Goal: Task Accomplishment & Management: Manage account settings

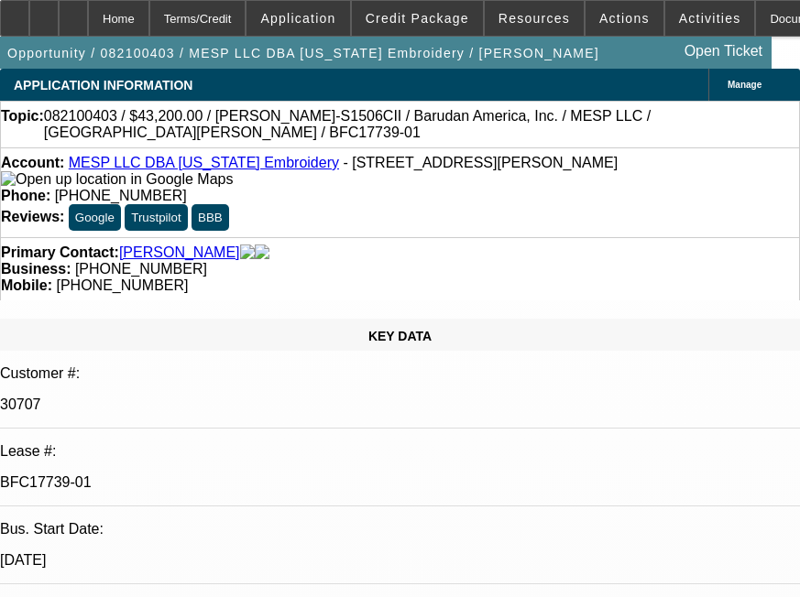
select select "0"
select select "2"
select select "0"
select select "6"
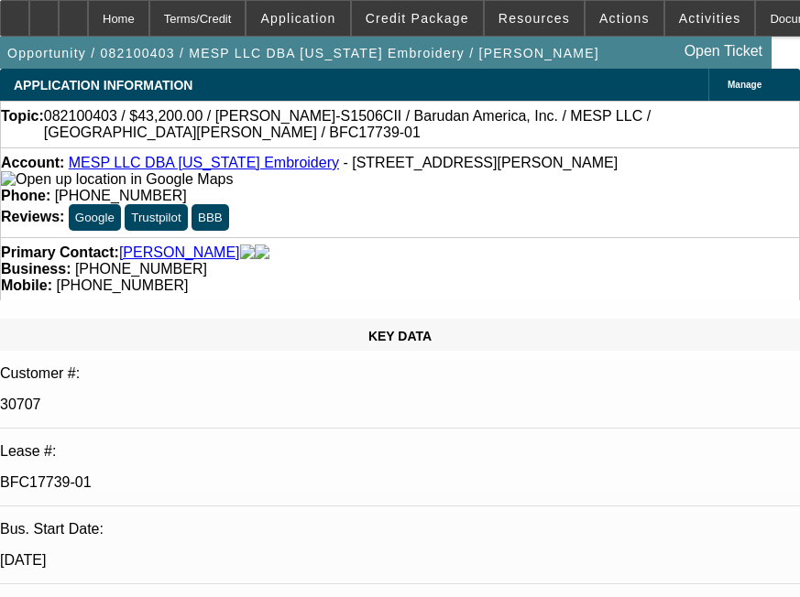
select select "0"
select select "2"
select select "0"
select select "6"
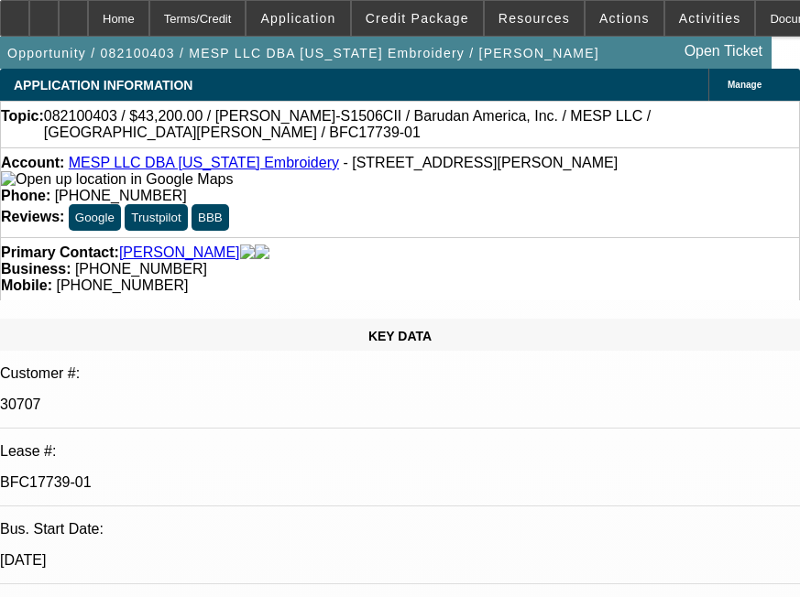
select select "0.1"
select select "0"
select select "2"
select select "0"
select select "6"
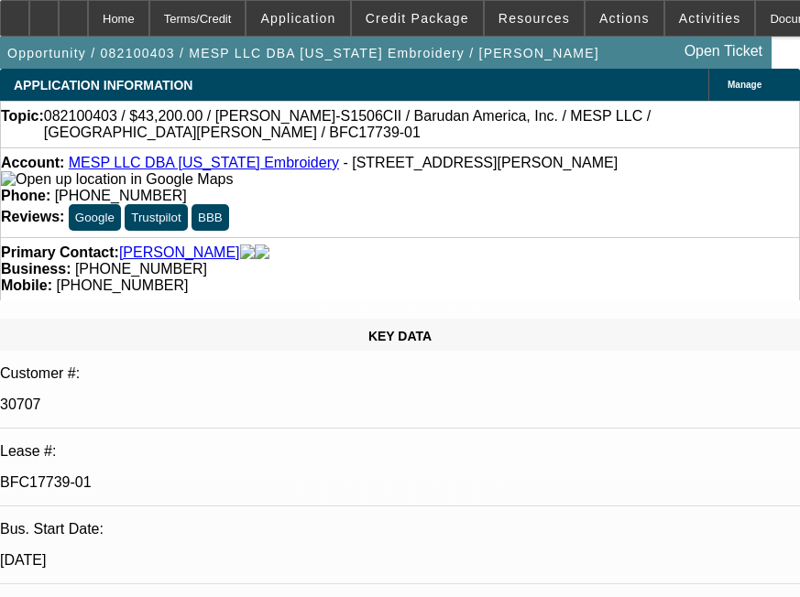
select select "0.1"
select select "0"
select select "2"
select select "0"
select select "6"
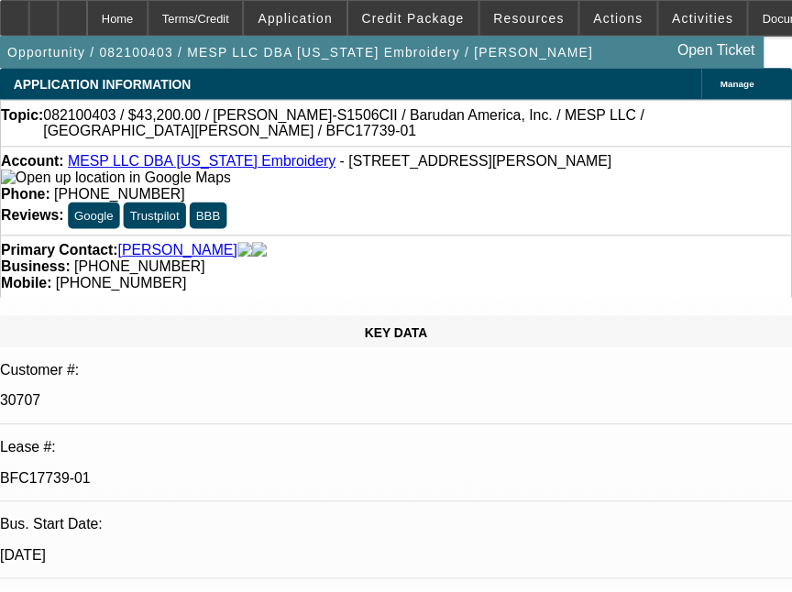
scroll to position [3255, 0]
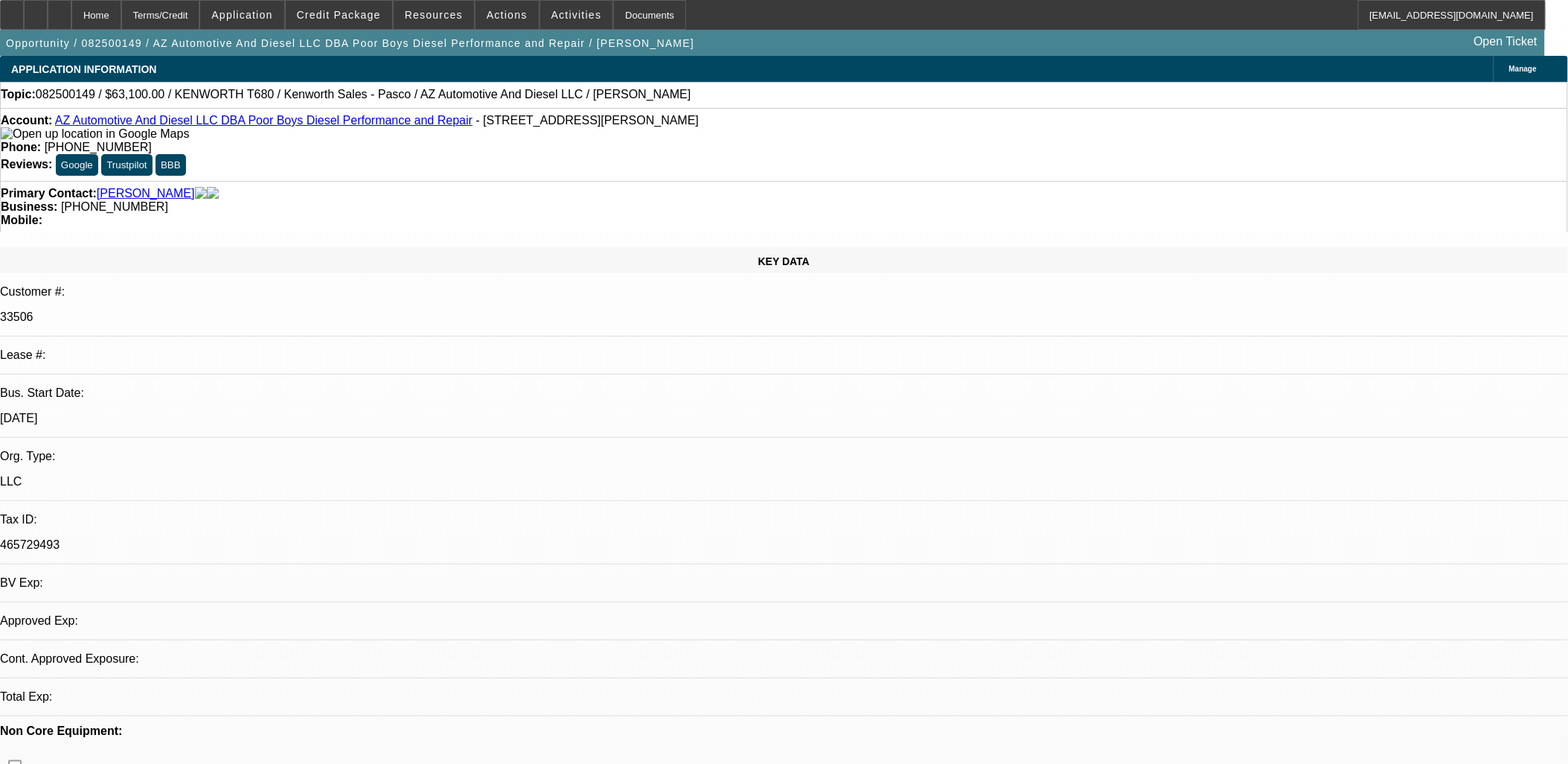
select select "0"
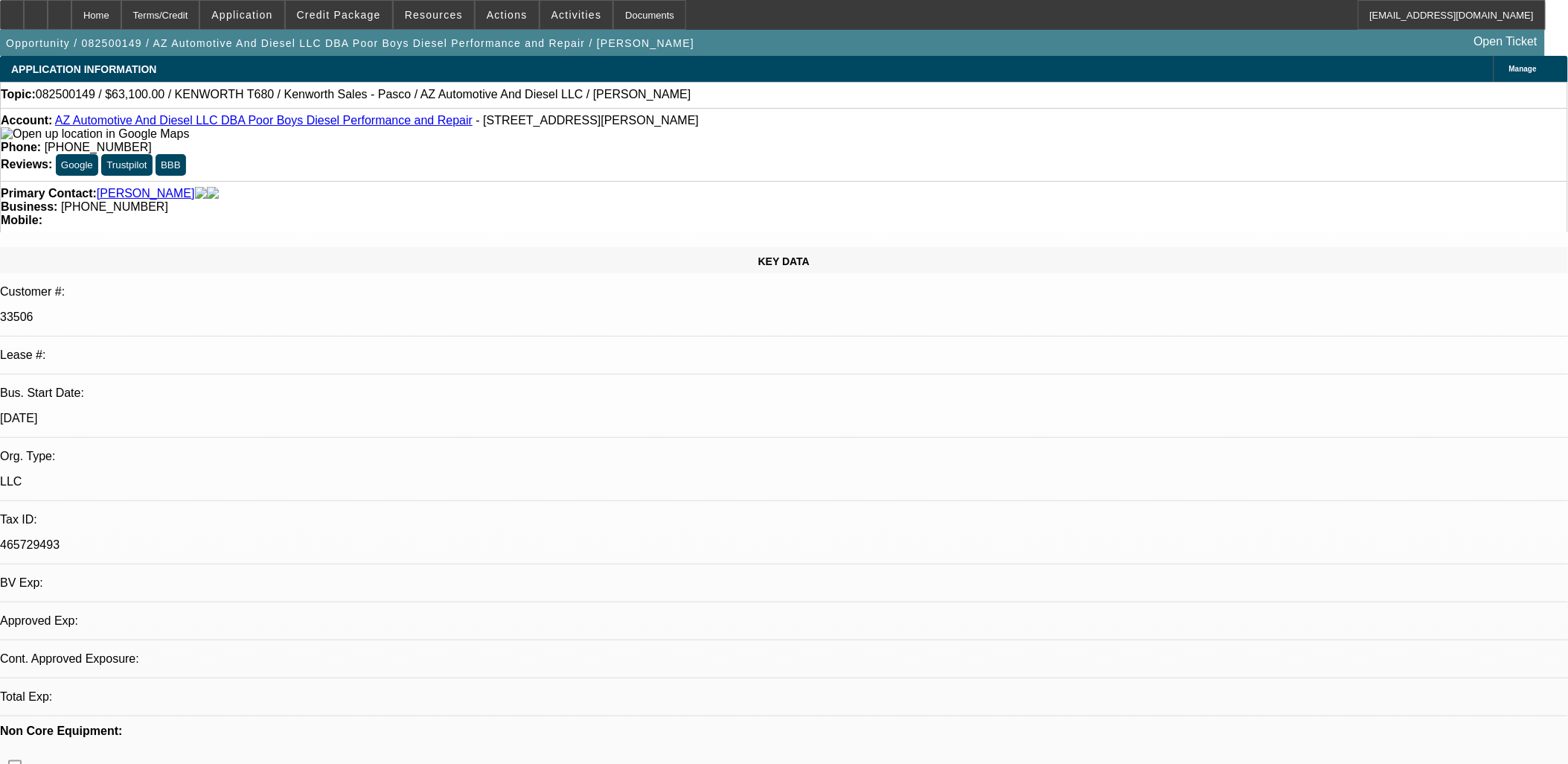
select select "0"
select select "1"
select select "6"
select select "1"
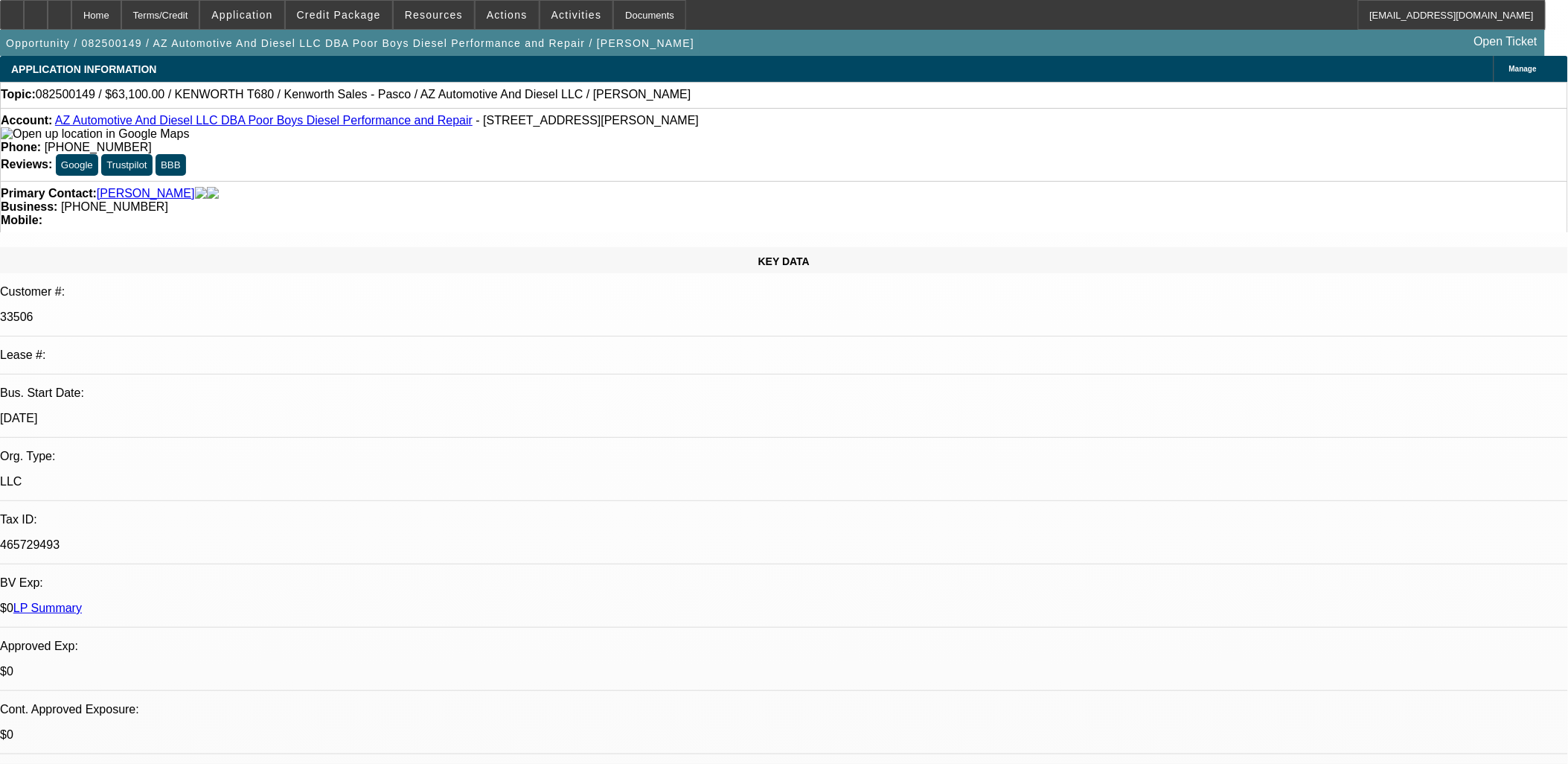
select select "1"
select select "6"
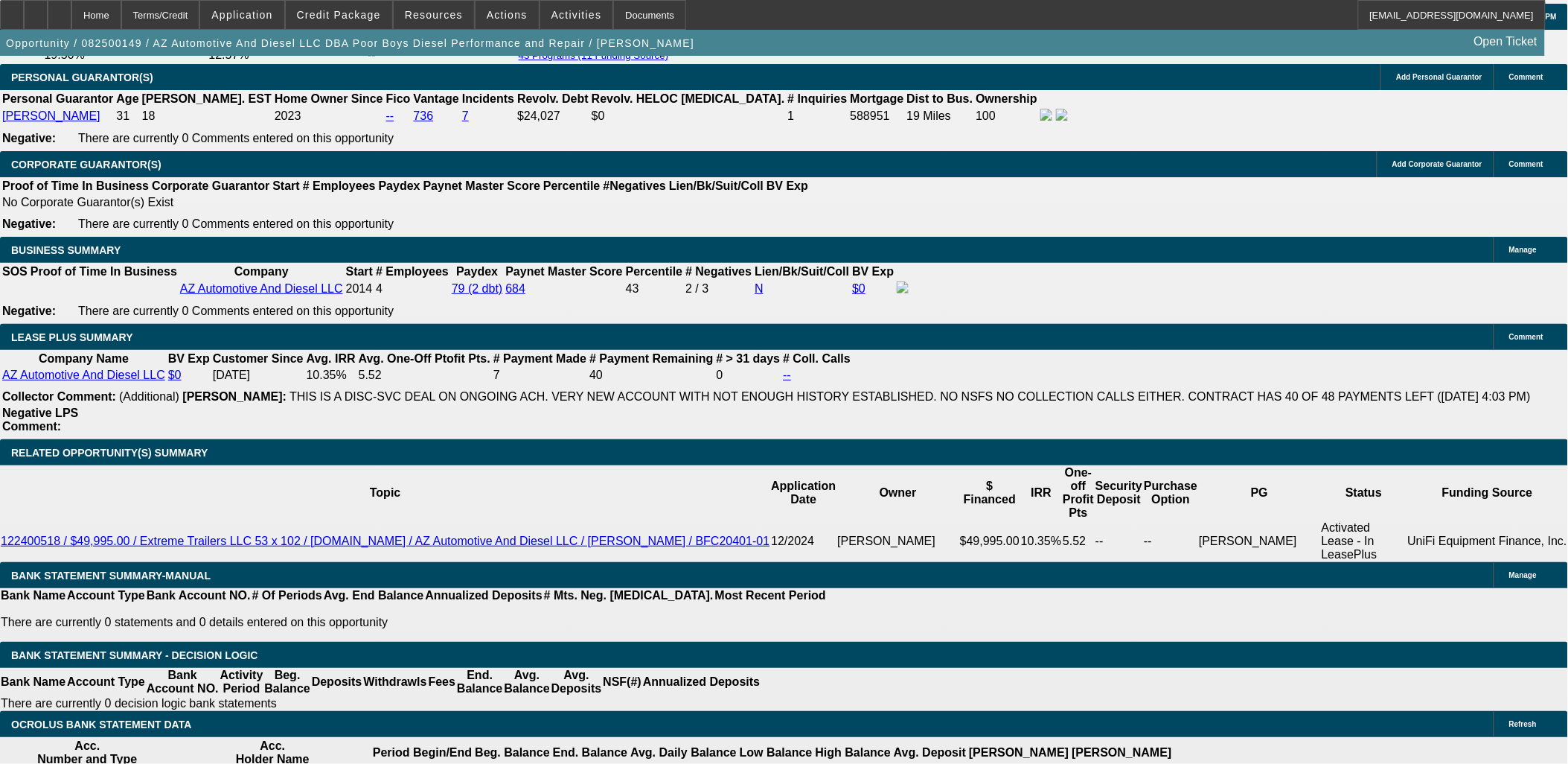
scroll to position [2316, 0]
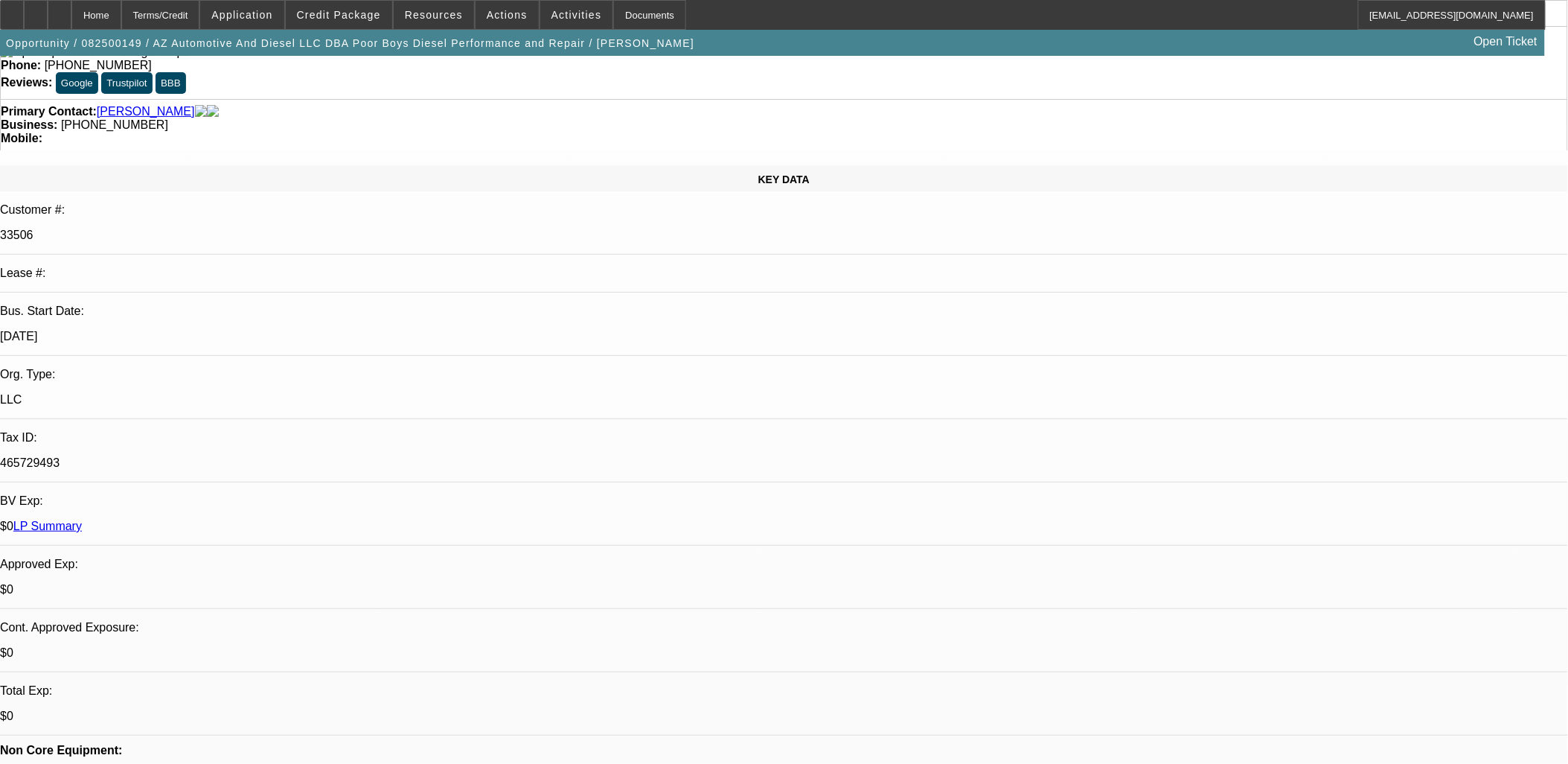
scroll to position [0, 0]
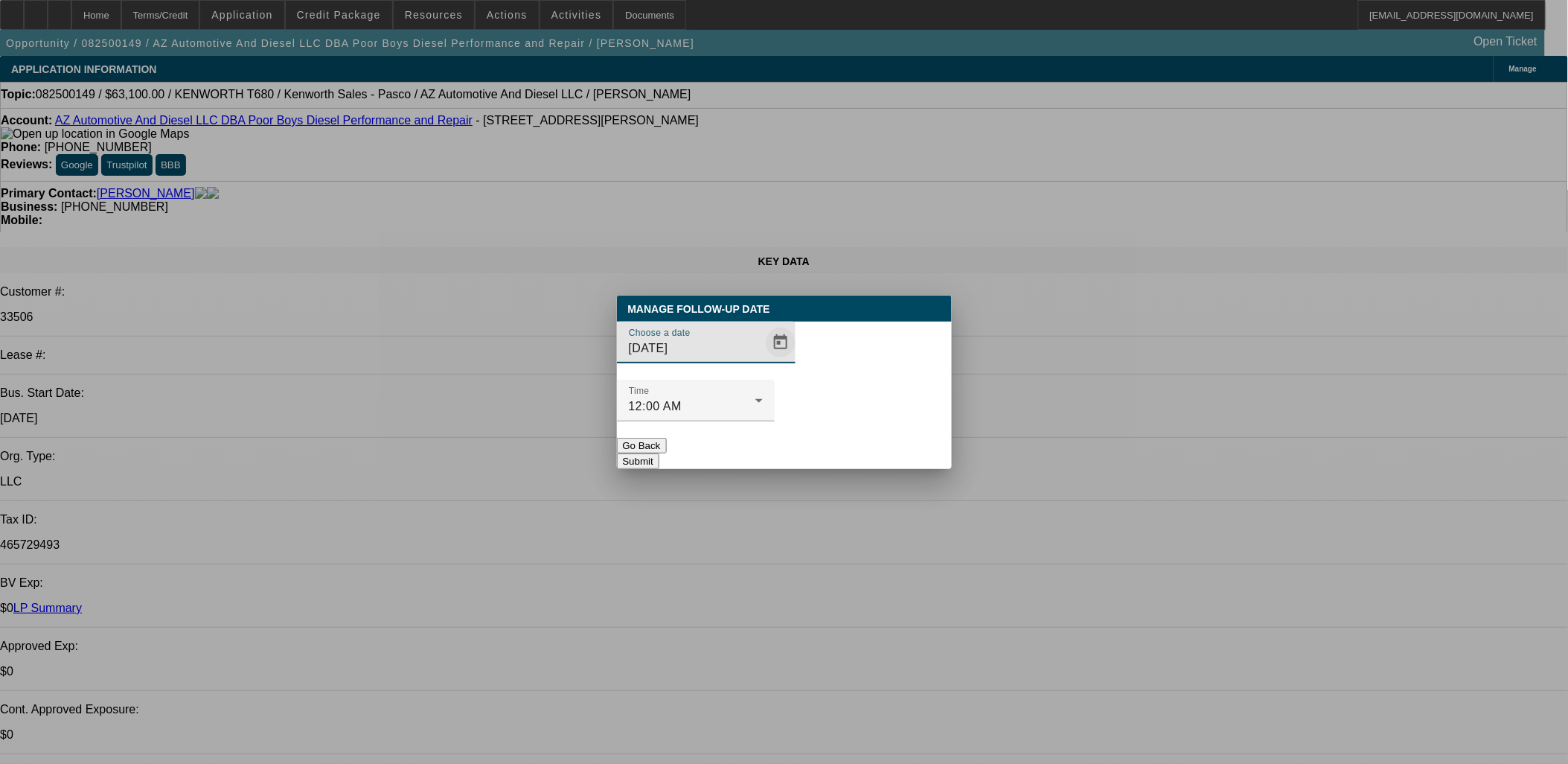
click at [763, 360] on span "Open calendar" at bounding box center [781, 342] width 36 height 36
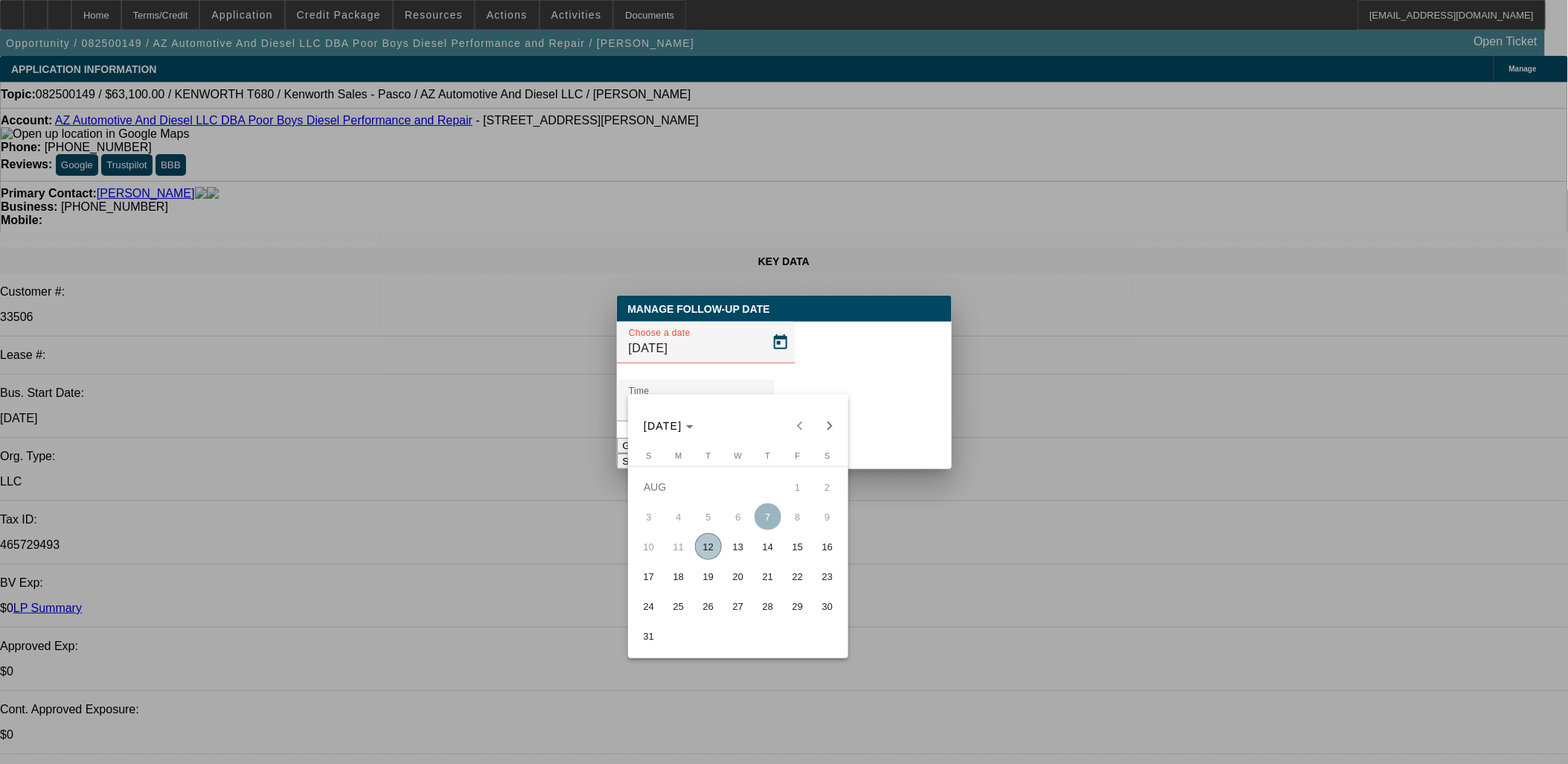
click at [769, 545] on span "14" at bounding box center [768, 546] width 27 height 27
type input "[DATE]"
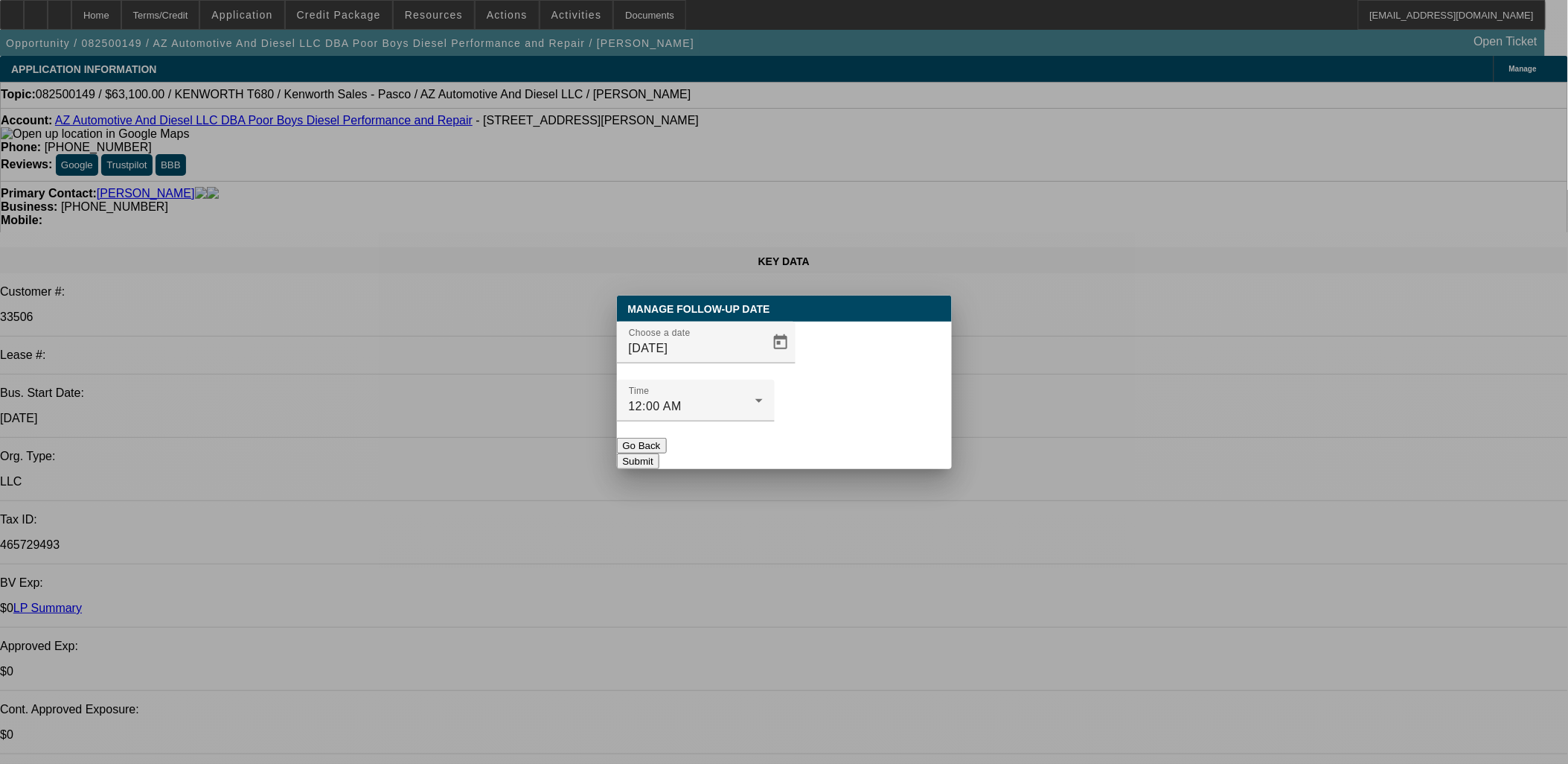
click at [775, 422] on div at bounding box center [696, 430] width 158 height 16
click at [660, 454] on button "Submit" at bounding box center [639, 461] width 42 height 15
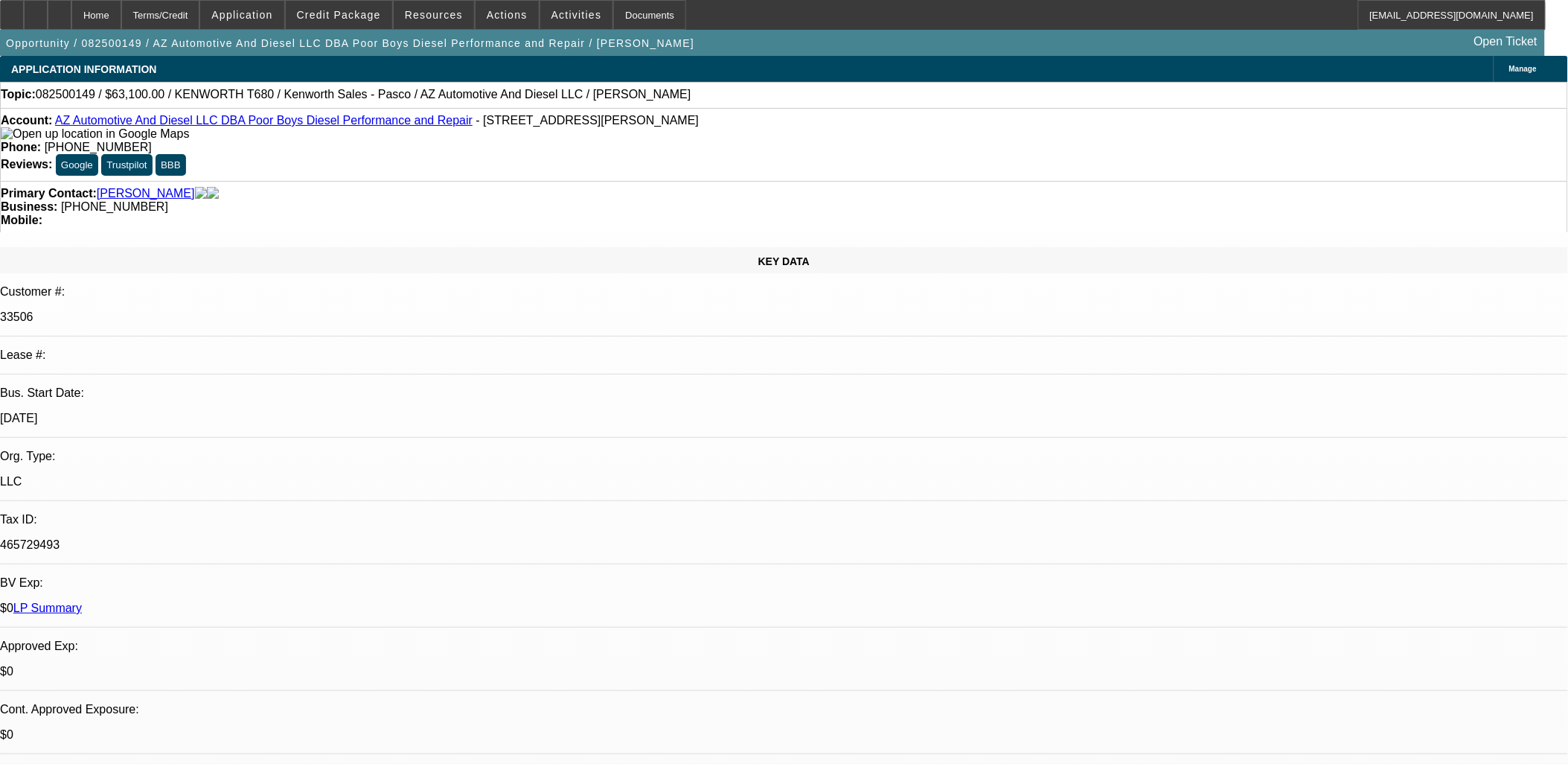
radio input "true"
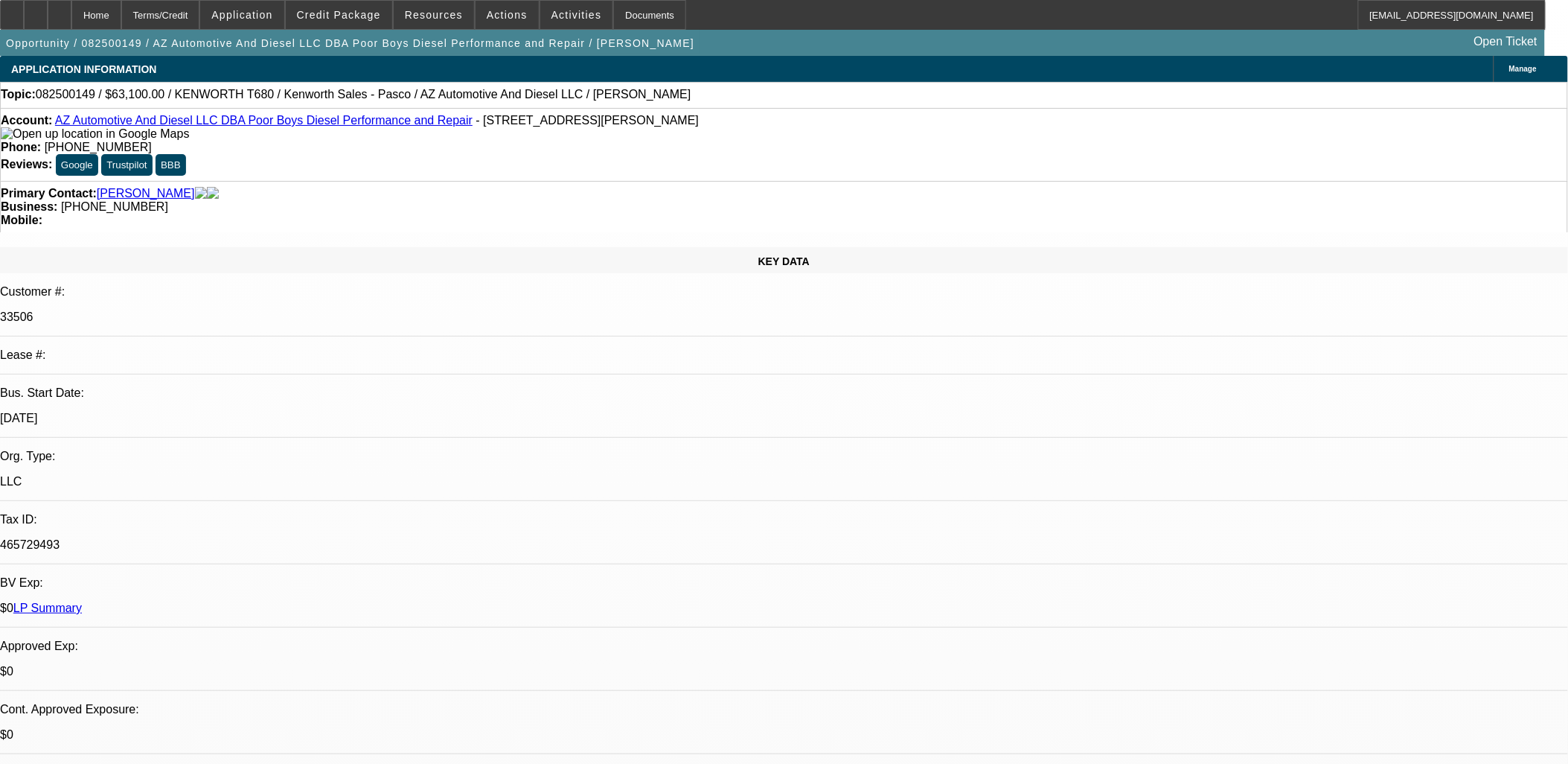
type textarea "Filling out an app for his new entity. Make new Opp, add Poor Boys Diesel as an…"
radio input "true"
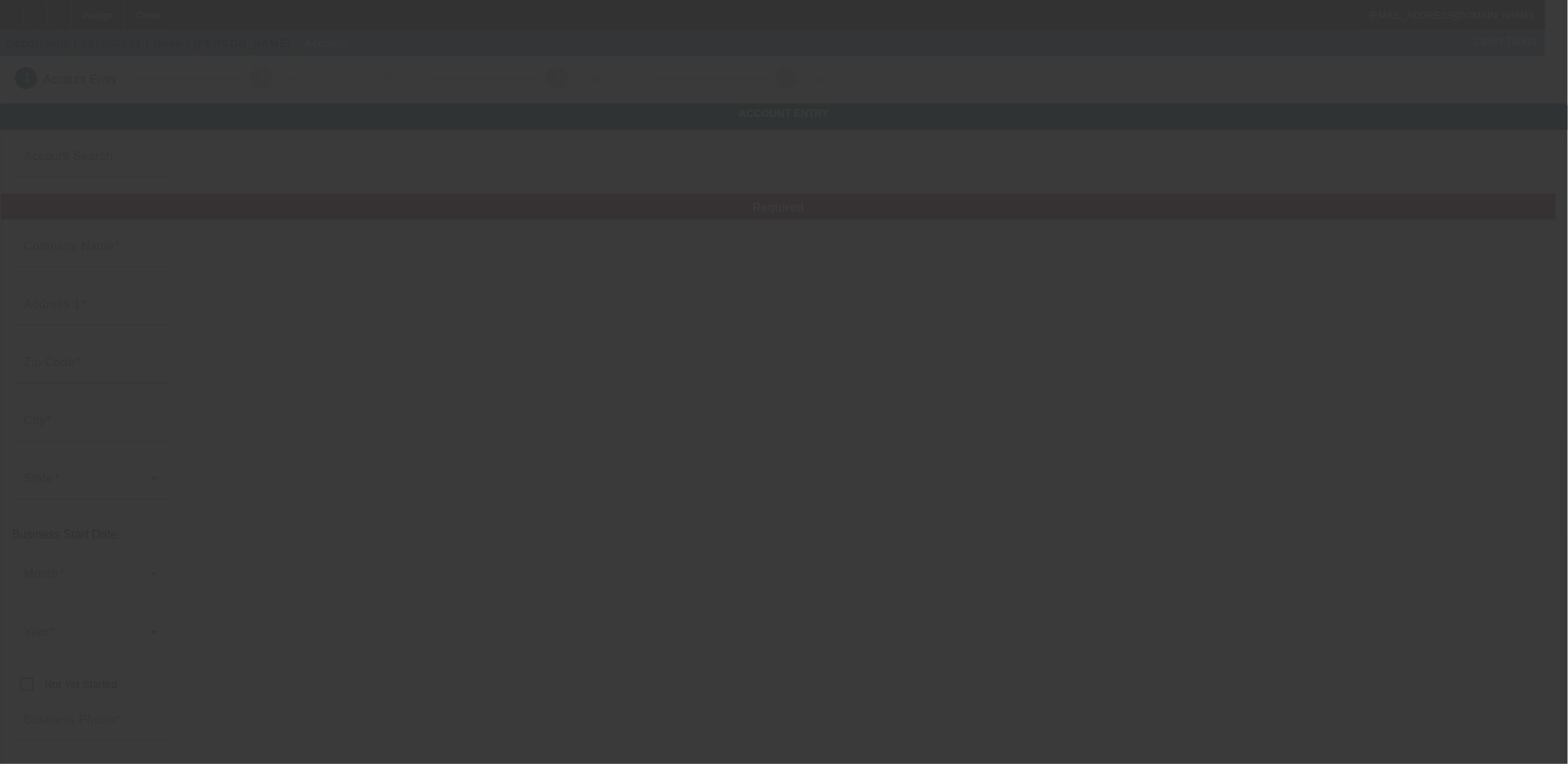
type input "8/11/2025"
type input "None"
type input "2403 W Texas St"
type input "88220"
type input "Carlsbad"
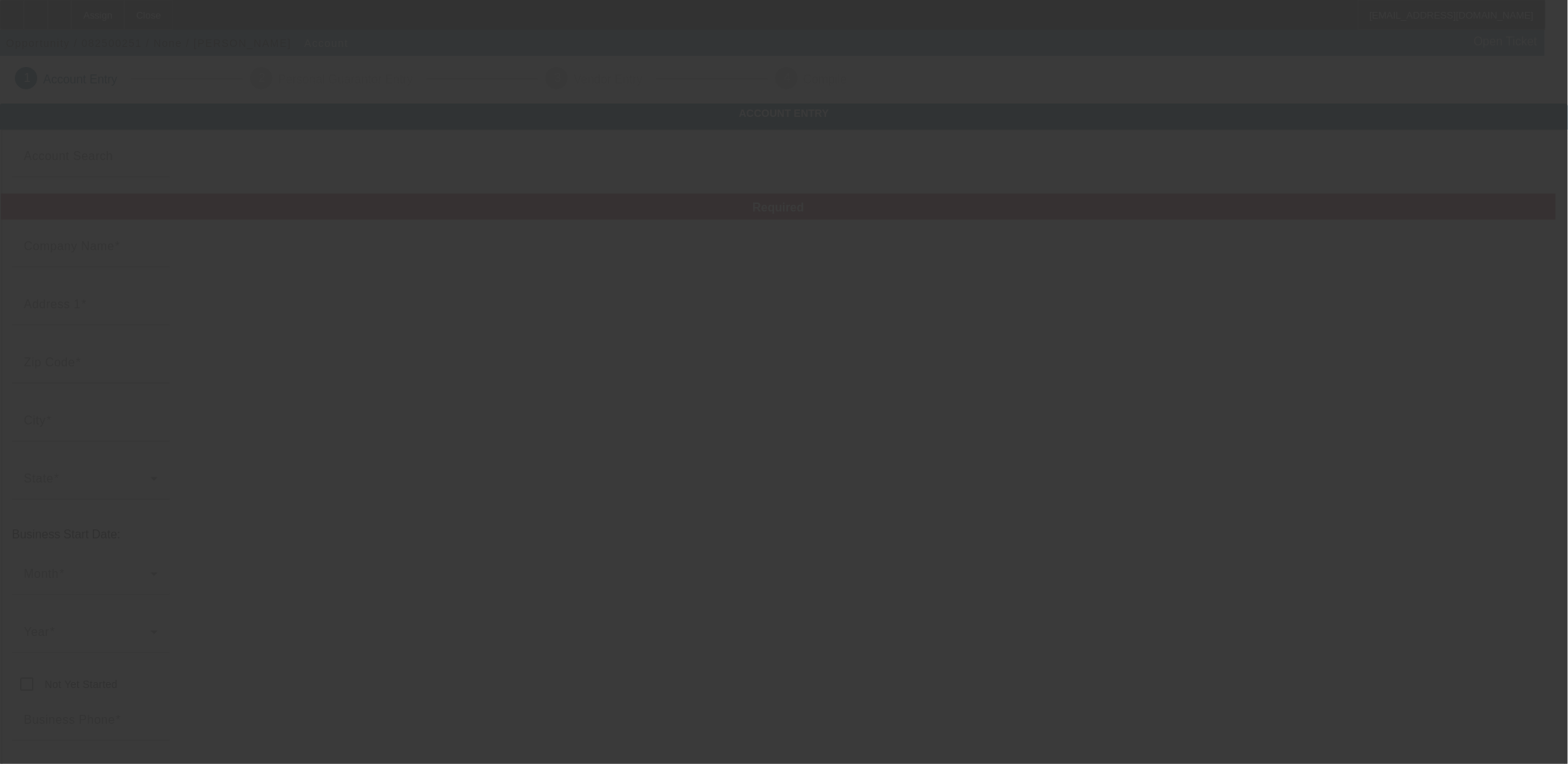
type input "[PHONE_NUMBER]"
type input "minoolivas@yahoo.com"
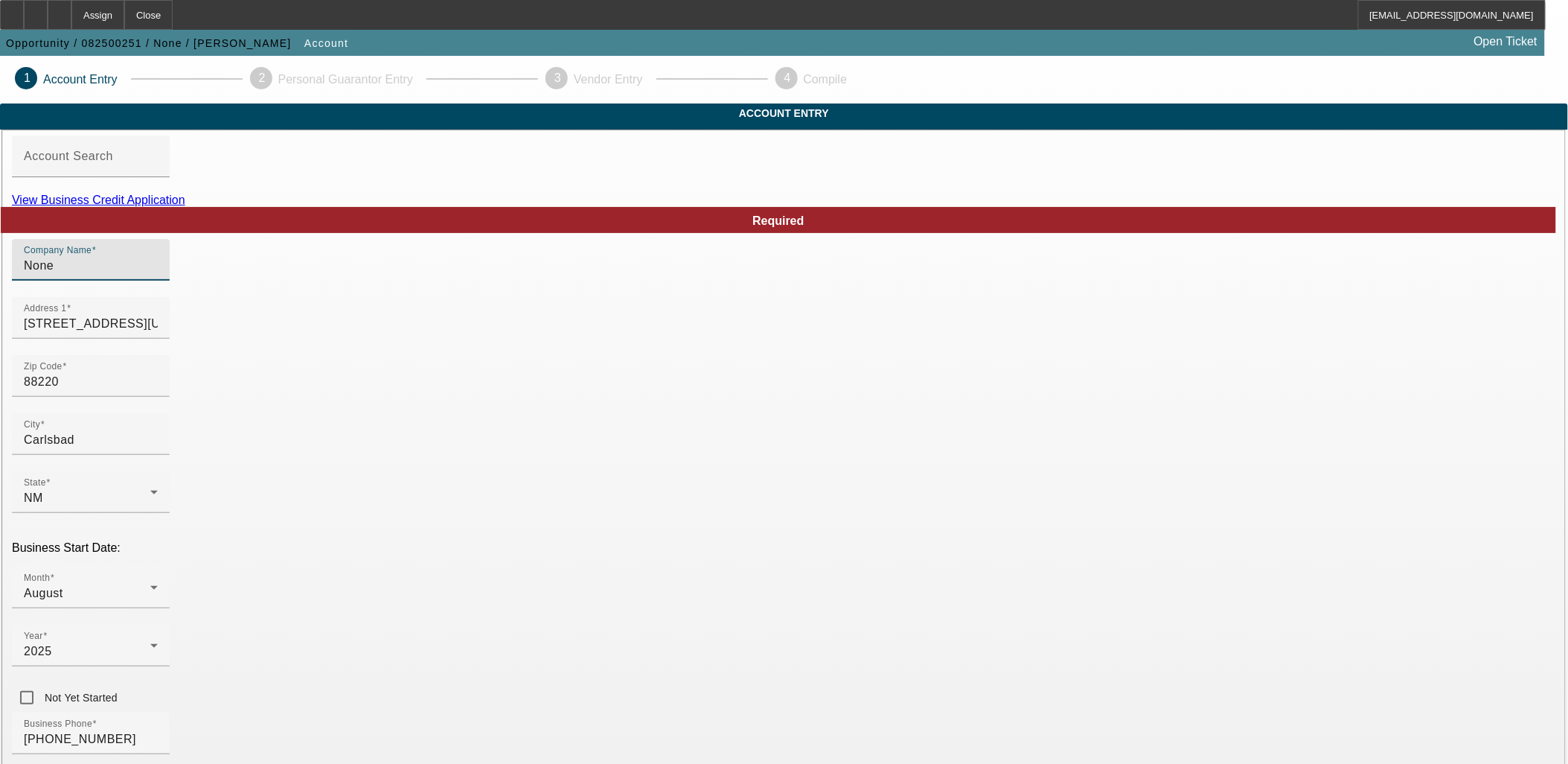
drag, startPoint x: 429, startPoint y: 285, endPoint x: 236, endPoint y: 287, distance: 193.0
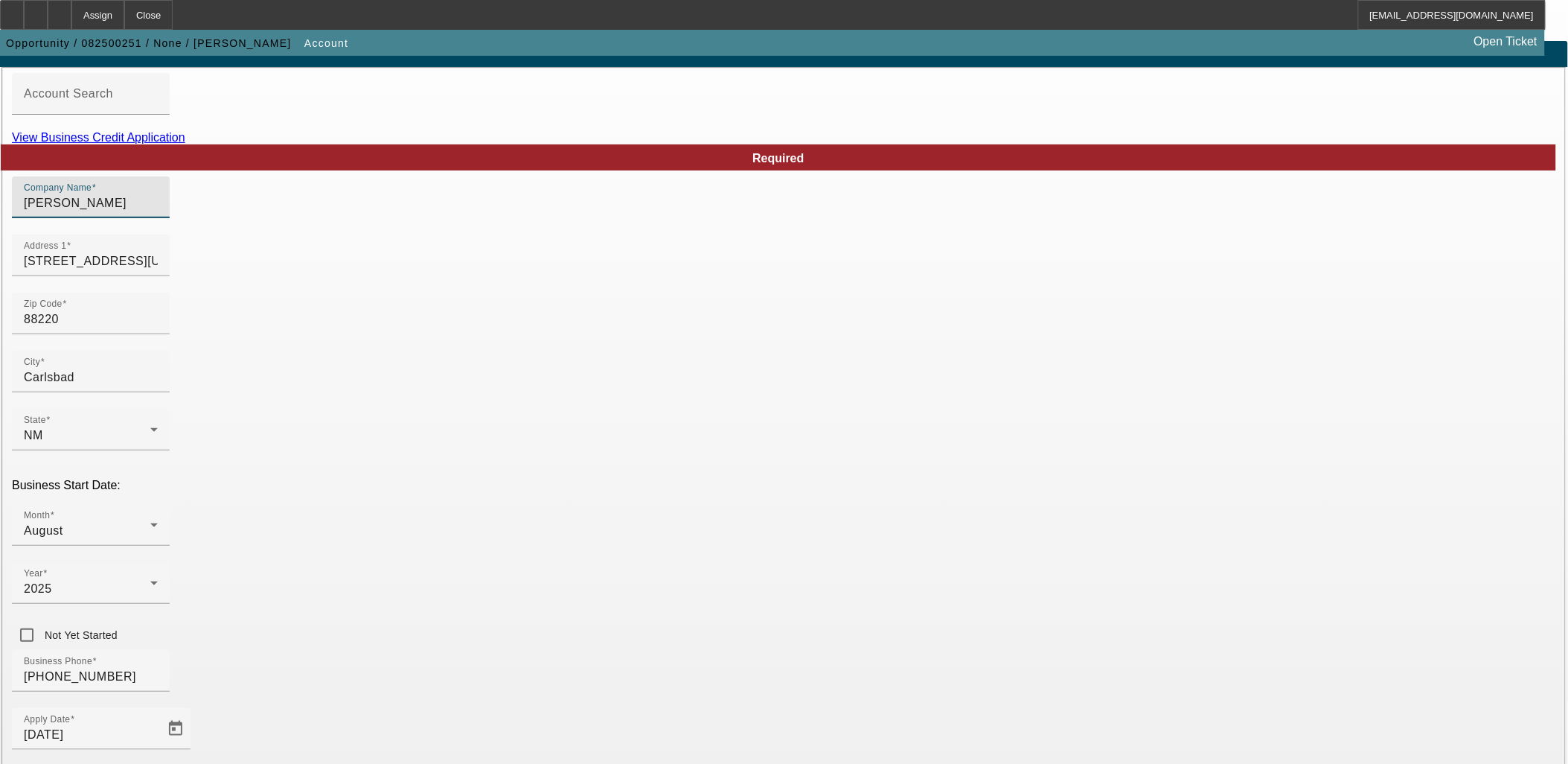
scroll to position [184, 0]
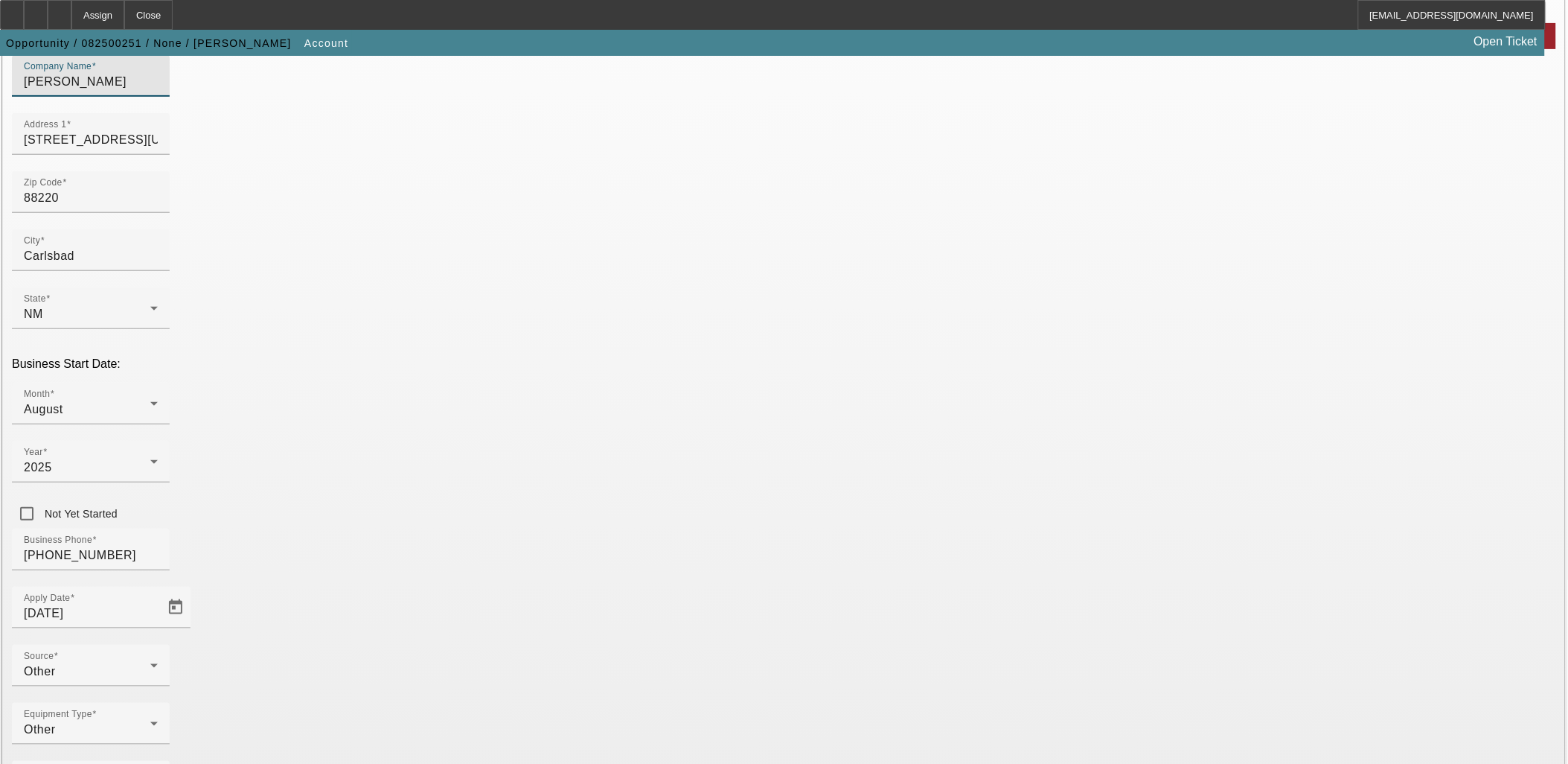
type input "Domingo Olivas"
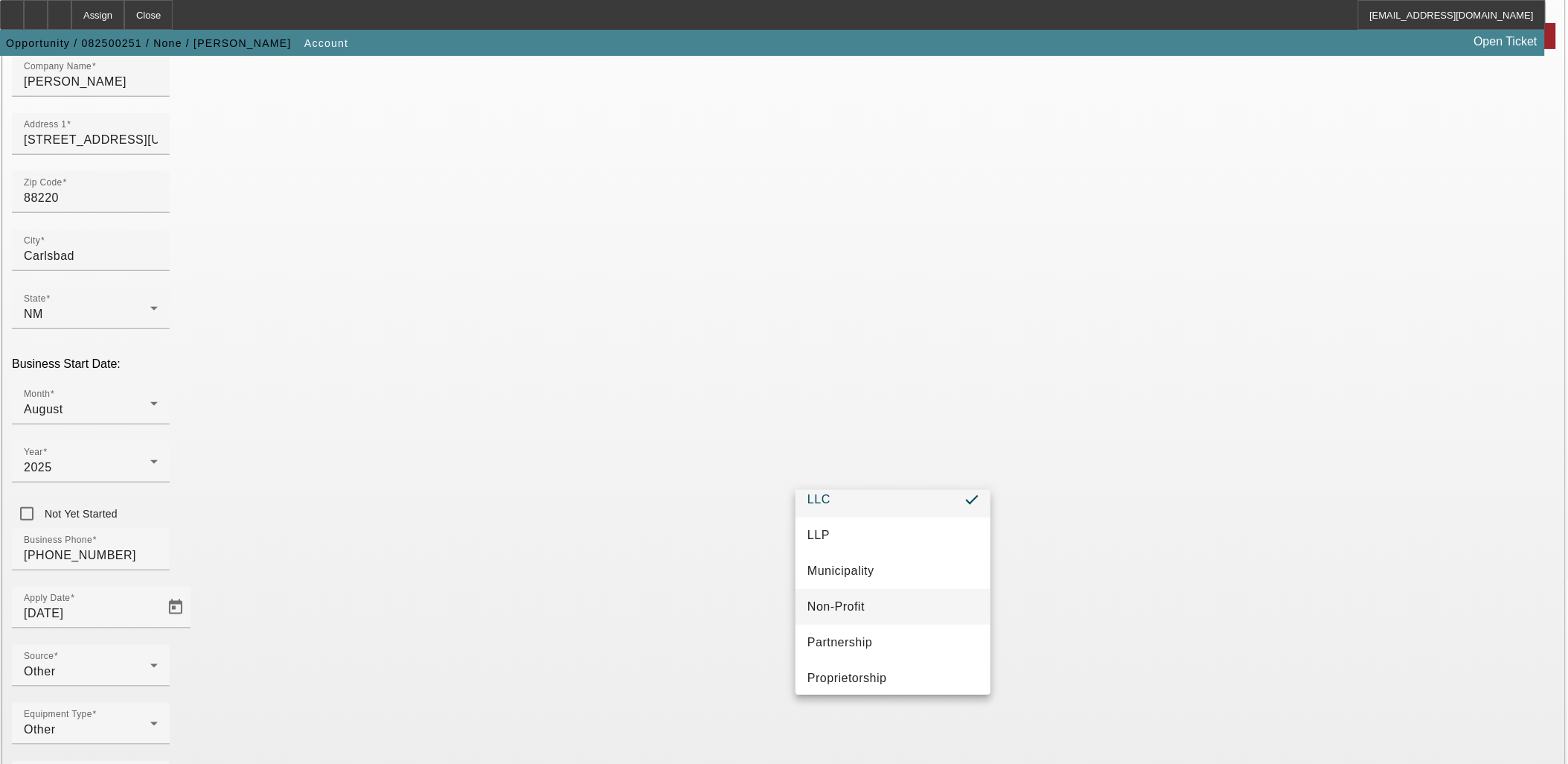
scroll to position [93, 0]
click at [872, 658] on mat-option "Proprietorship" at bounding box center [893, 671] width 195 height 36
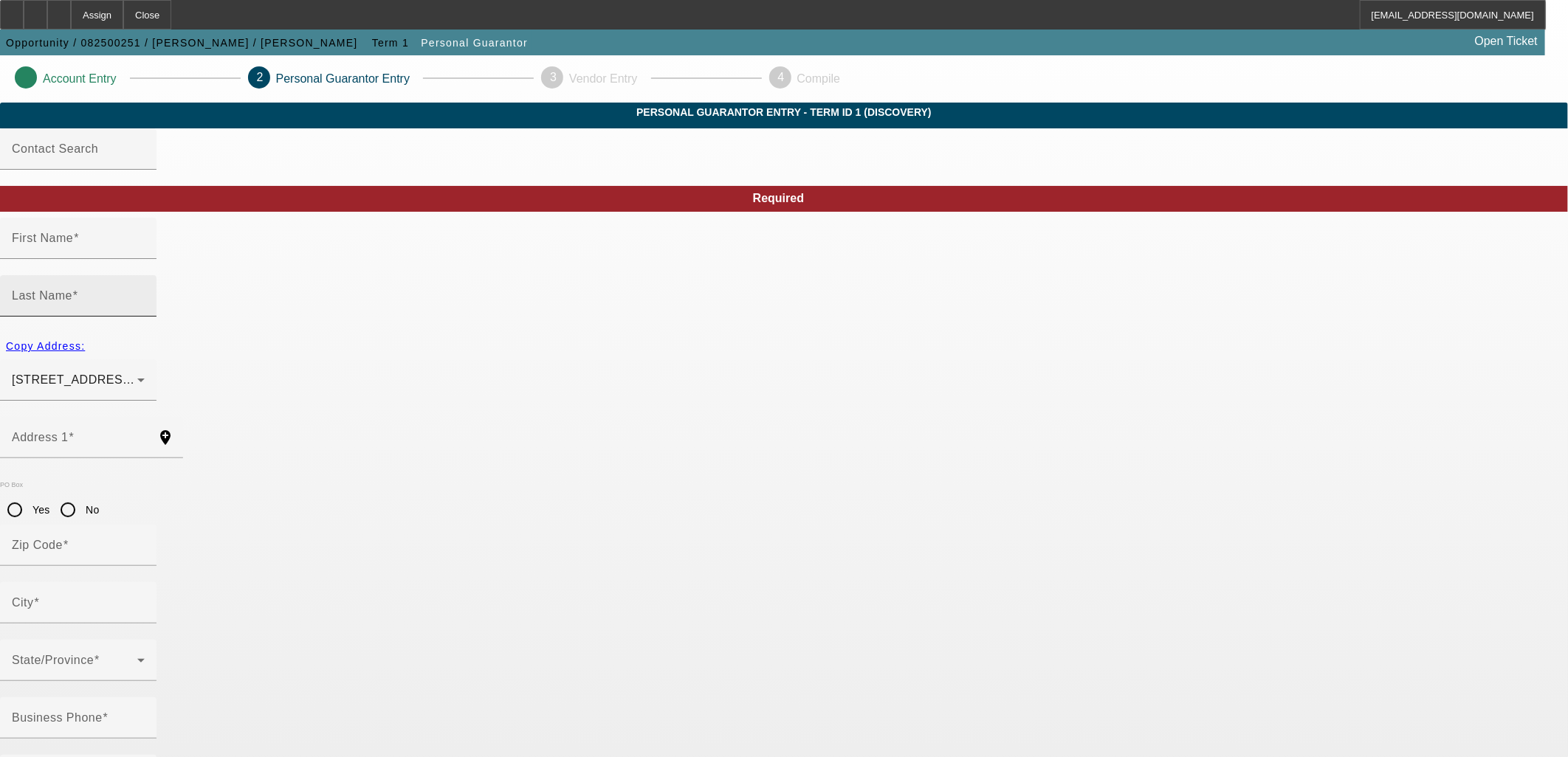
type input "Domingo"
type input "Olivas"
type input "2403 West Texas Street"
radio input "true"
type input "88220"
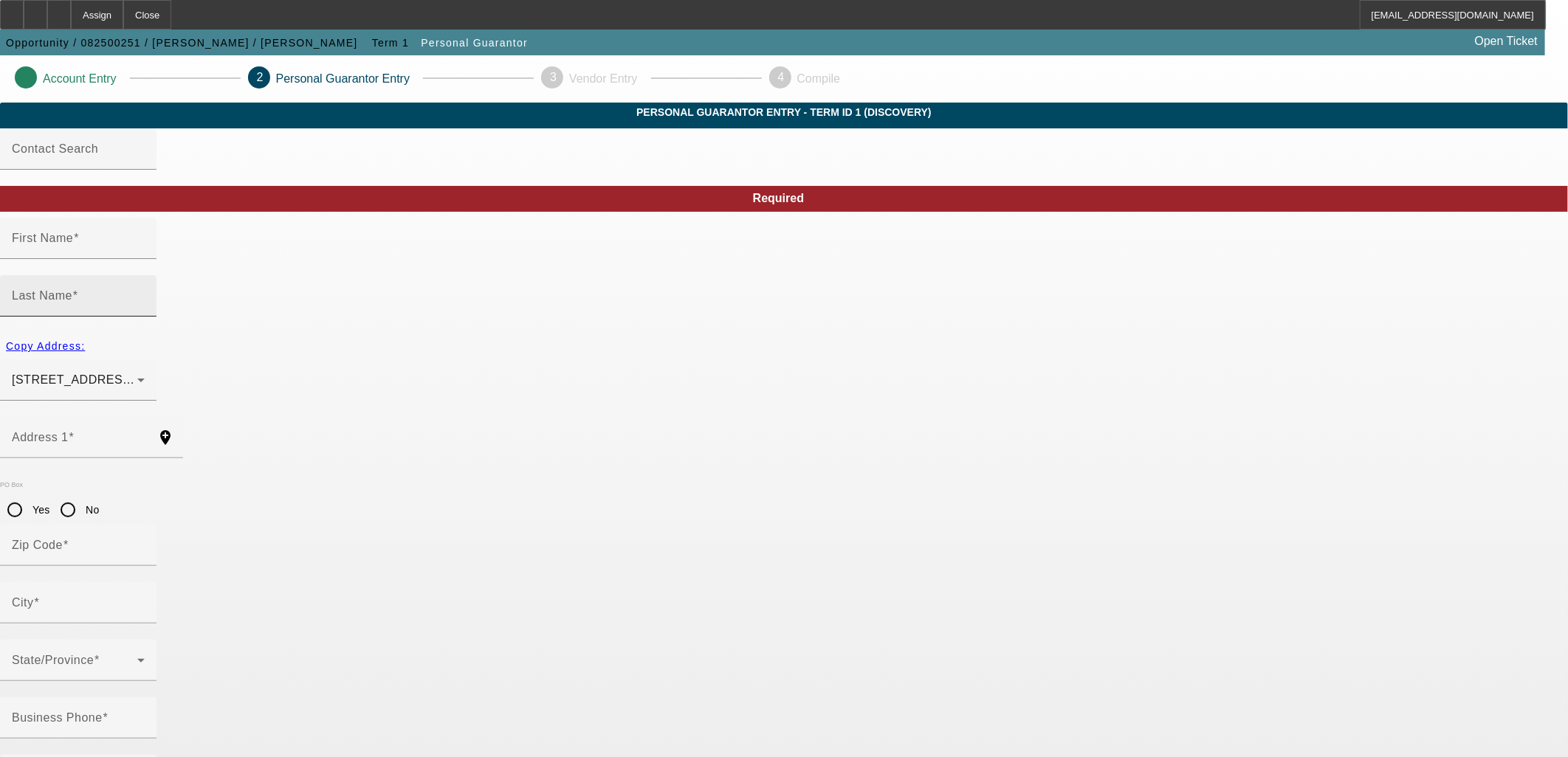
type input "Carlsbad"
type input "(575) 706-2035"
type input "100"
type input "648-22-6052"
type input "minoolivas@yahoo.com"
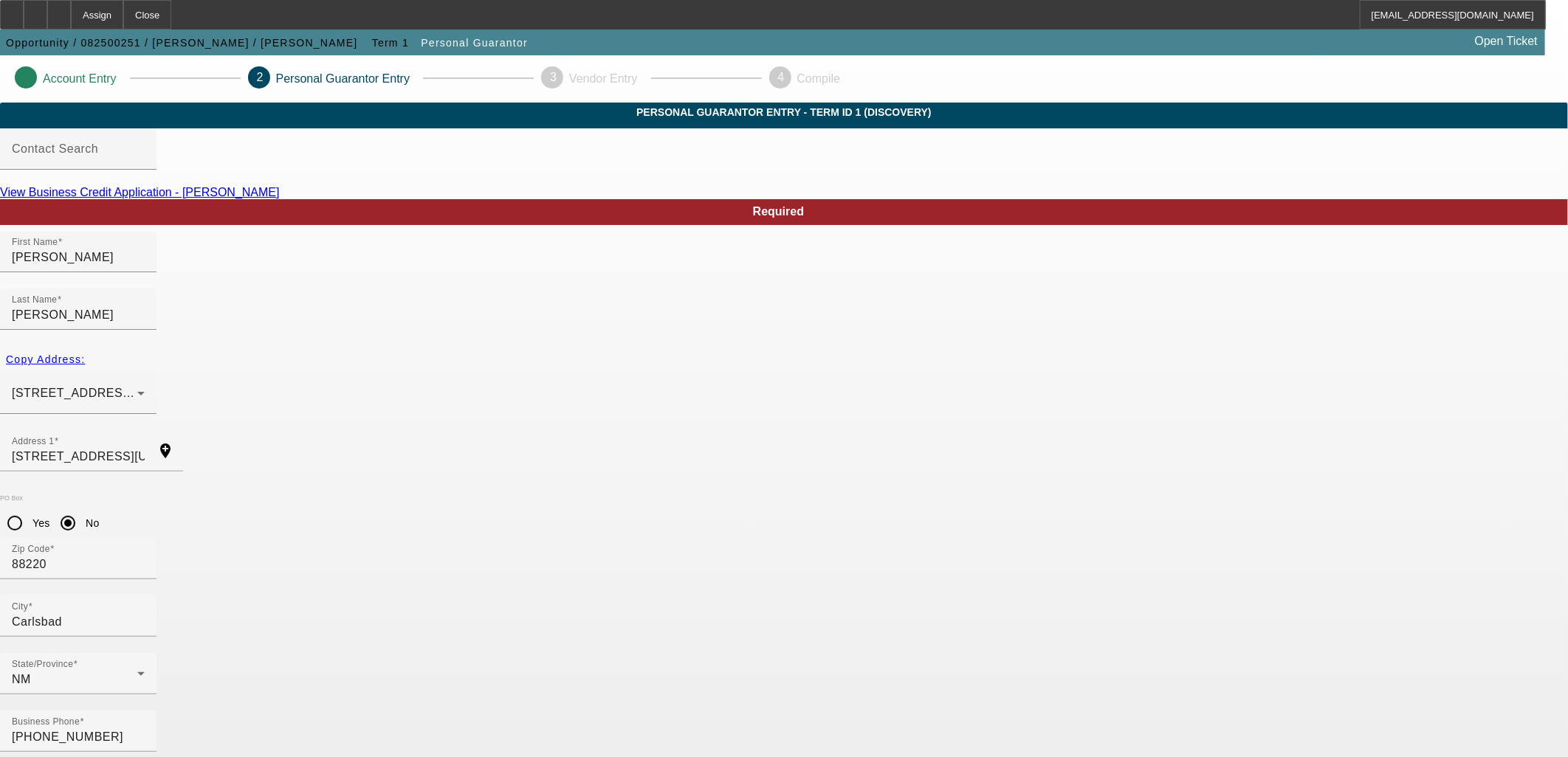
click at [930, 199] on div "View Business Credit Application - Domingo Olivas" at bounding box center [784, 192] width 1568 height 13
click at [280, 198] on link "View Business Credit Application - Domingo Olivas" at bounding box center [139, 192] width 280 height 13
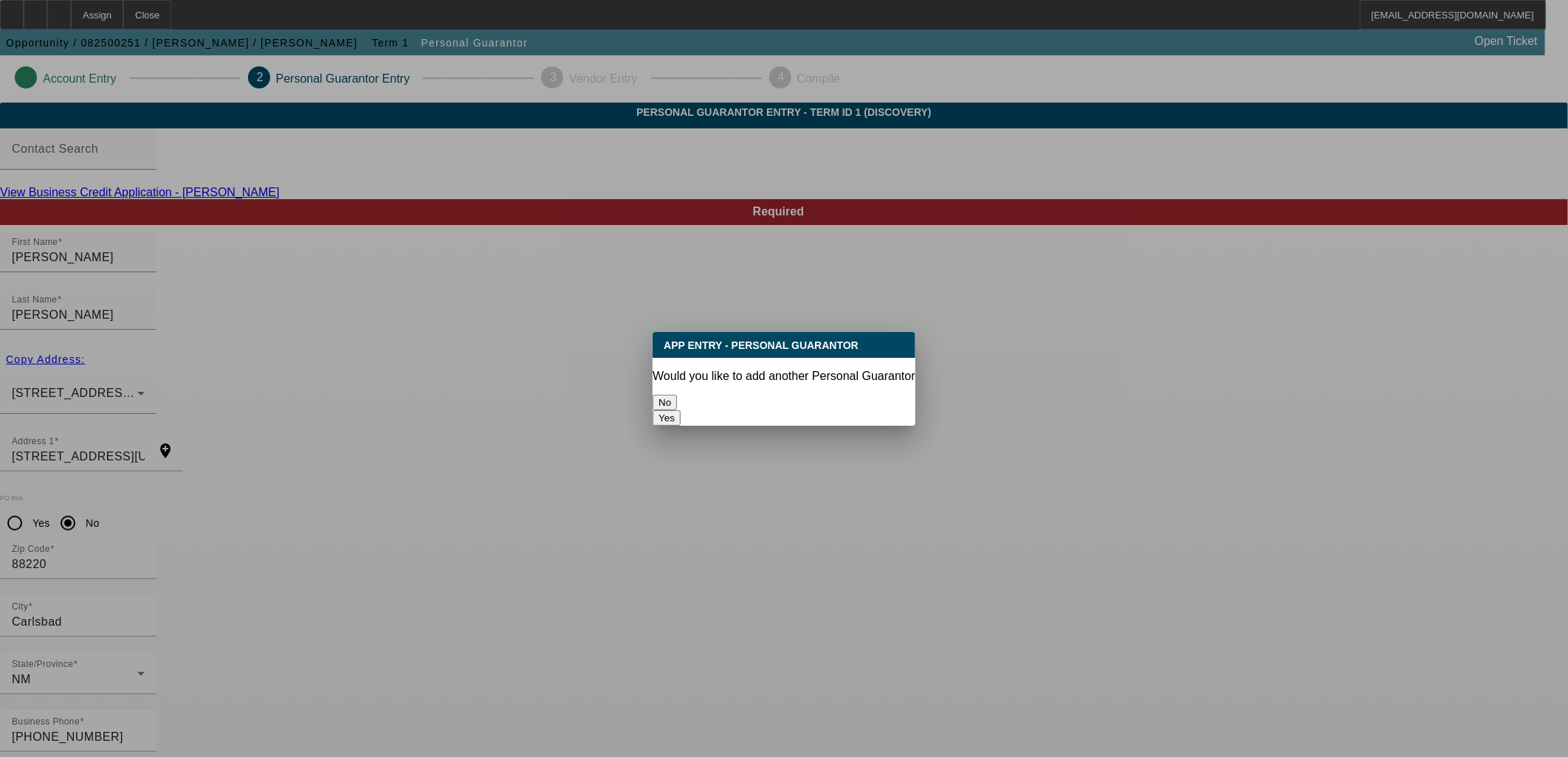
click at [677, 395] on button "No" at bounding box center [665, 402] width 24 height 15
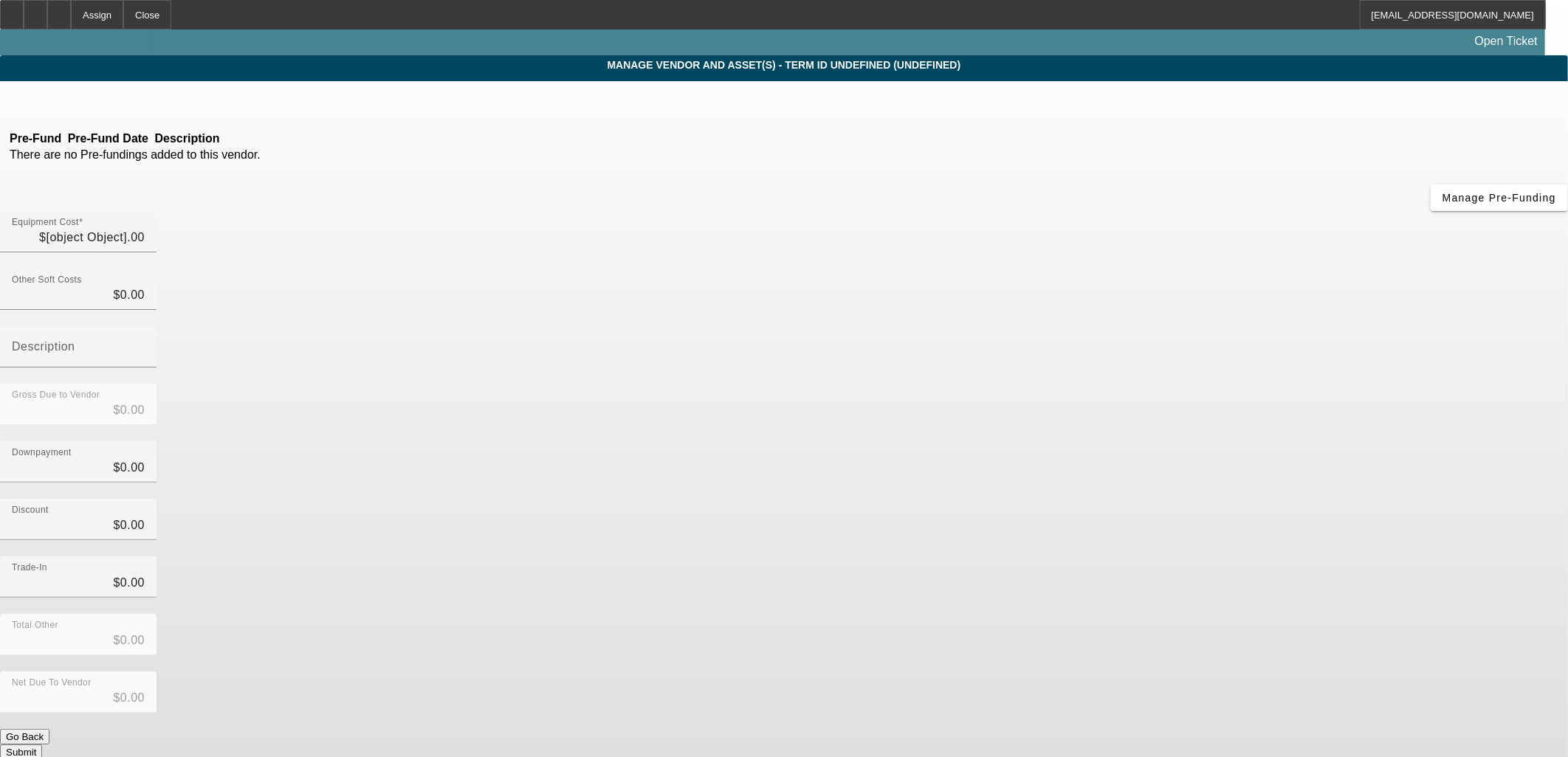
type input "$17,000.00"
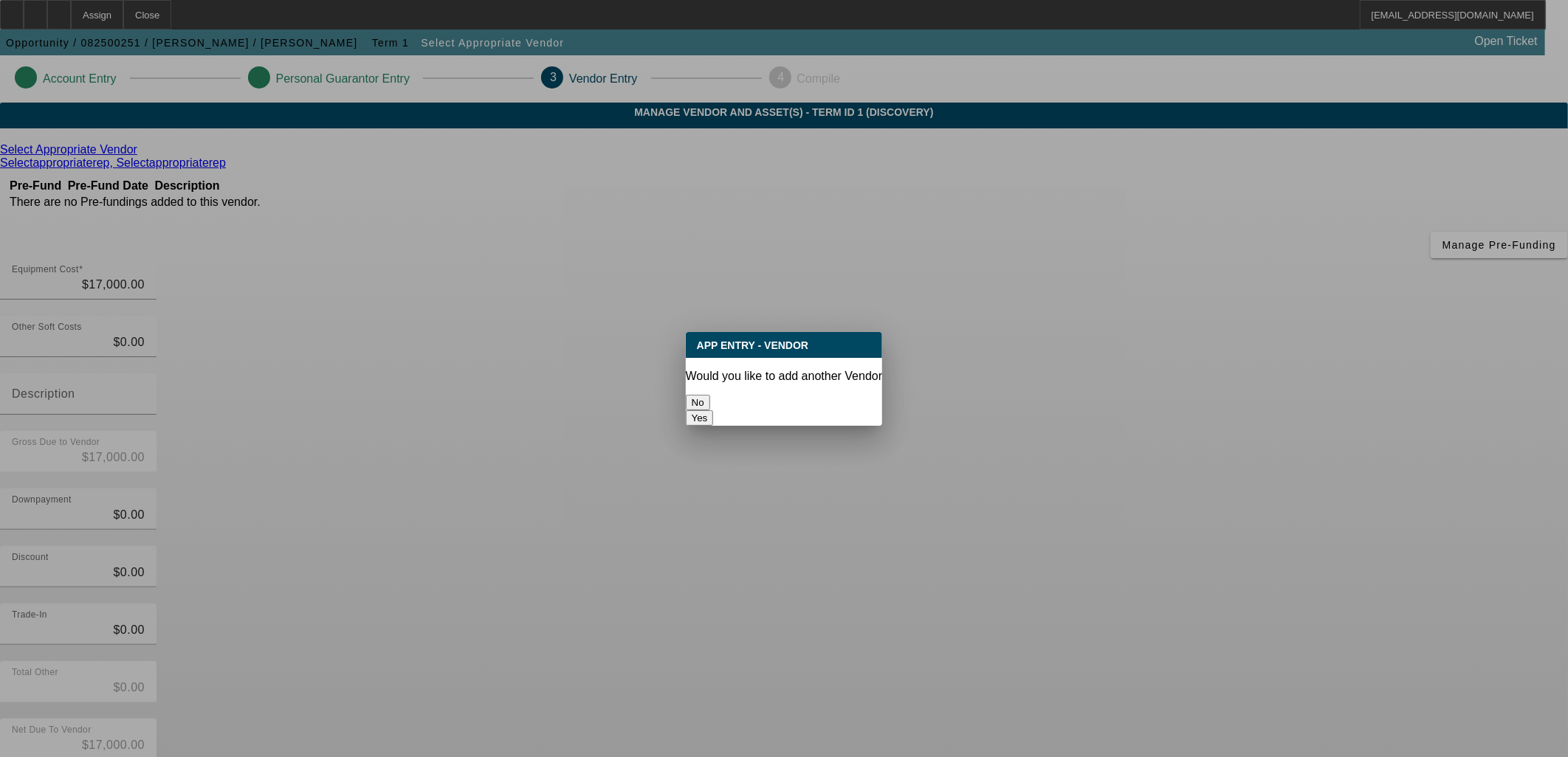
click at [710, 395] on button "No" at bounding box center [698, 402] width 24 height 15
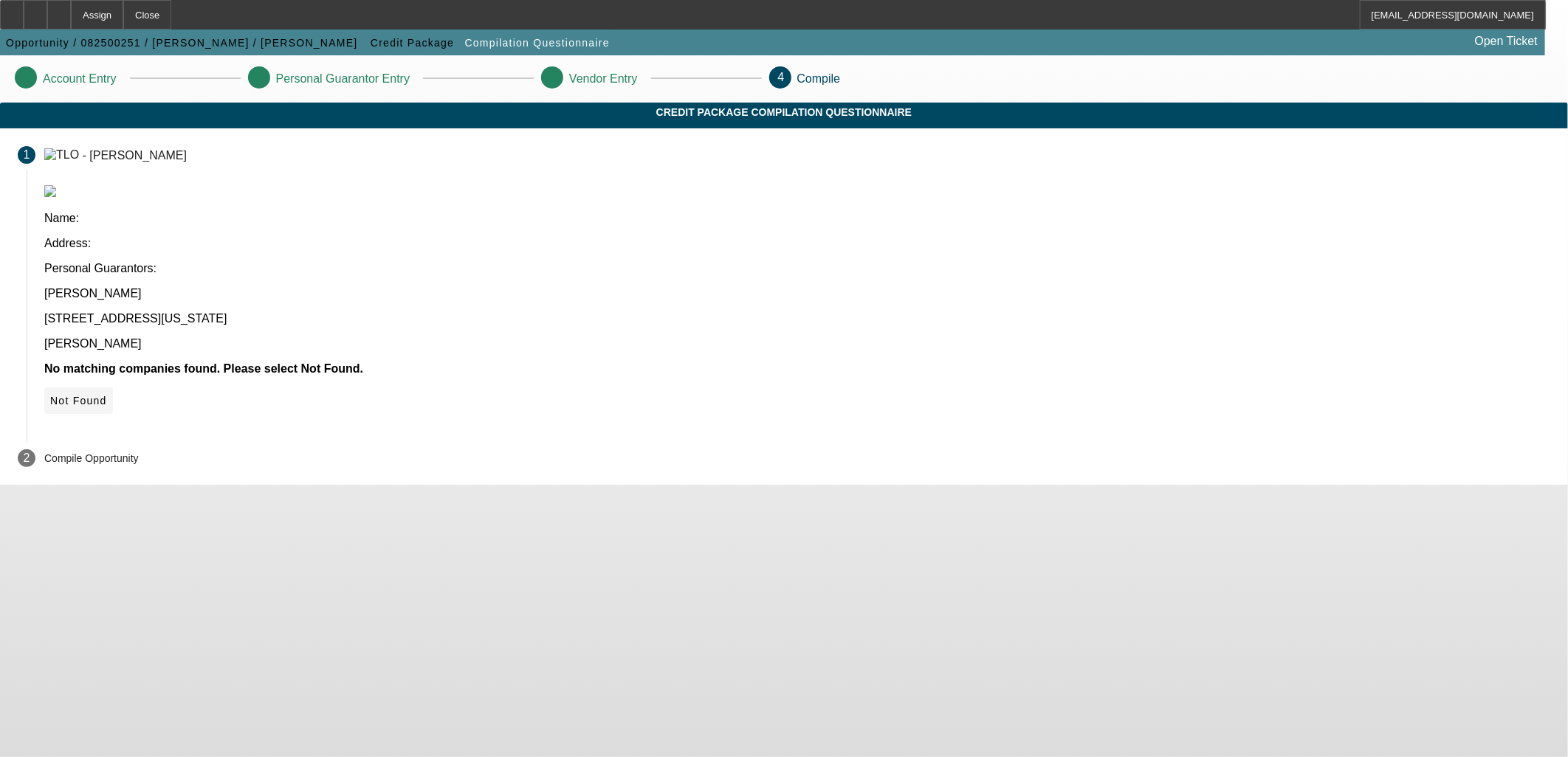
click at [50, 395] on icon at bounding box center [50, 400] width 0 height 12
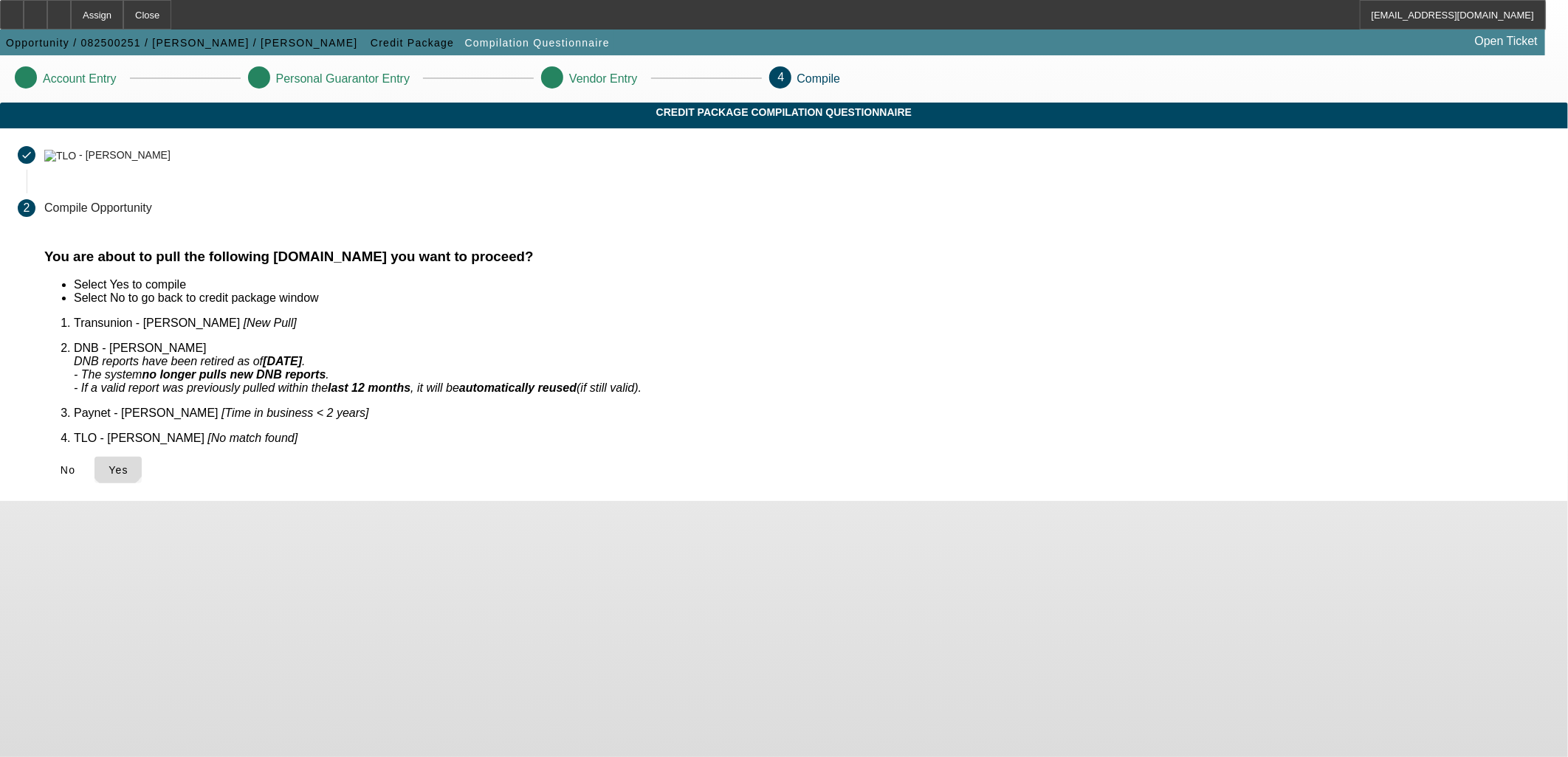
click at [128, 464] on span "Yes" at bounding box center [118, 470] width 20 height 12
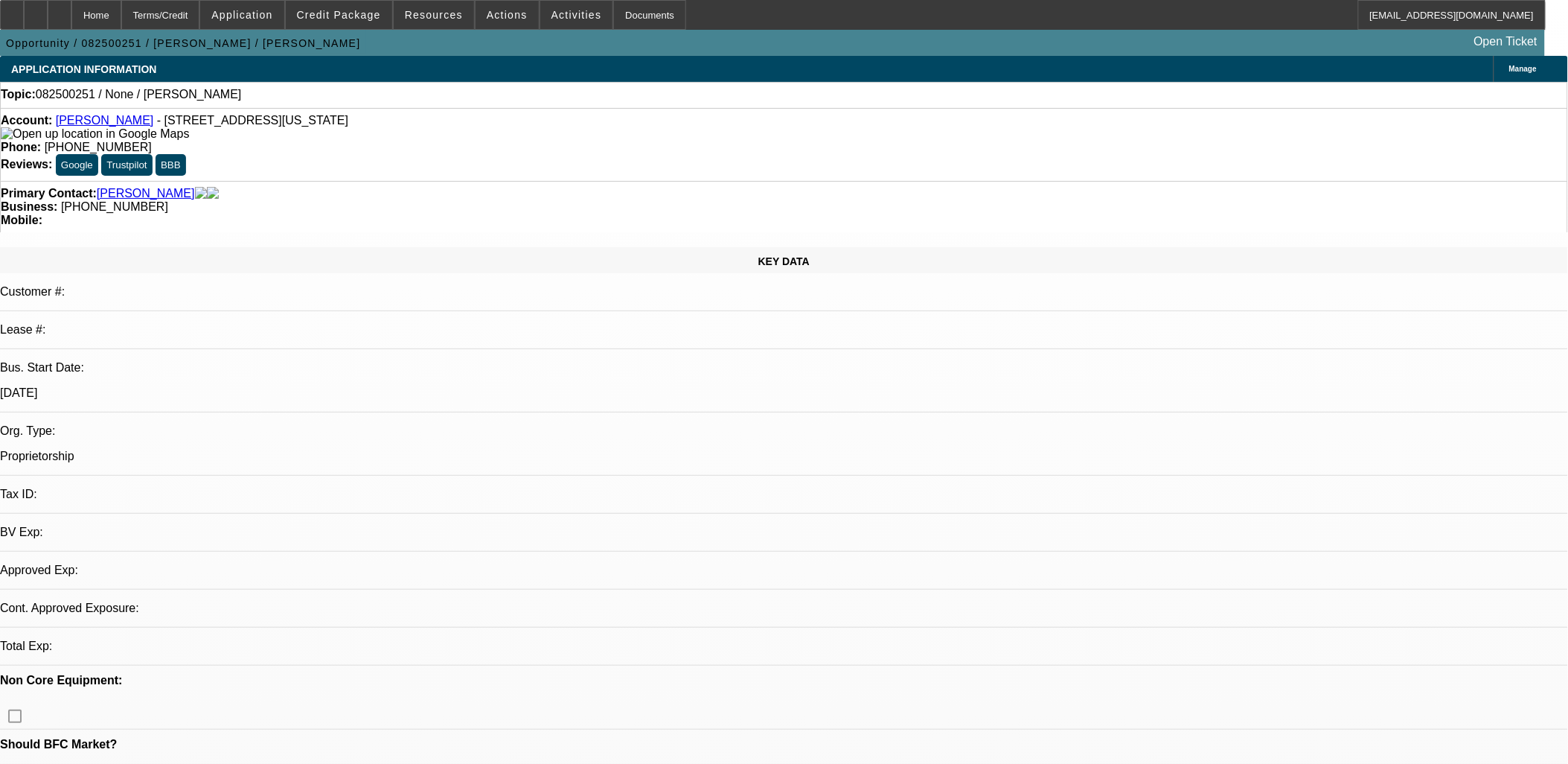
select select "0"
select select "2"
select select "0.1"
select select "4"
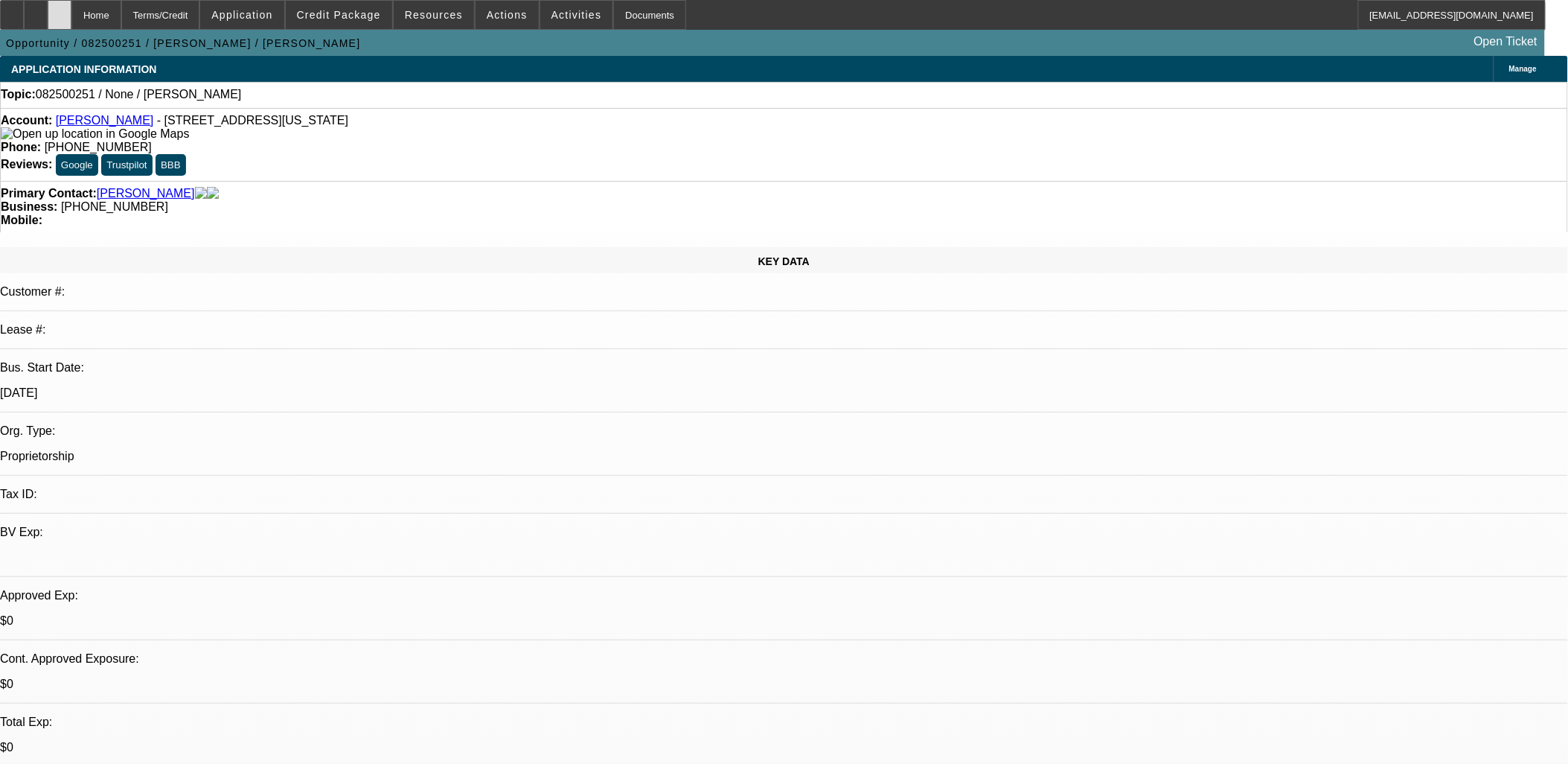
click at [71, 24] on div at bounding box center [59, 15] width 24 height 30
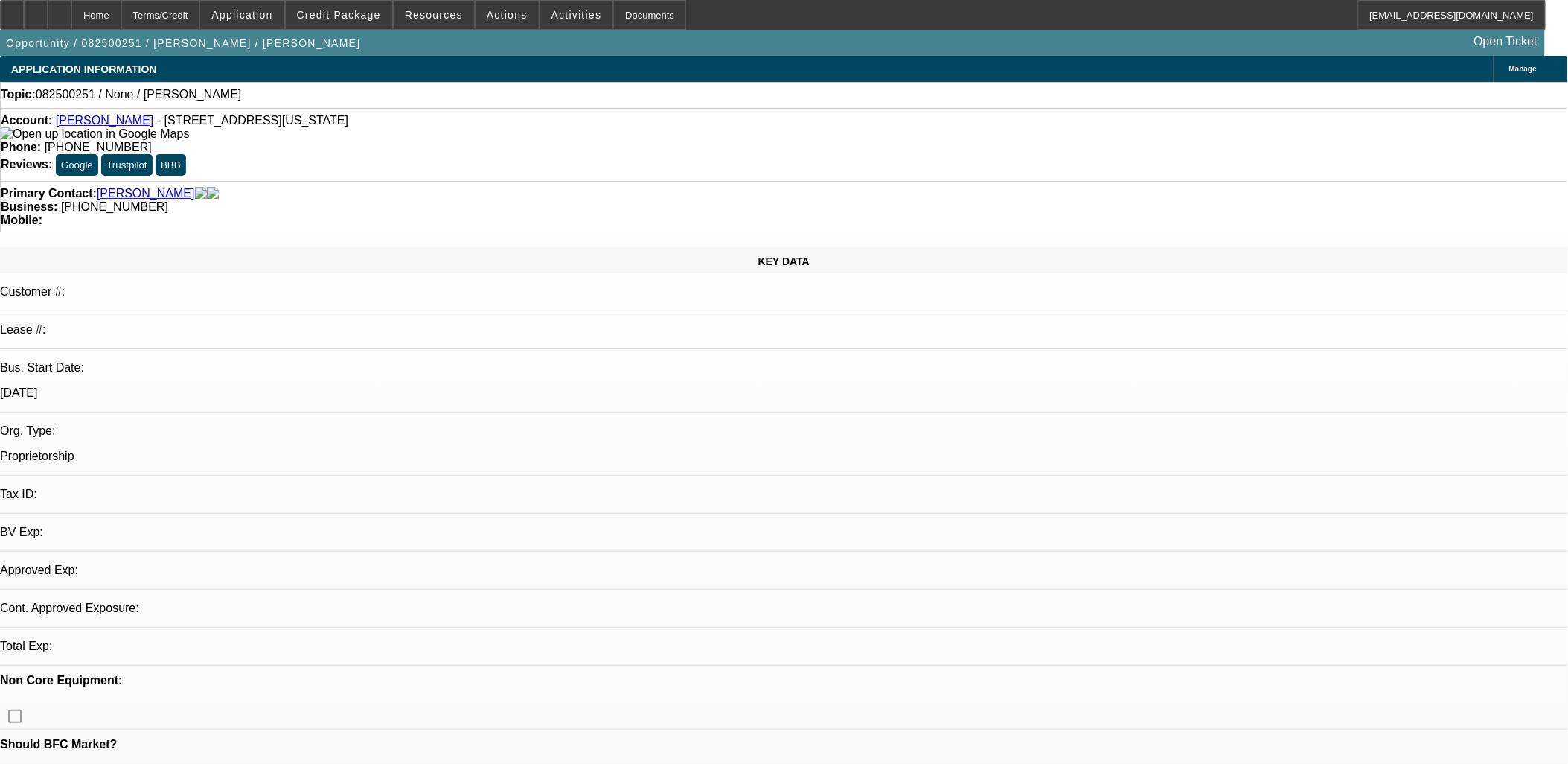
select select "0"
select select "2"
select select "0.1"
select select "4"
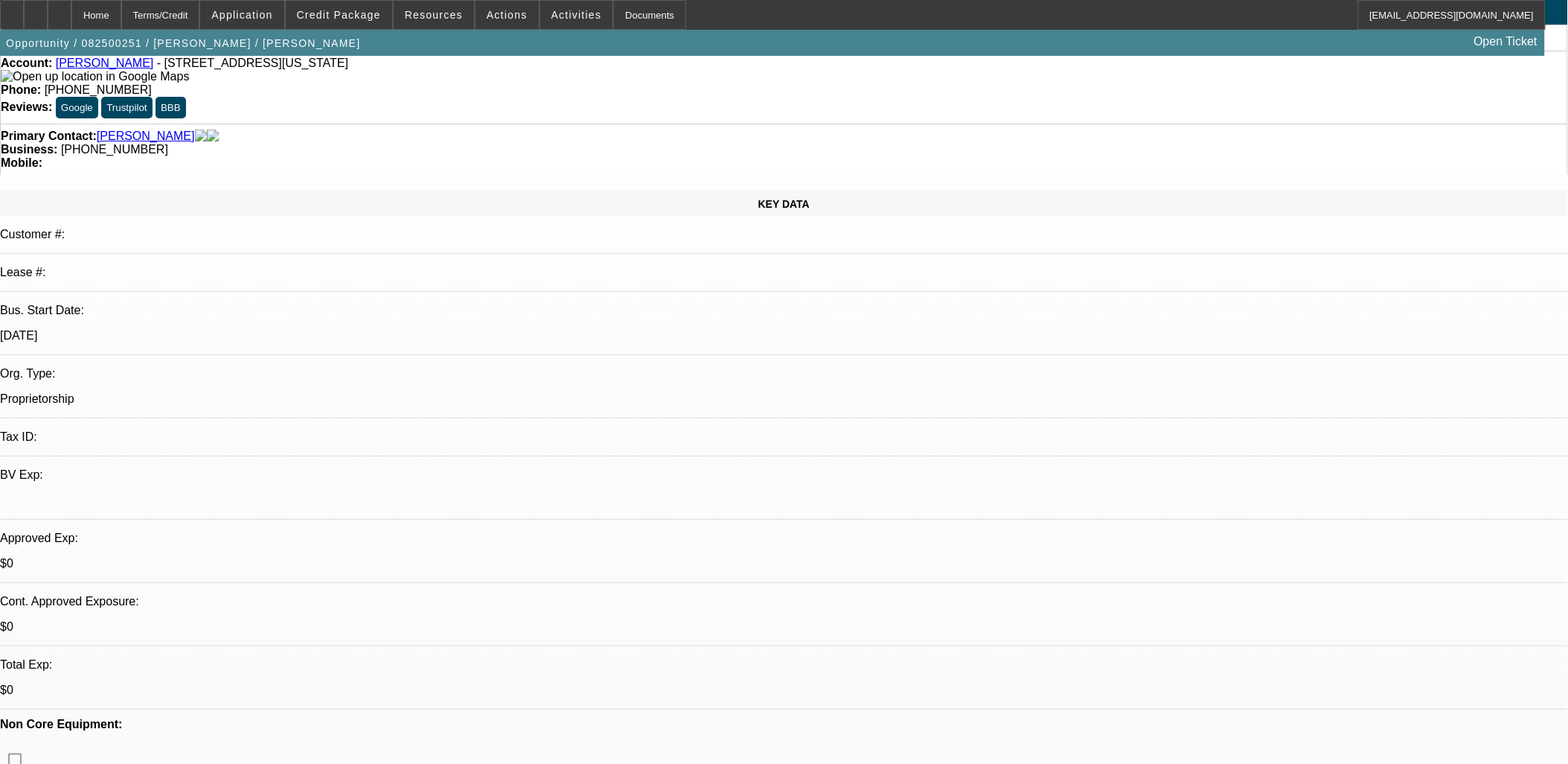
scroll to position [165, 0]
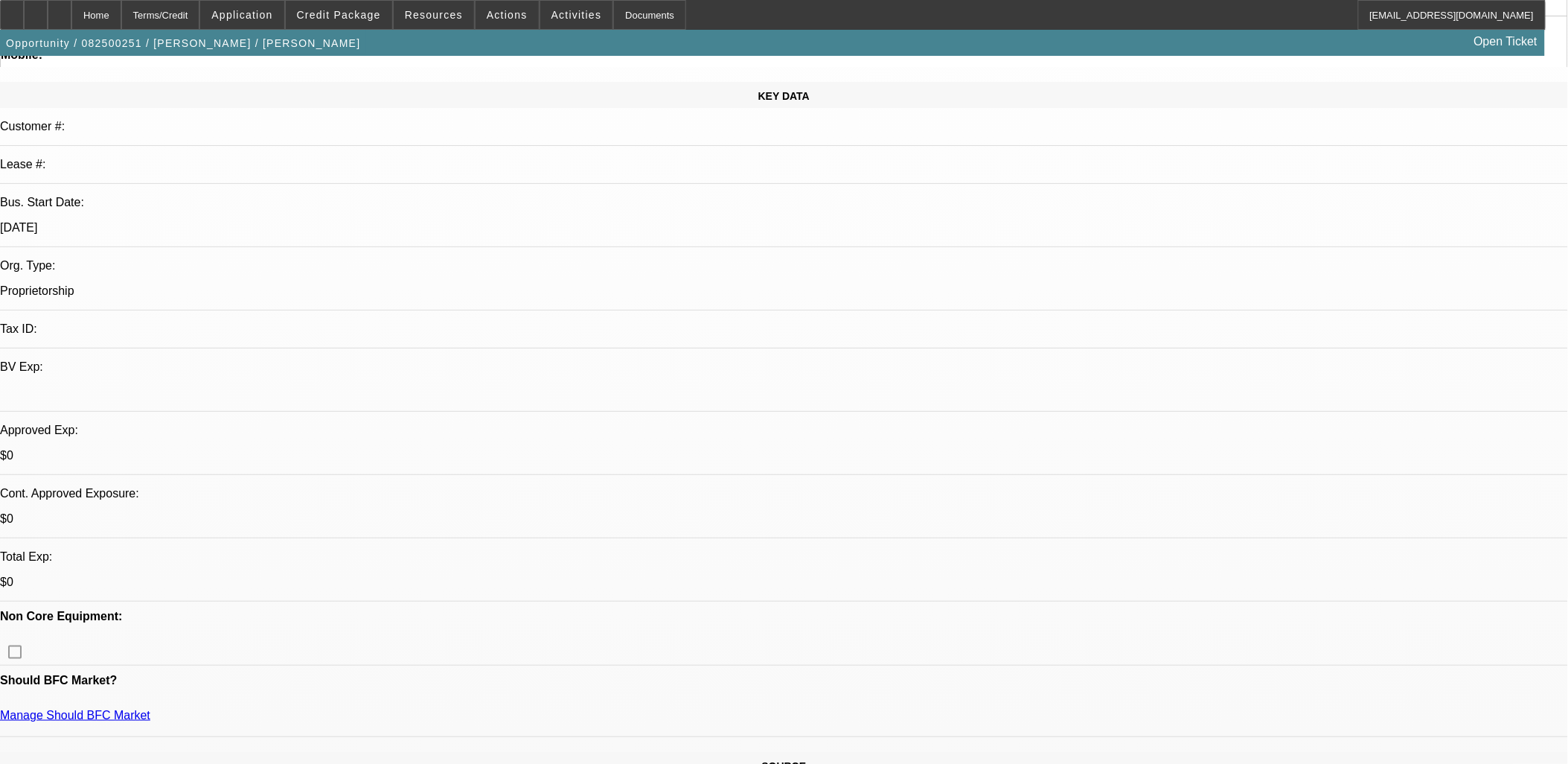
click at [36, 10] on icon at bounding box center [36, 10] width 0 height 0
click at [71, 24] on div at bounding box center [59, 15] width 24 height 30
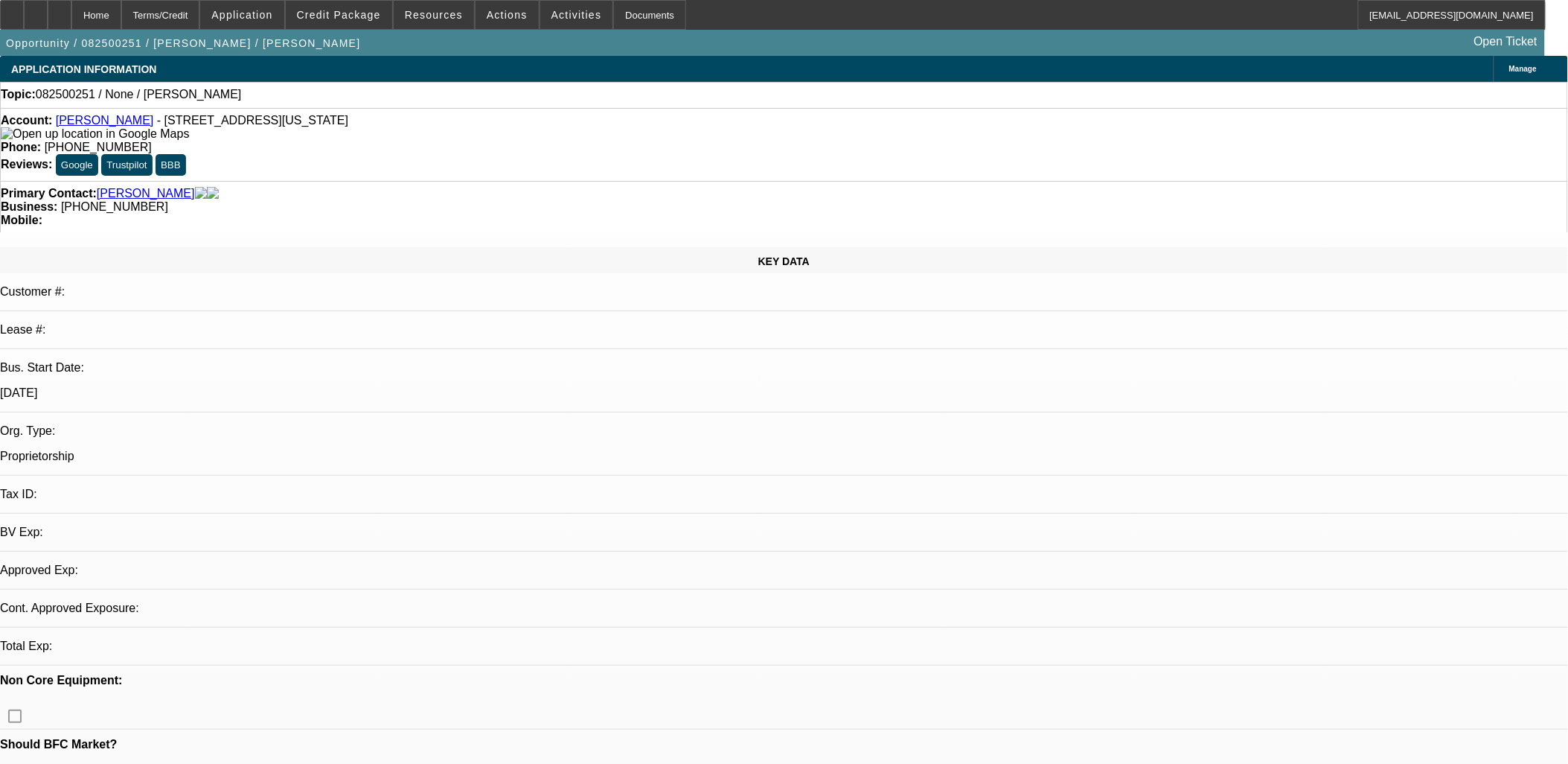
select select "0"
select select "2"
select select "0.1"
select select "1"
select select "2"
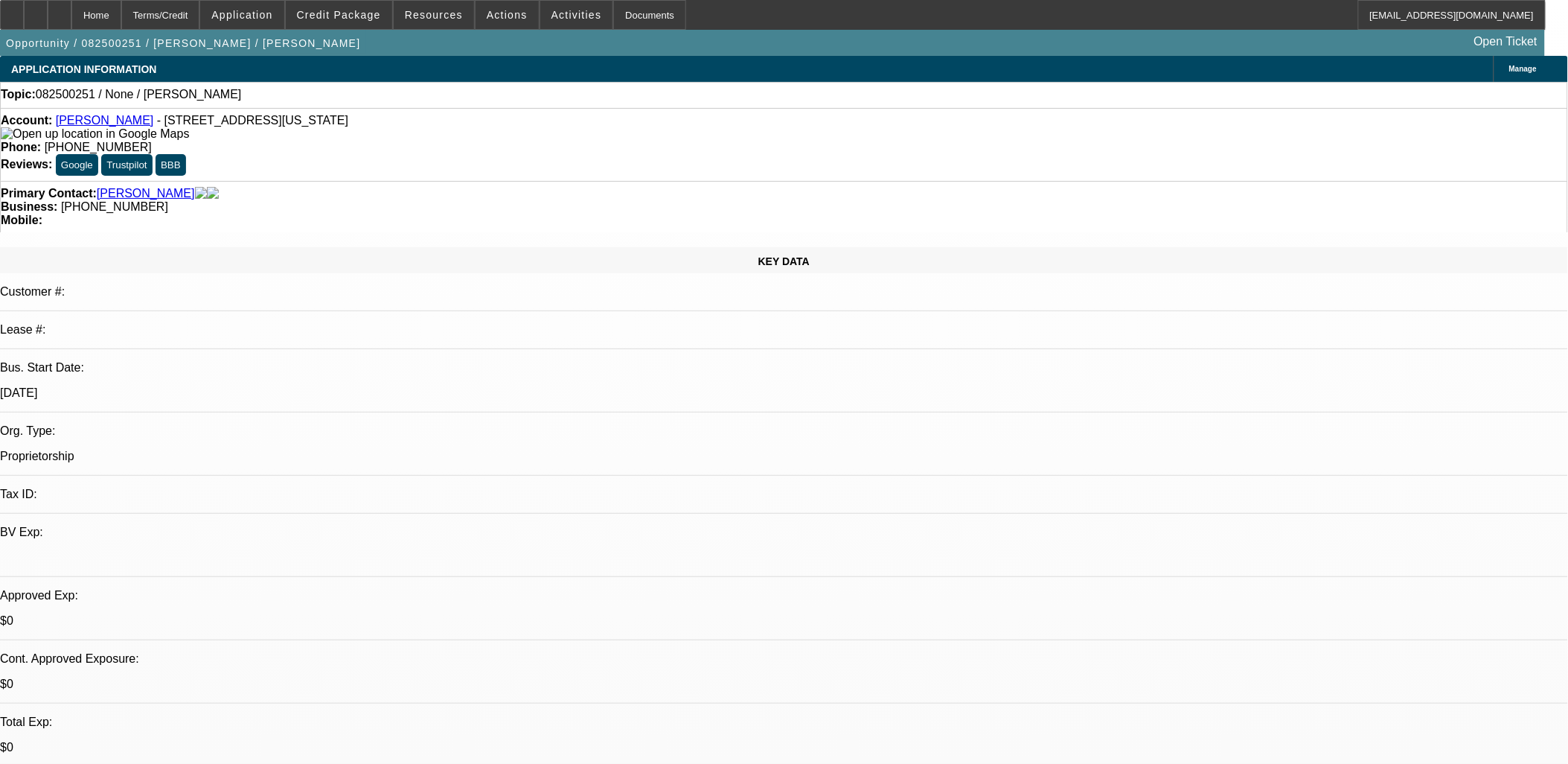
select select "4"
click at [284, 23] on span at bounding box center [241, 15] width 84 height 36
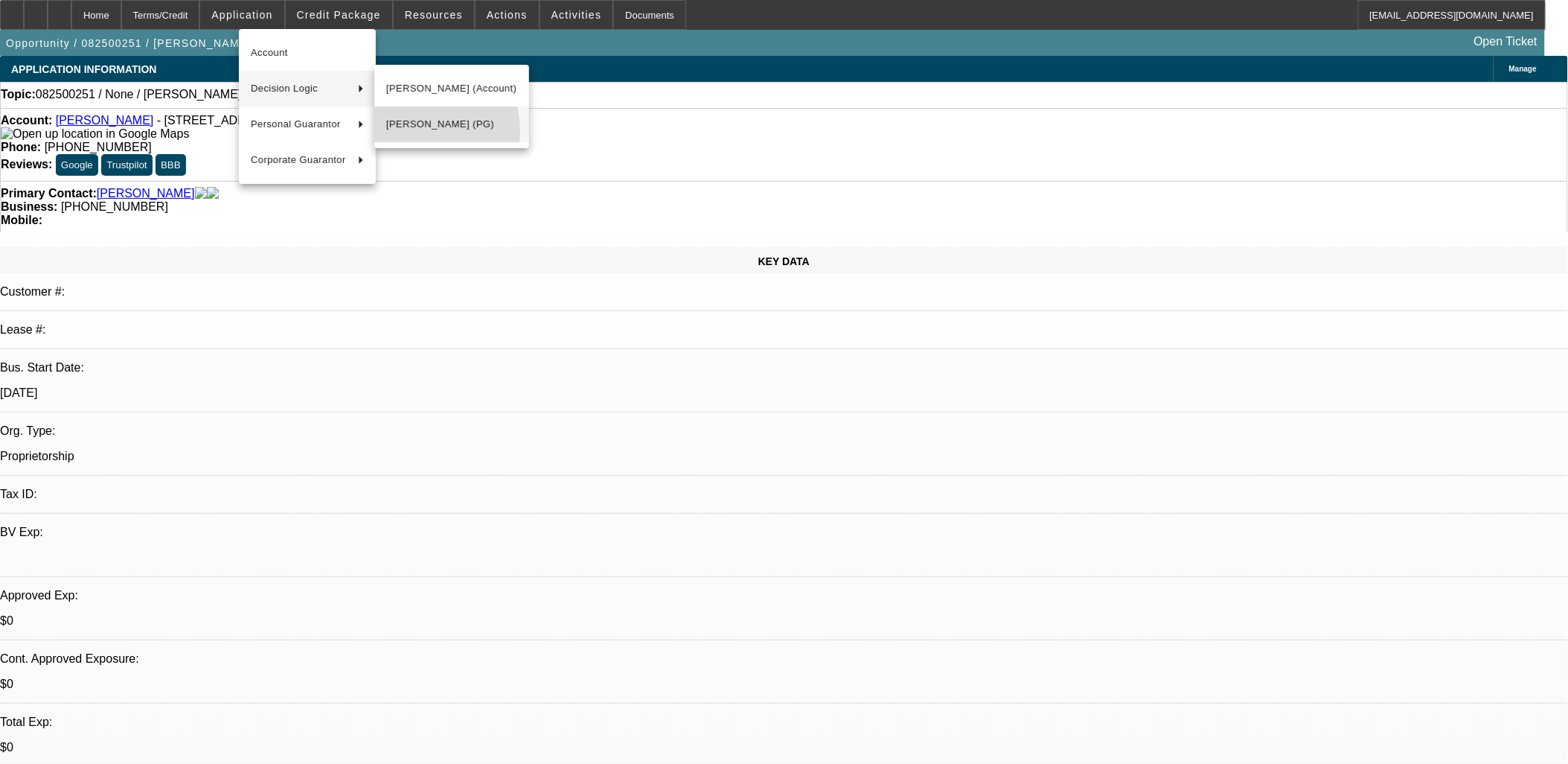
click at [407, 131] on span "[PERSON_NAME] (PG)" at bounding box center [452, 124] width 131 height 18
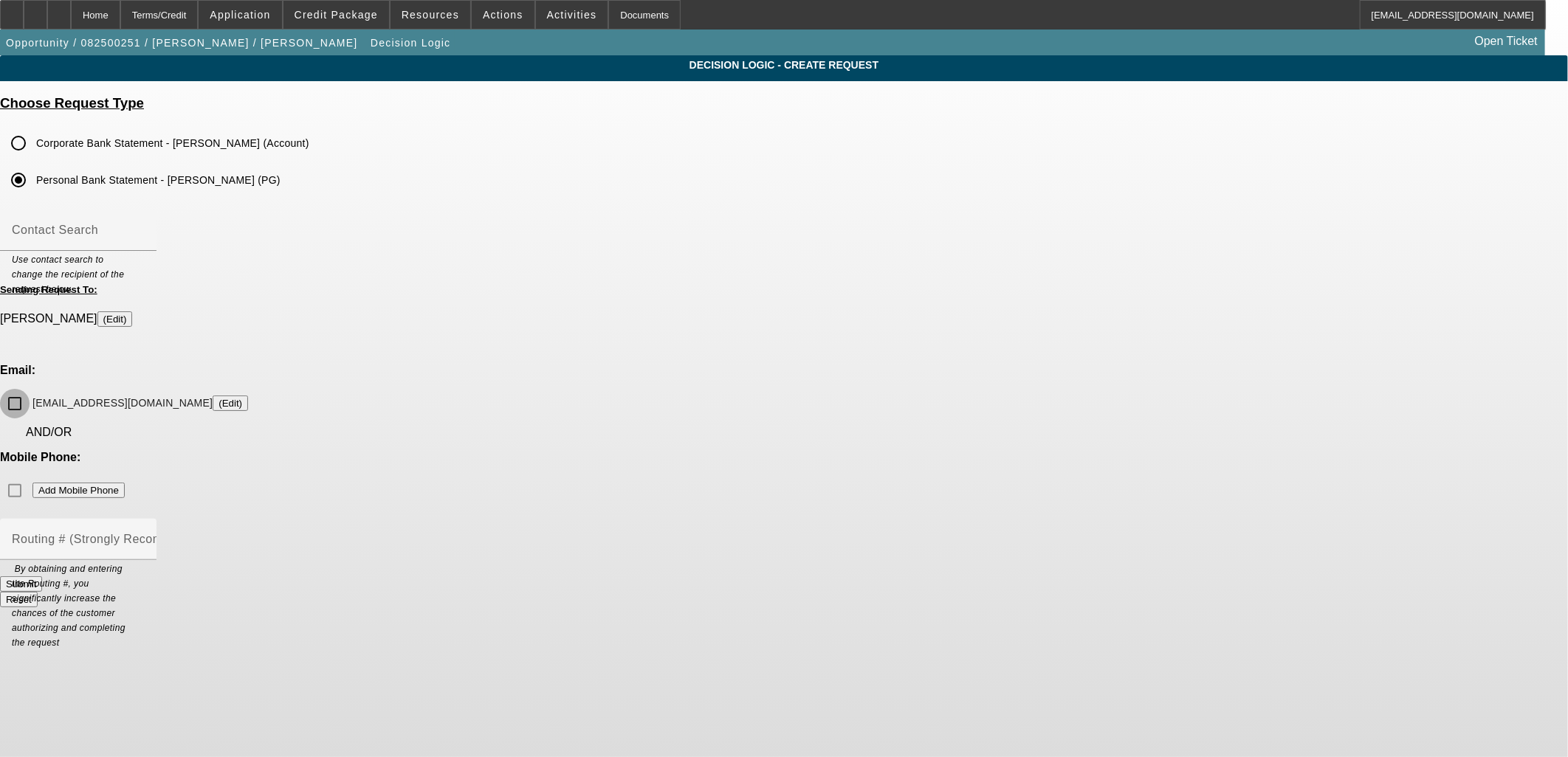
click at [30, 389] on input "[EMAIL_ADDRESS][DOMAIN_NAME] (Edit)" at bounding box center [15, 403] width 30 height 30
click at [42, 577] on button "Submit" at bounding box center [21, 584] width 42 height 15
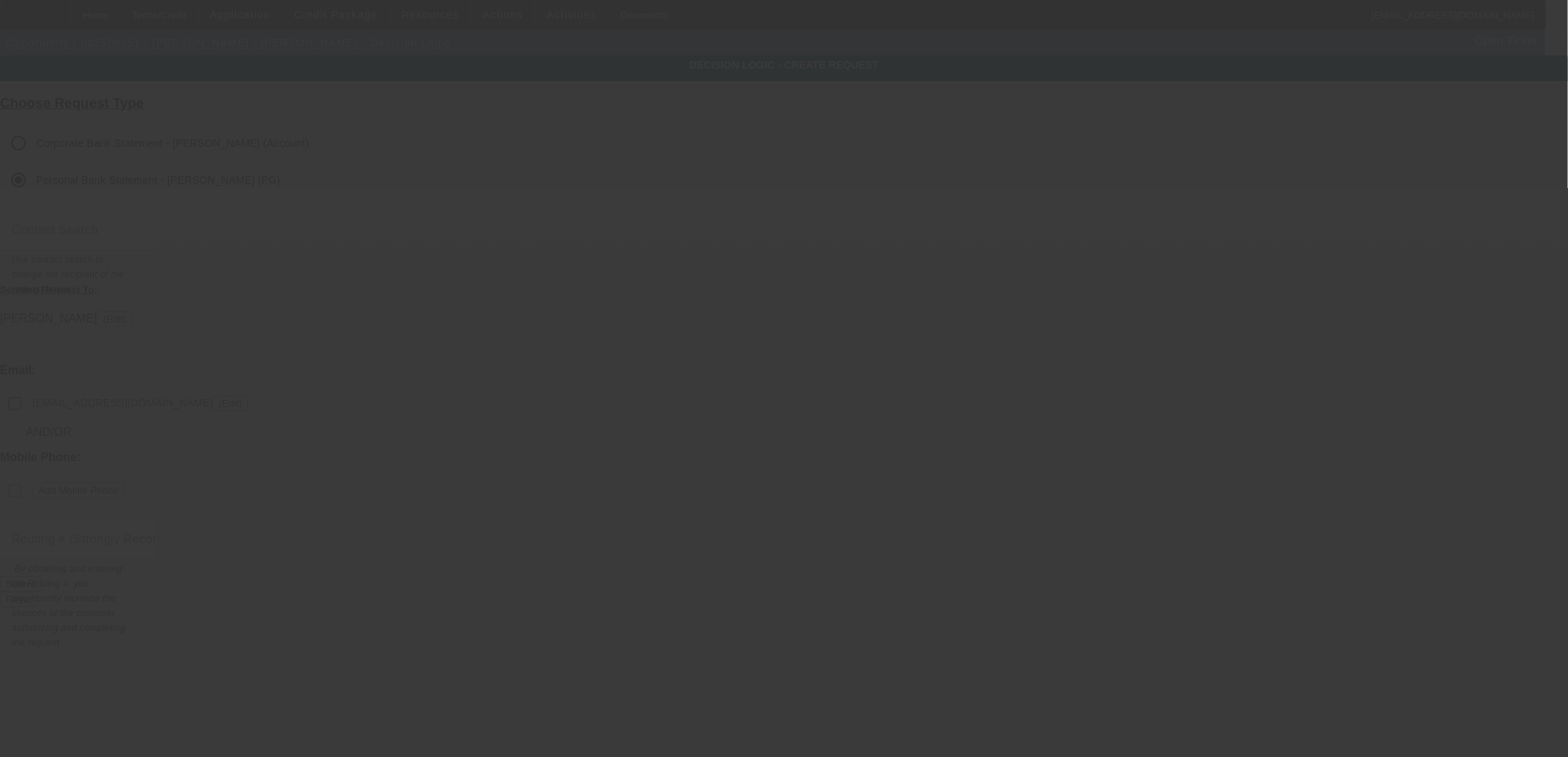
checkbox input "false"
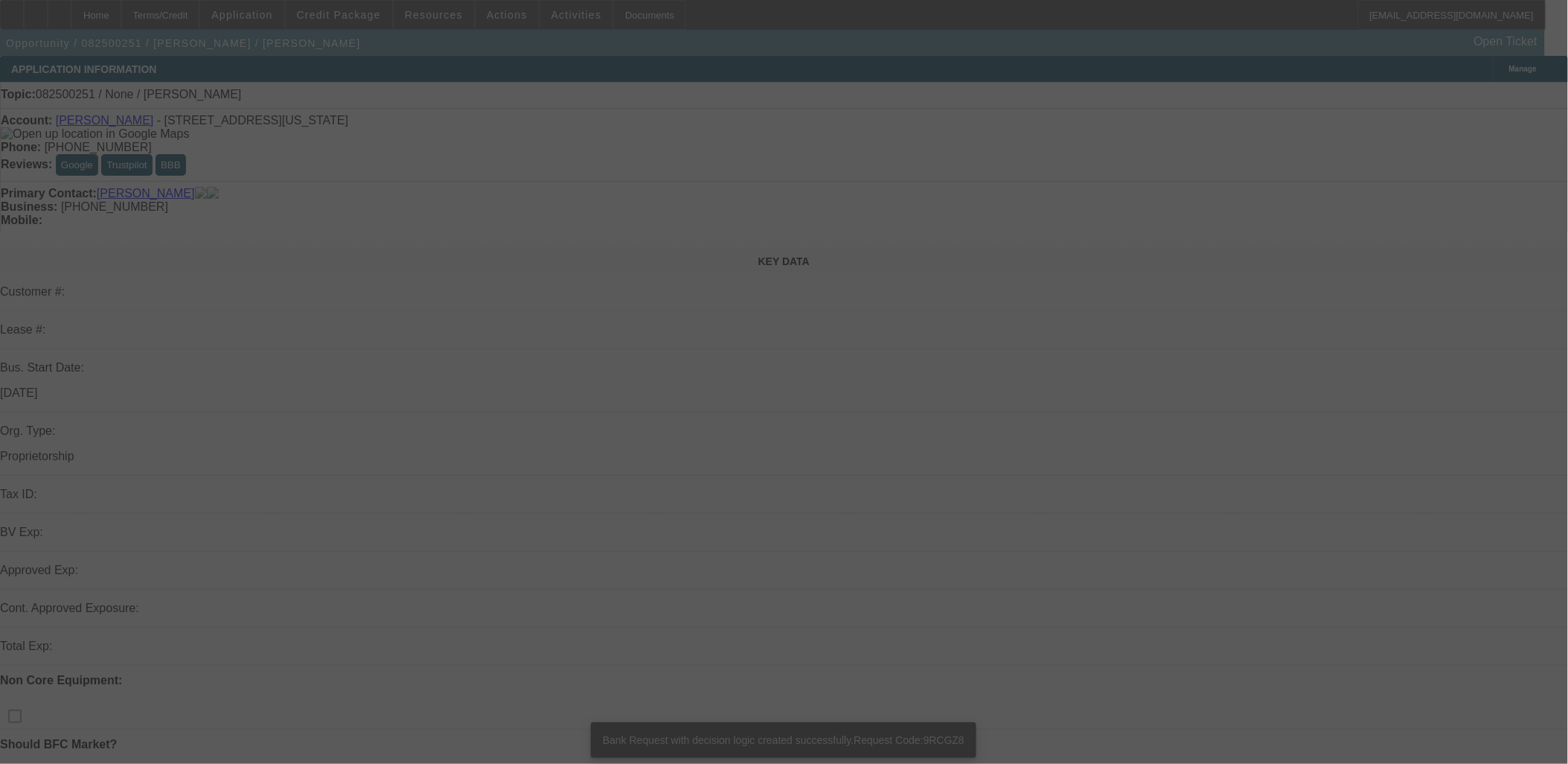
select select "0"
select select "2"
select select "0.1"
select select "4"
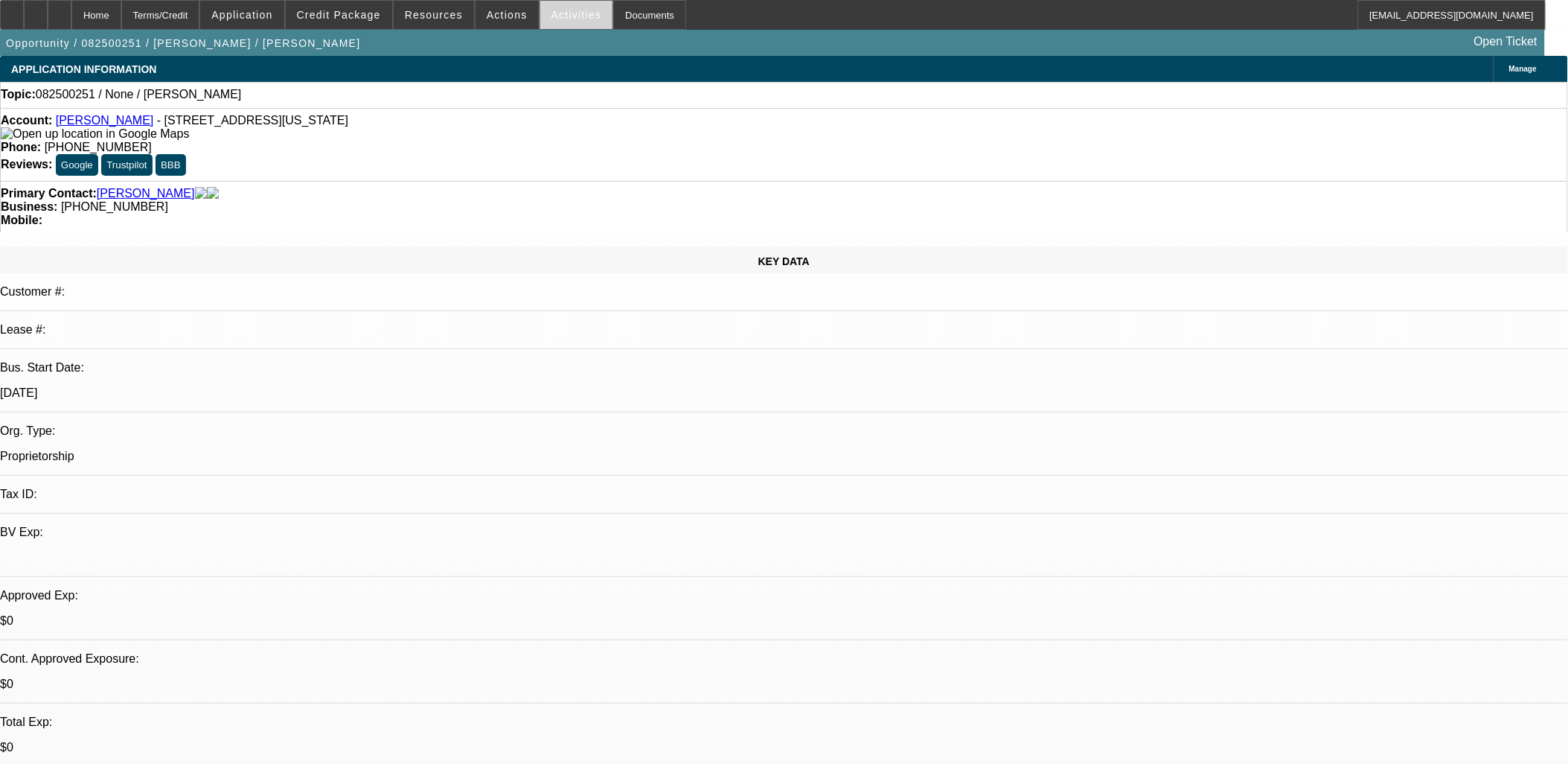
click at [549, 20] on button "Activities" at bounding box center [577, 15] width 73 height 28
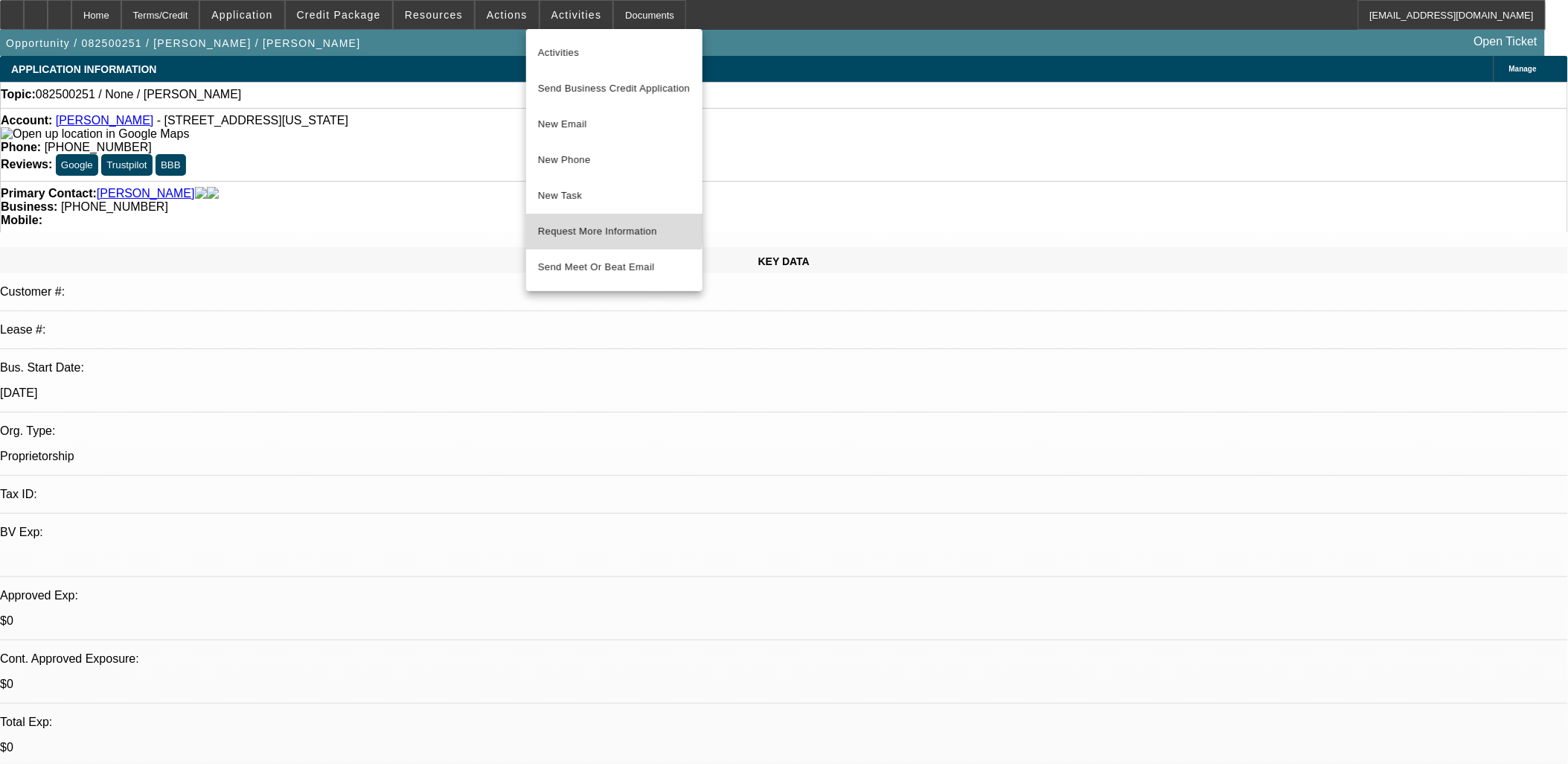
click at [593, 227] on span "Request More Information" at bounding box center [614, 232] width 153 height 18
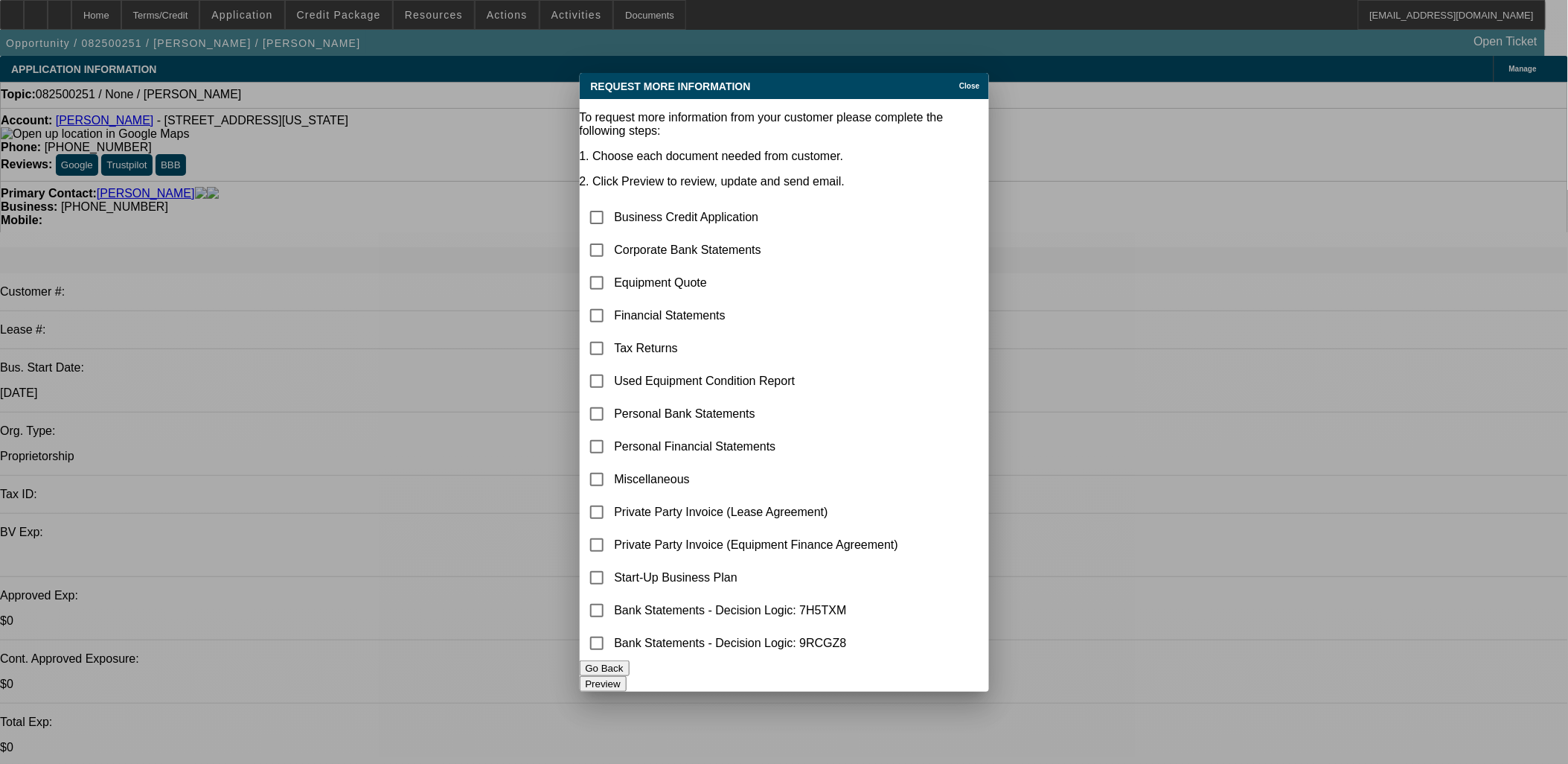
click at [955, 73] on div "Close" at bounding box center [972, 81] width 32 height 17
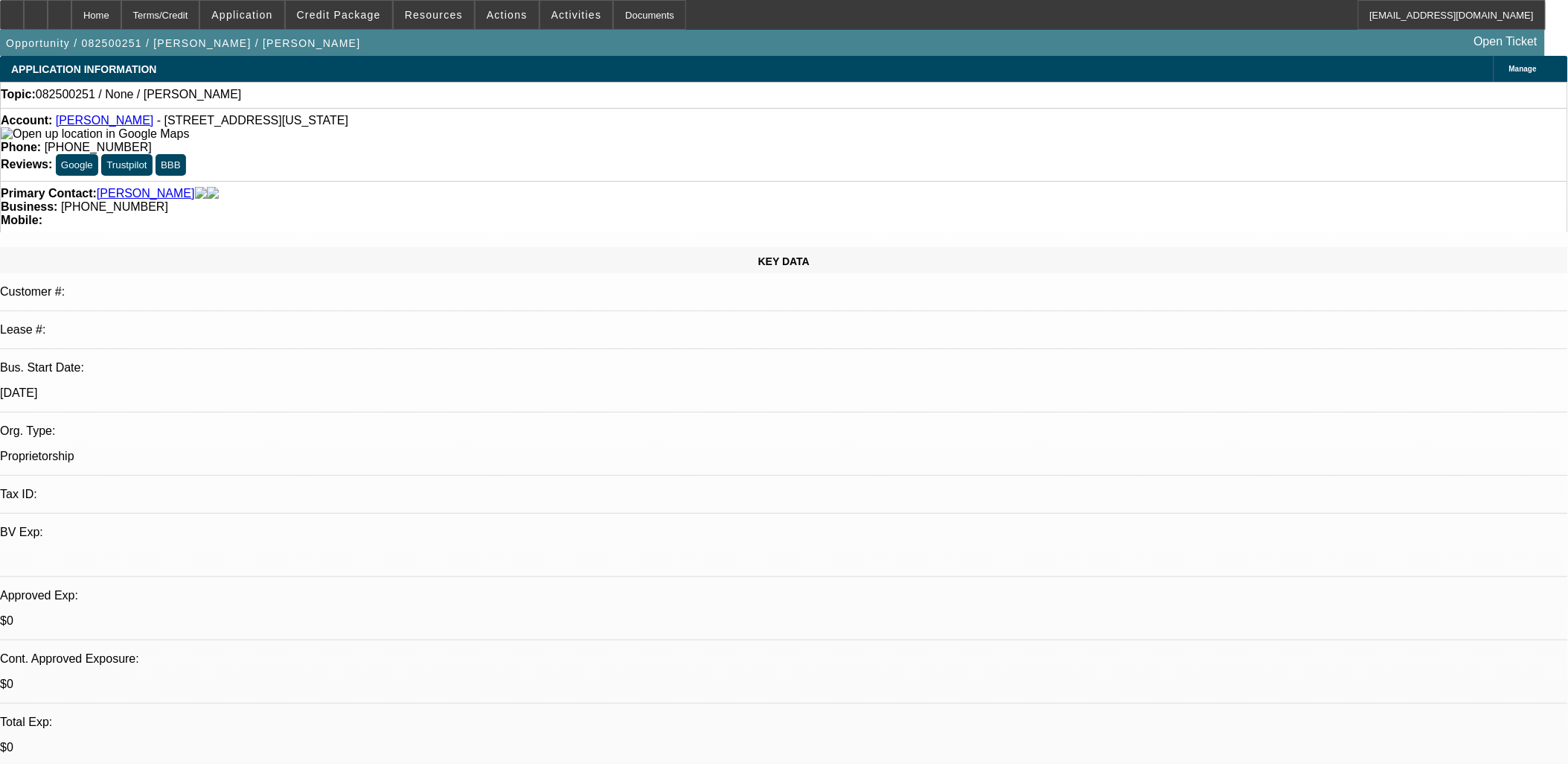
click at [554, 15] on span "Activities" at bounding box center [577, 15] width 50 height 12
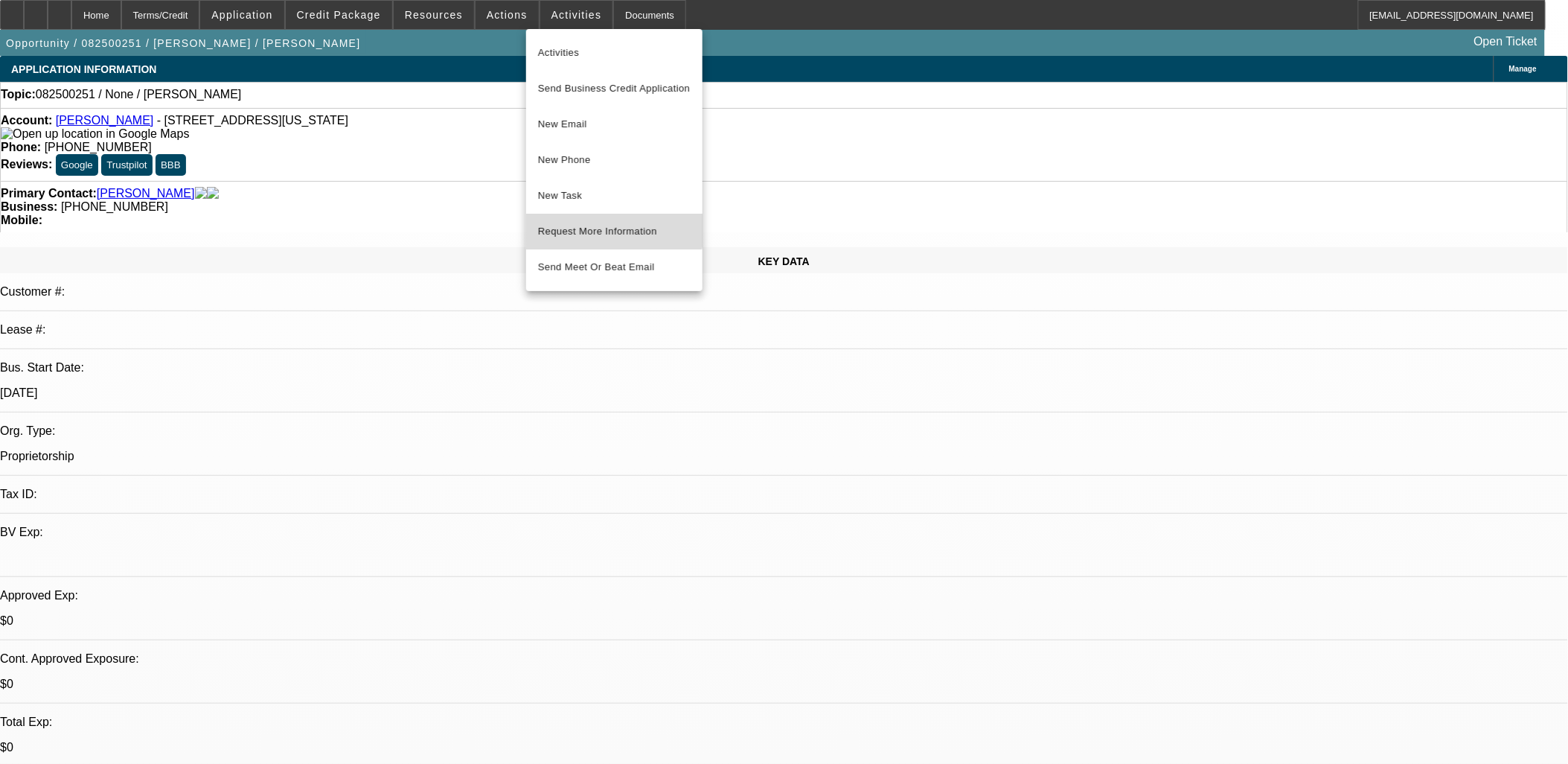
click at [583, 224] on span "Request More Information" at bounding box center [614, 232] width 153 height 18
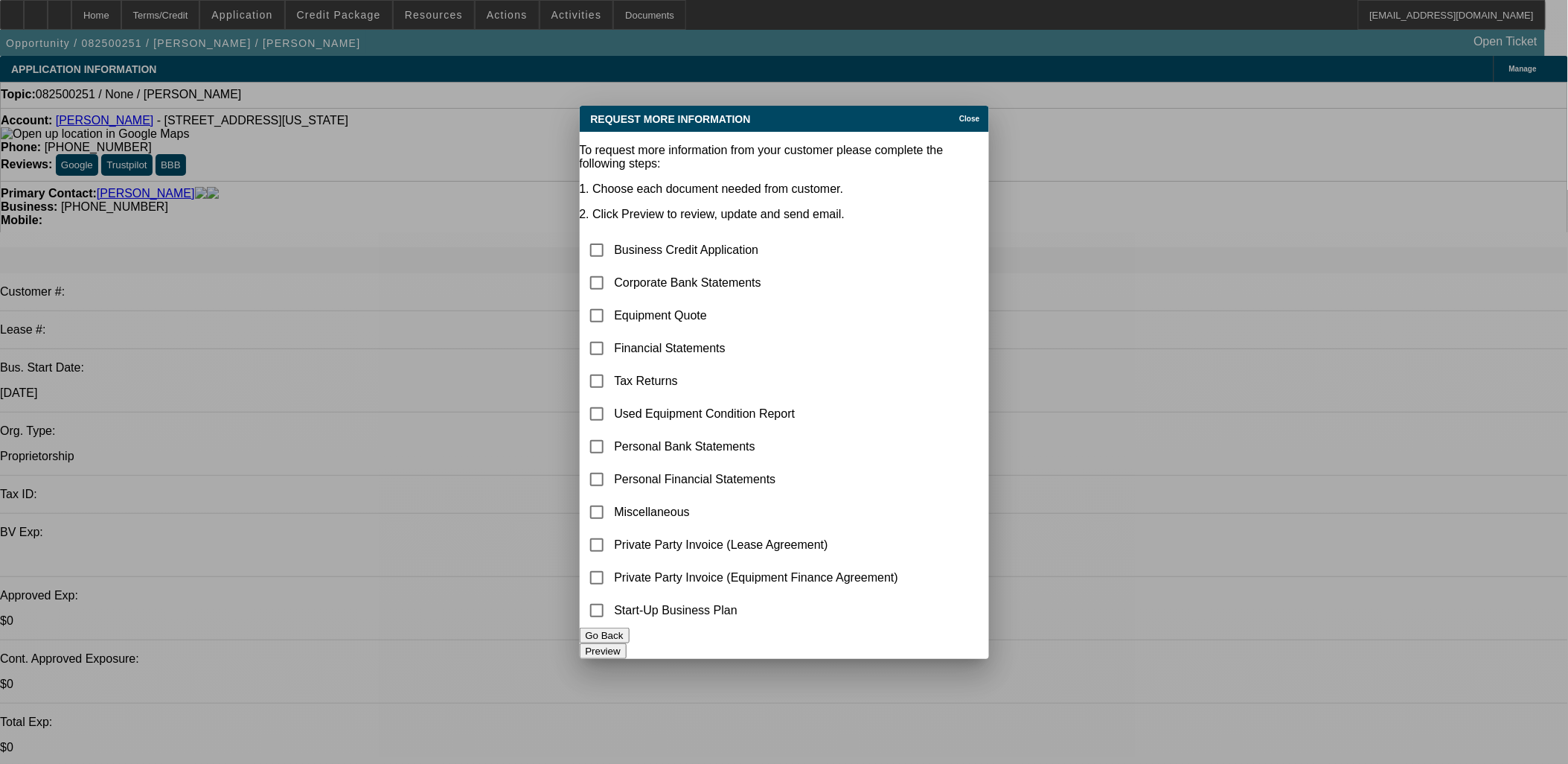
click at [961, 115] on span "Close" at bounding box center [969, 119] width 20 height 8
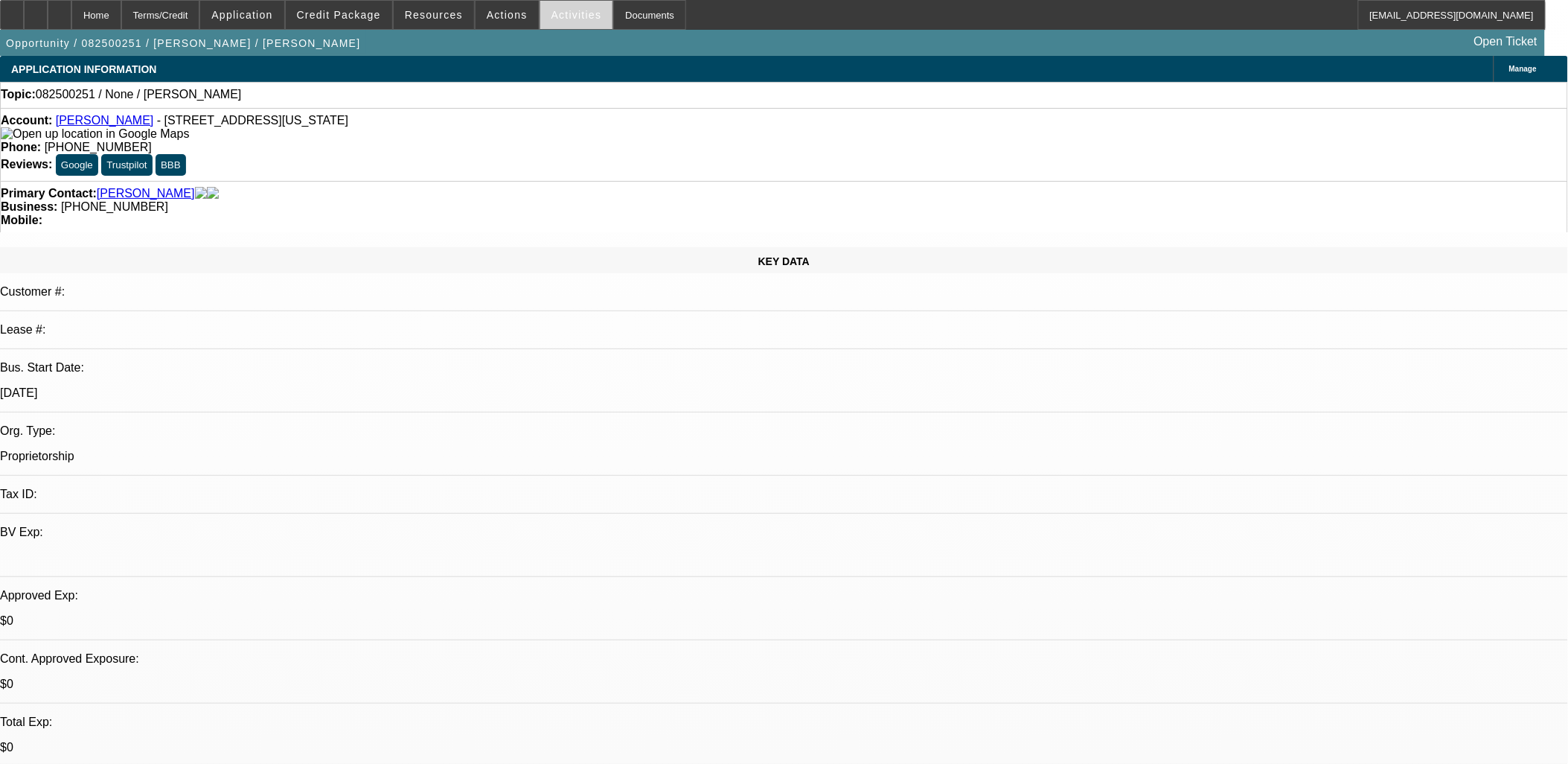
click at [540, 20] on span at bounding box center [577, 15] width 73 height 36
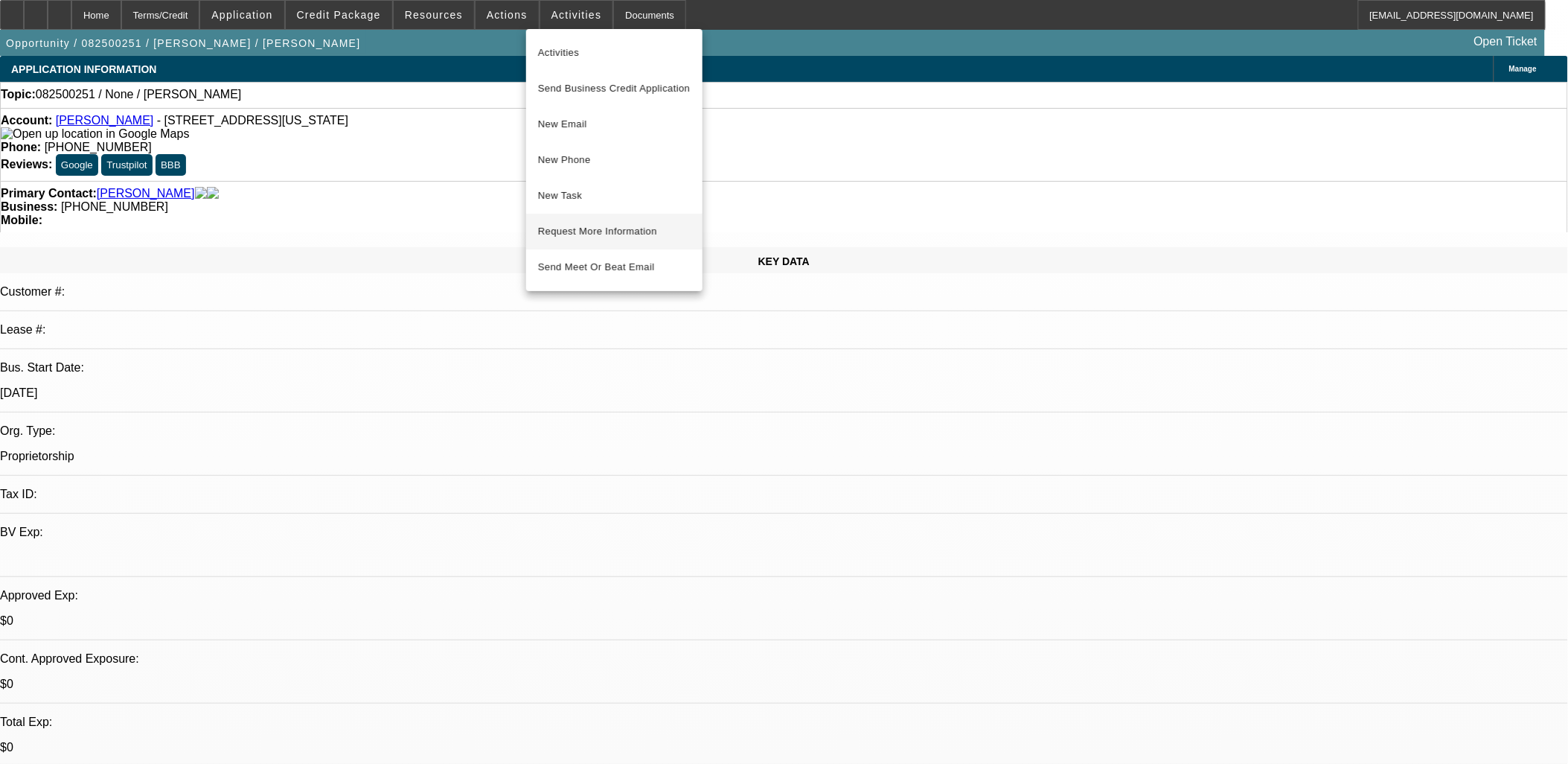
click at [570, 224] on span "Request More Information" at bounding box center [614, 232] width 153 height 18
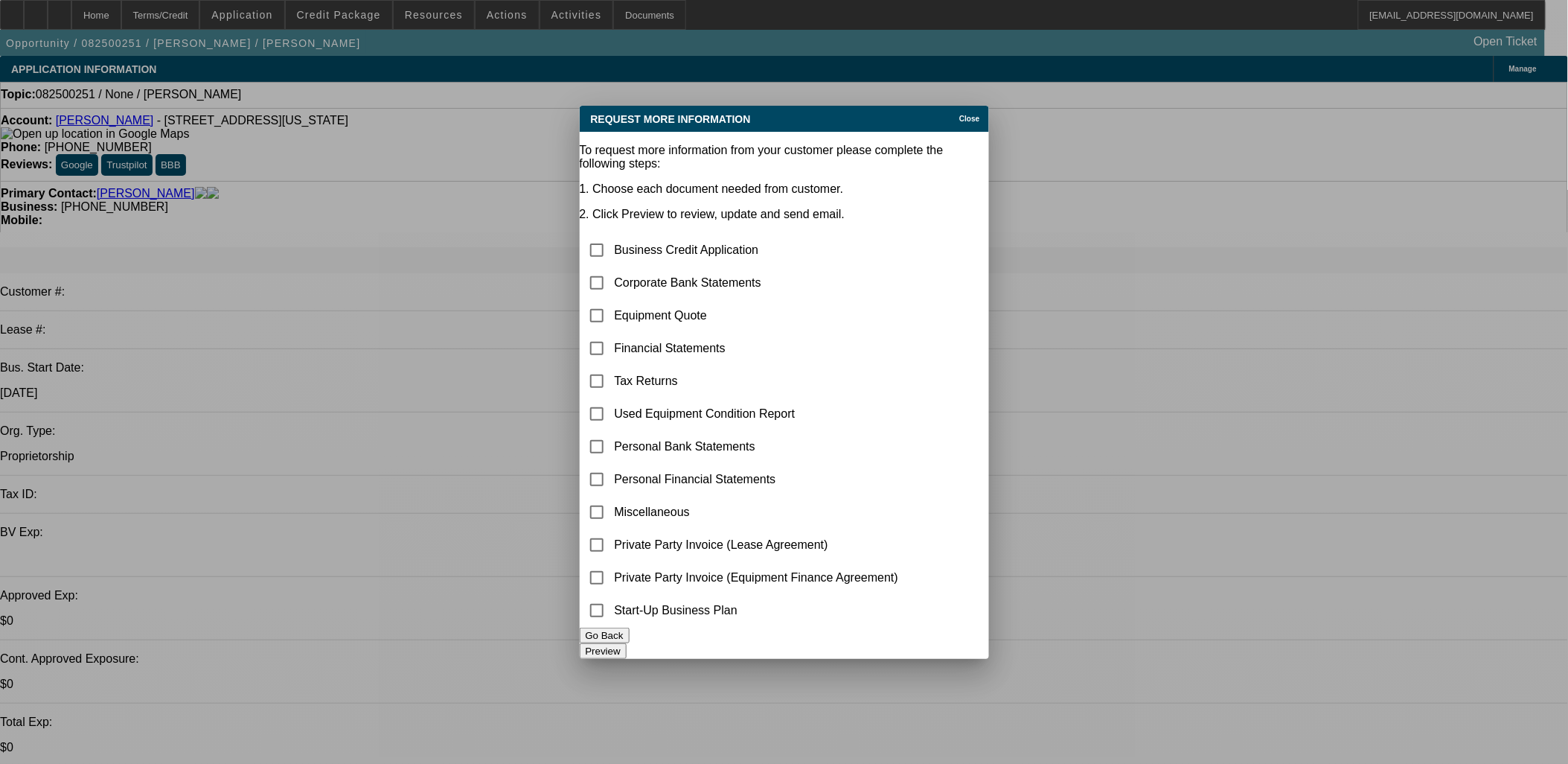
click at [951, 107] on div "Request More Information Close To request more information from your customer p…" at bounding box center [785, 382] width 409 height 553
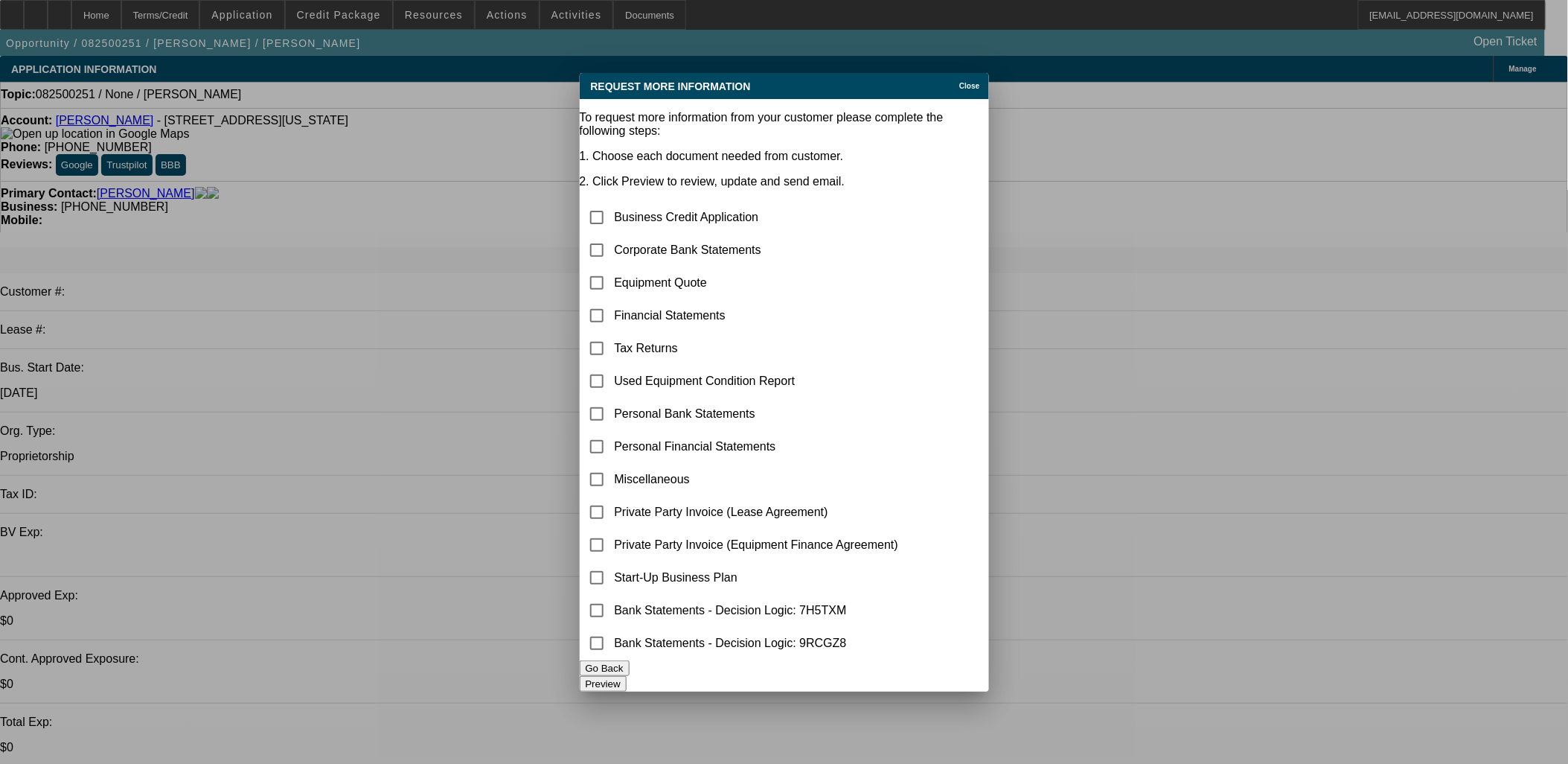
click at [959, 82] on span "Close" at bounding box center [969, 86] width 20 height 8
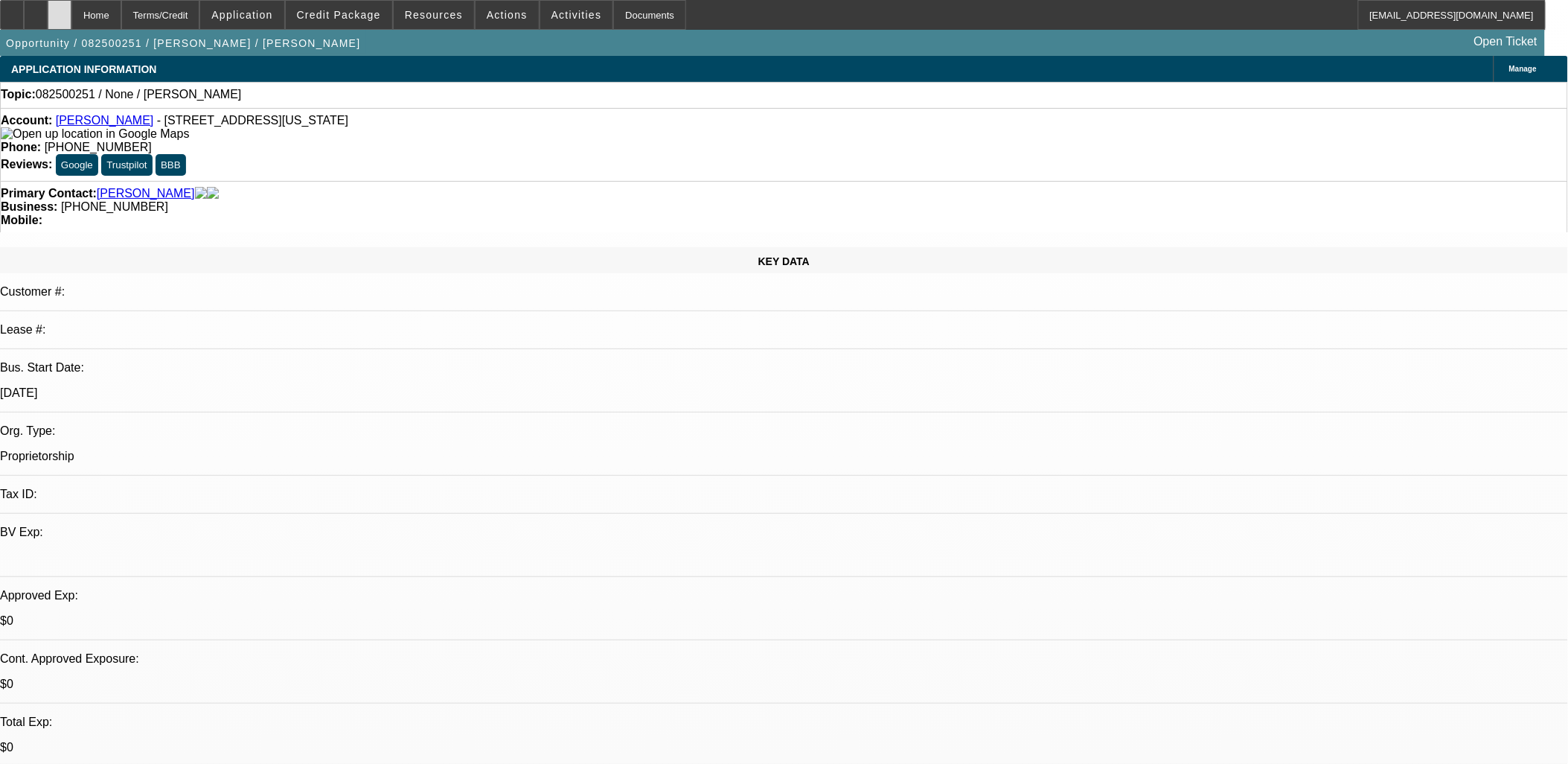
click at [59, 10] on icon at bounding box center [59, 10] width 0 height 0
select select "0"
select select "2"
select select "0.1"
select select "1"
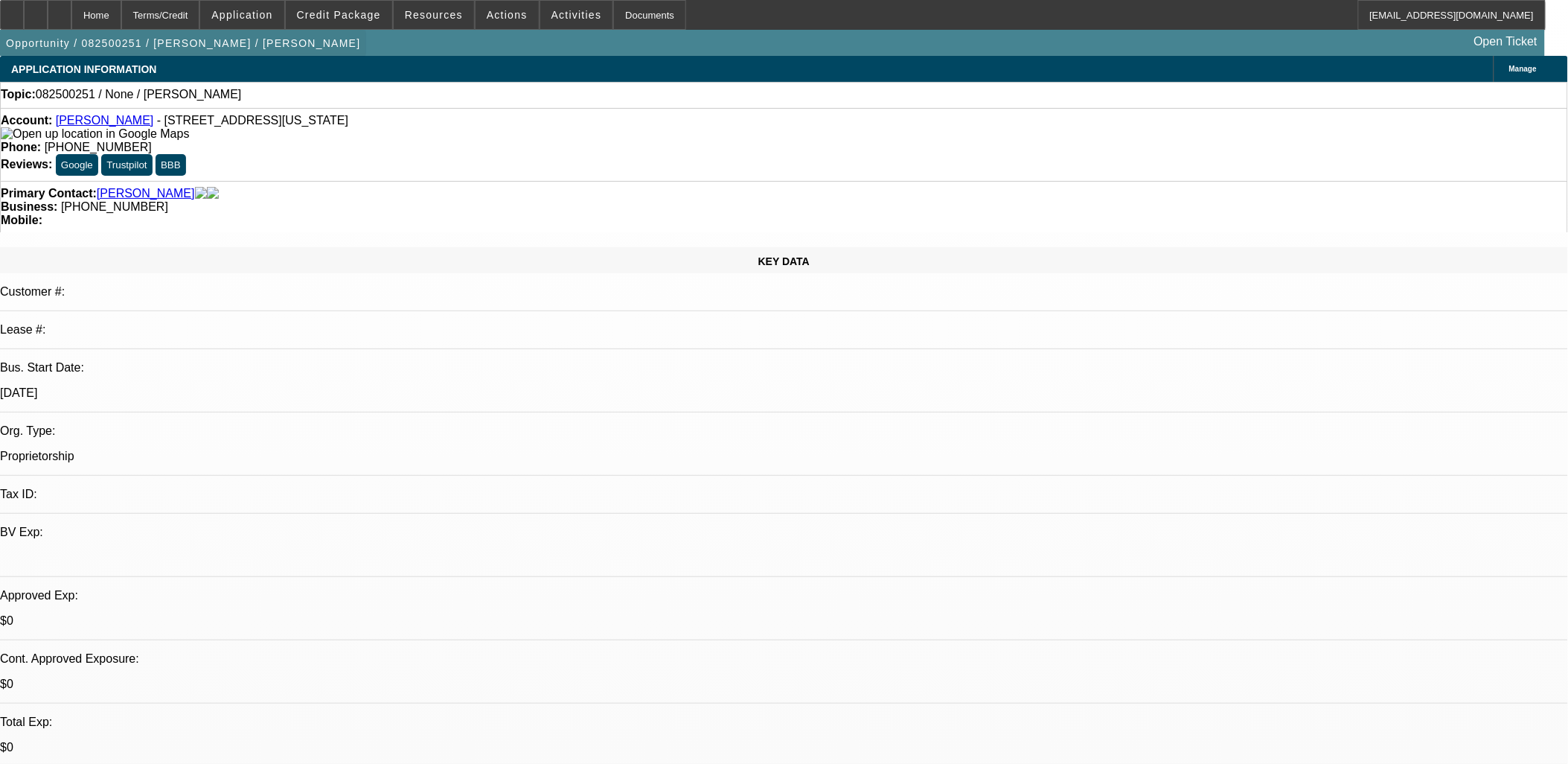
select select "2"
select select "4"
click at [563, 9] on span "Activities" at bounding box center [577, 15] width 50 height 12
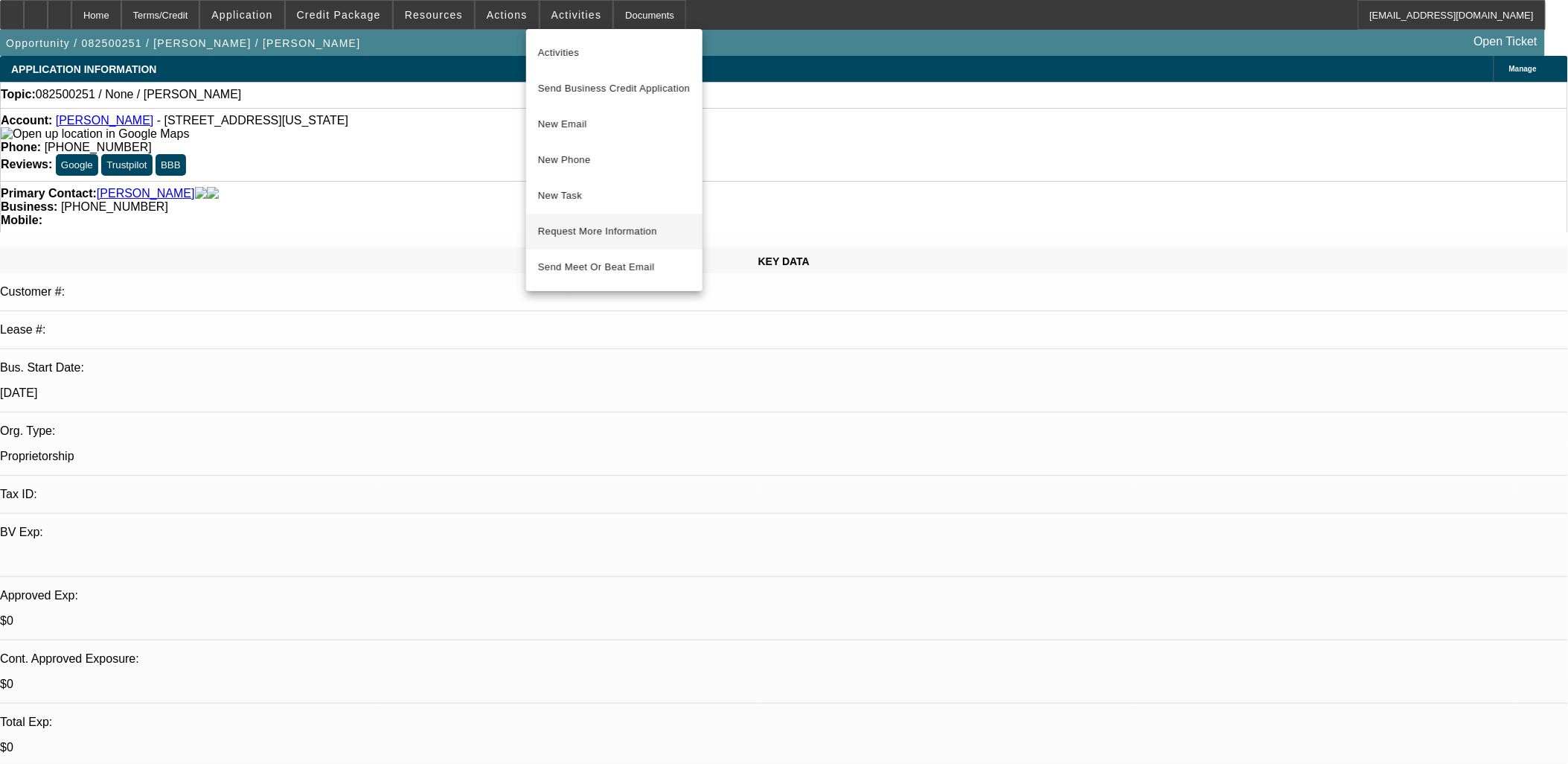
click at [581, 225] on span "Request More Information" at bounding box center [614, 232] width 153 height 18
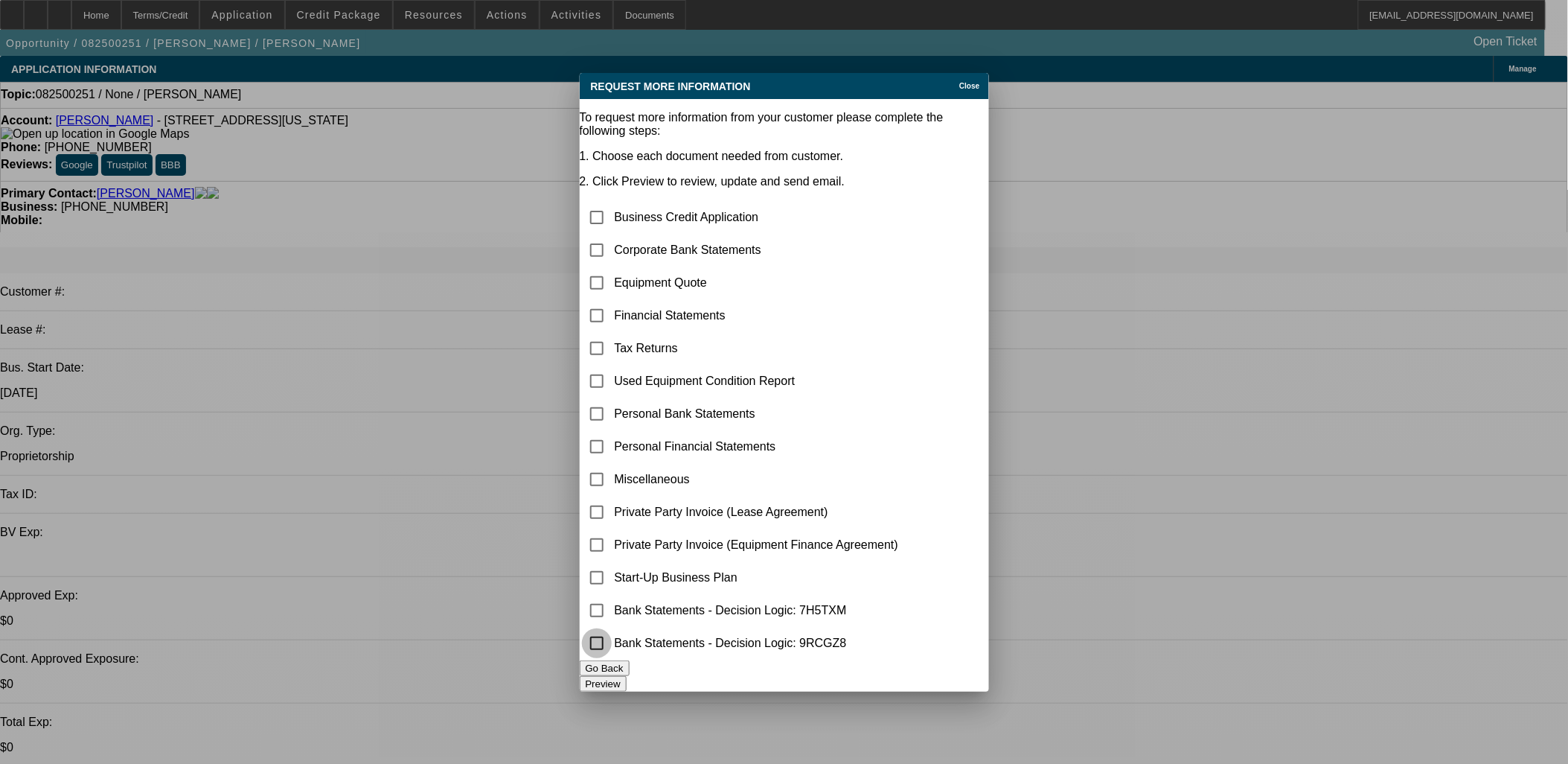
click at [612, 639] on input "checkbox" at bounding box center [596, 643] width 30 height 30
checkbox input "true"
click at [612, 268] on input "checkbox" at bounding box center [596, 283] width 30 height 30
checkbox input "true"
click at [626, 681] on button "Preview" at bounding box center [604, 684] width 47 height 15
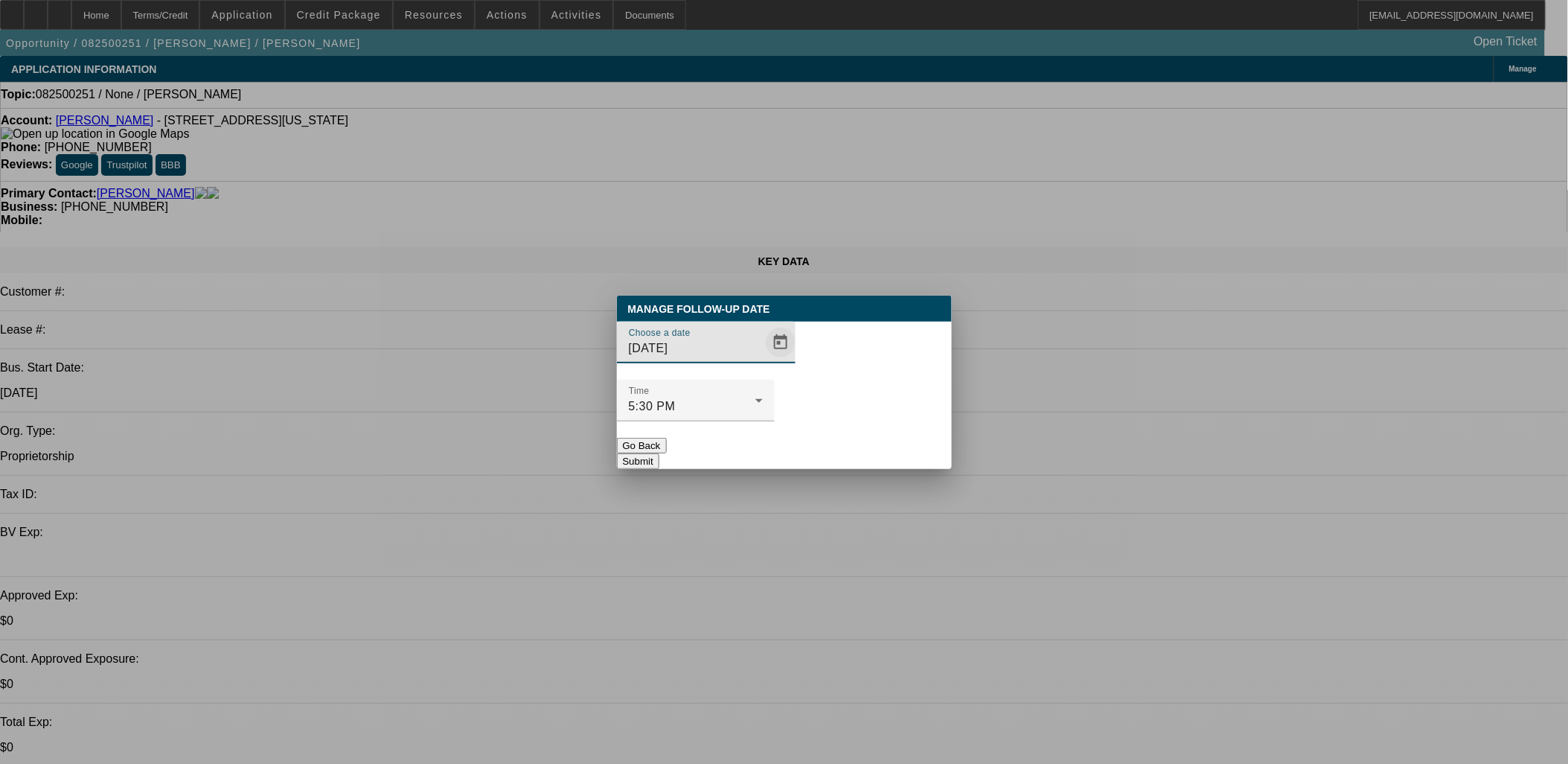
click at [763, 360] on span "Open calendar" at bounding box center [781, 342] width 36 height 36
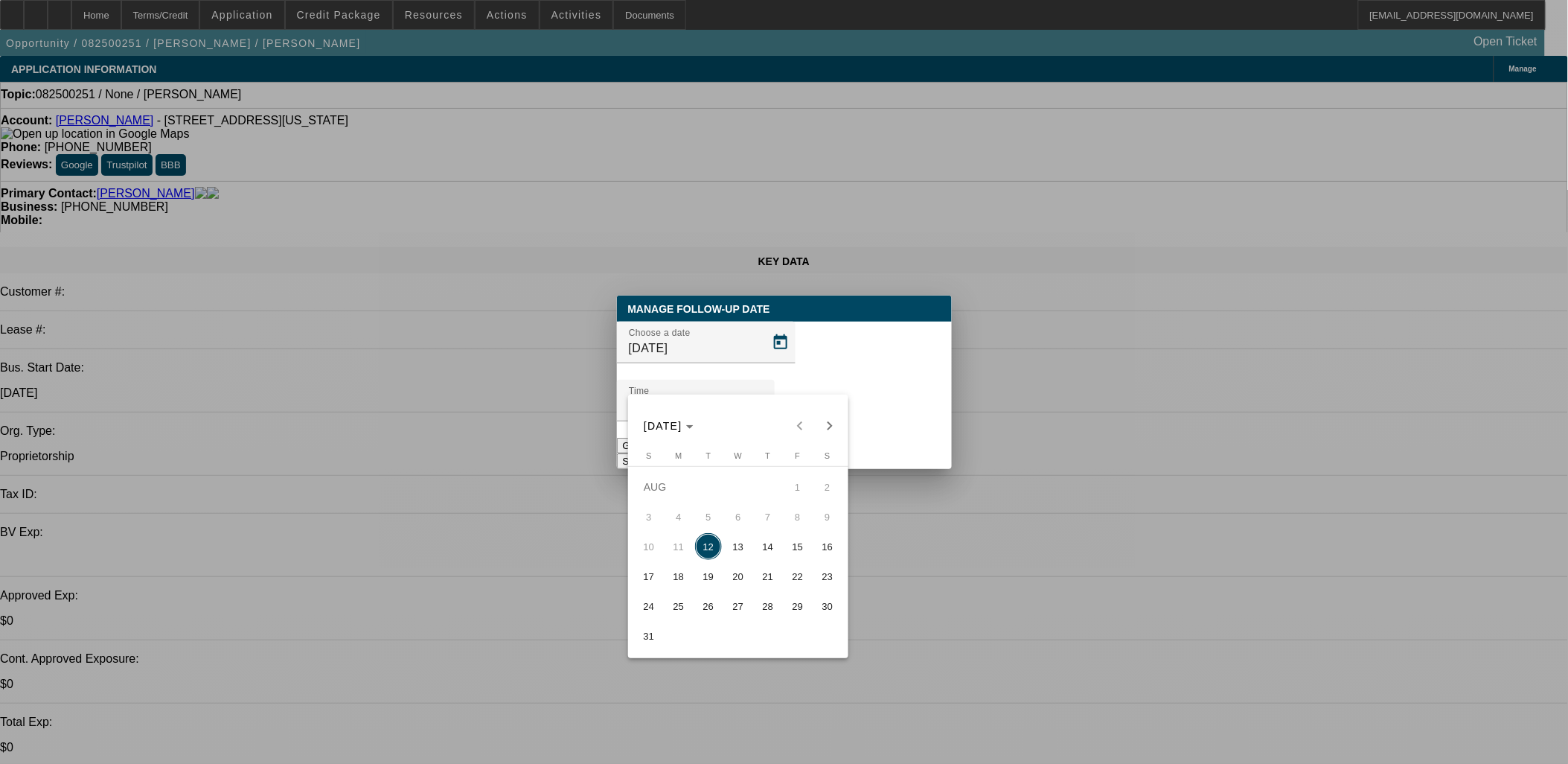
click at [739, 551] on span "13" at bounding box center [738, 546] width 27 height 27
type input "8/13/2025"
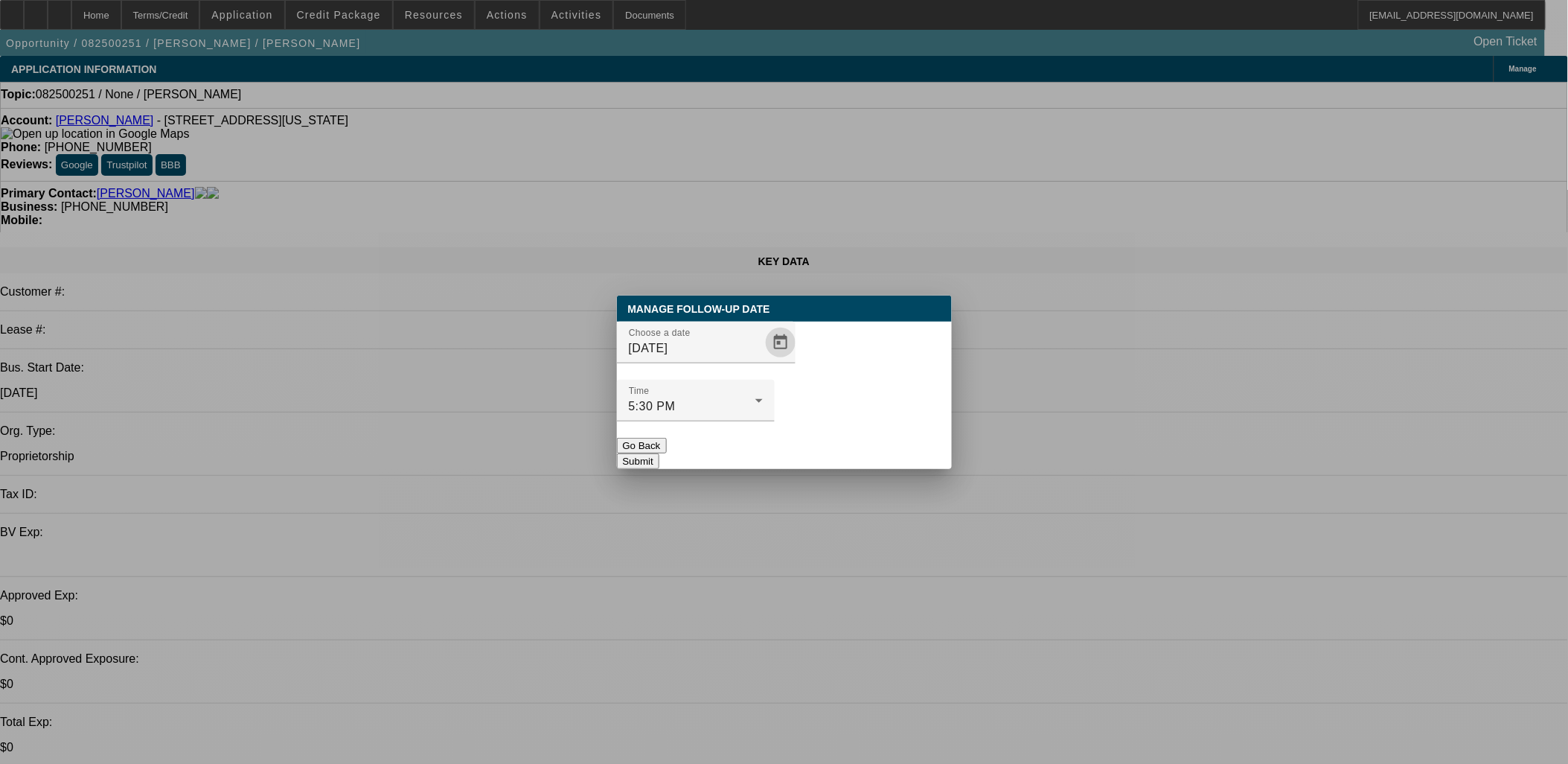
click at [660, 454] on button "Submit" at bounding box center [639, 461] width 42 height 15
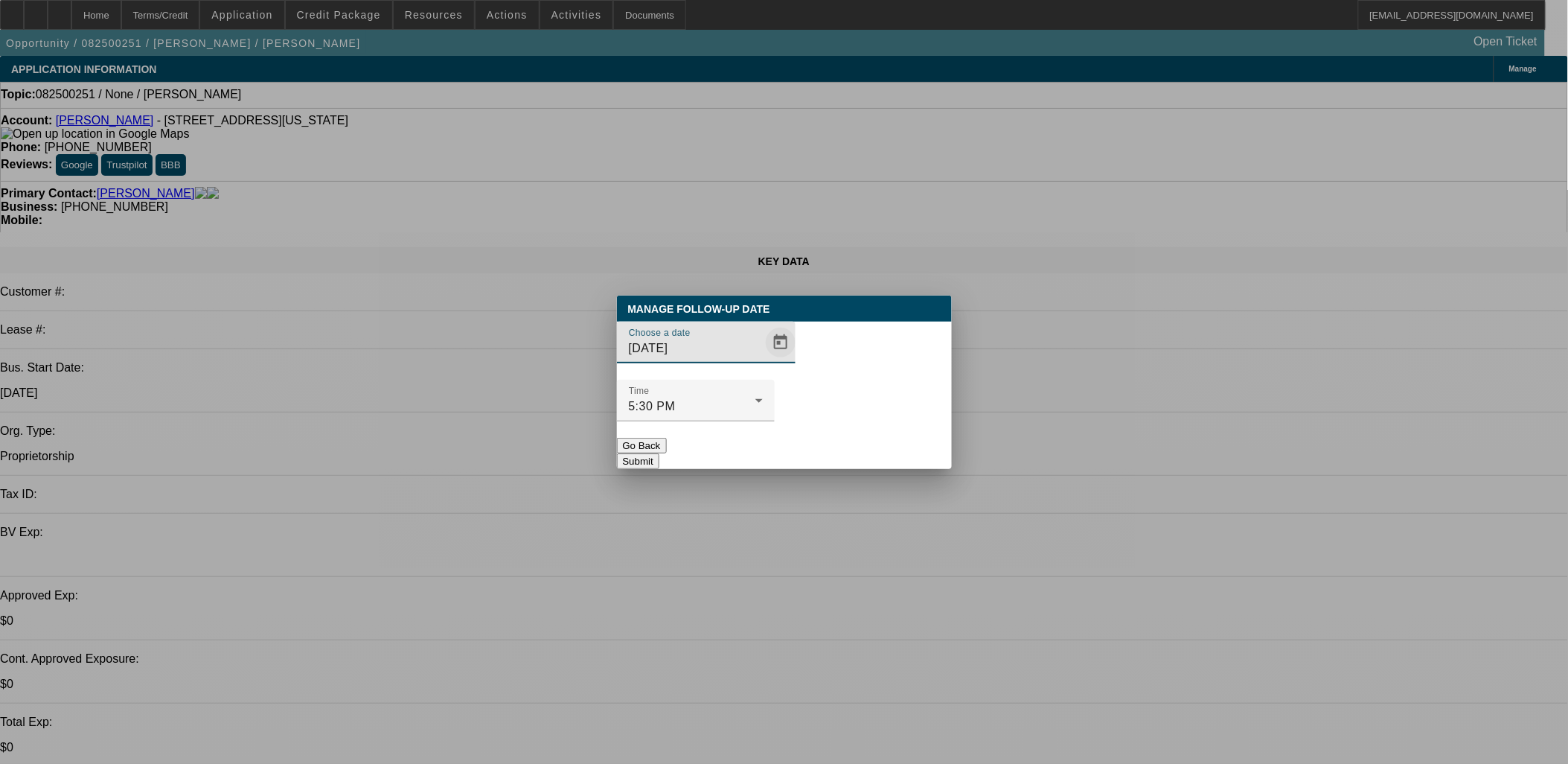
click at [763, 360] on span "Open calendar" at bounding box center [781, 342] width 36 height 36
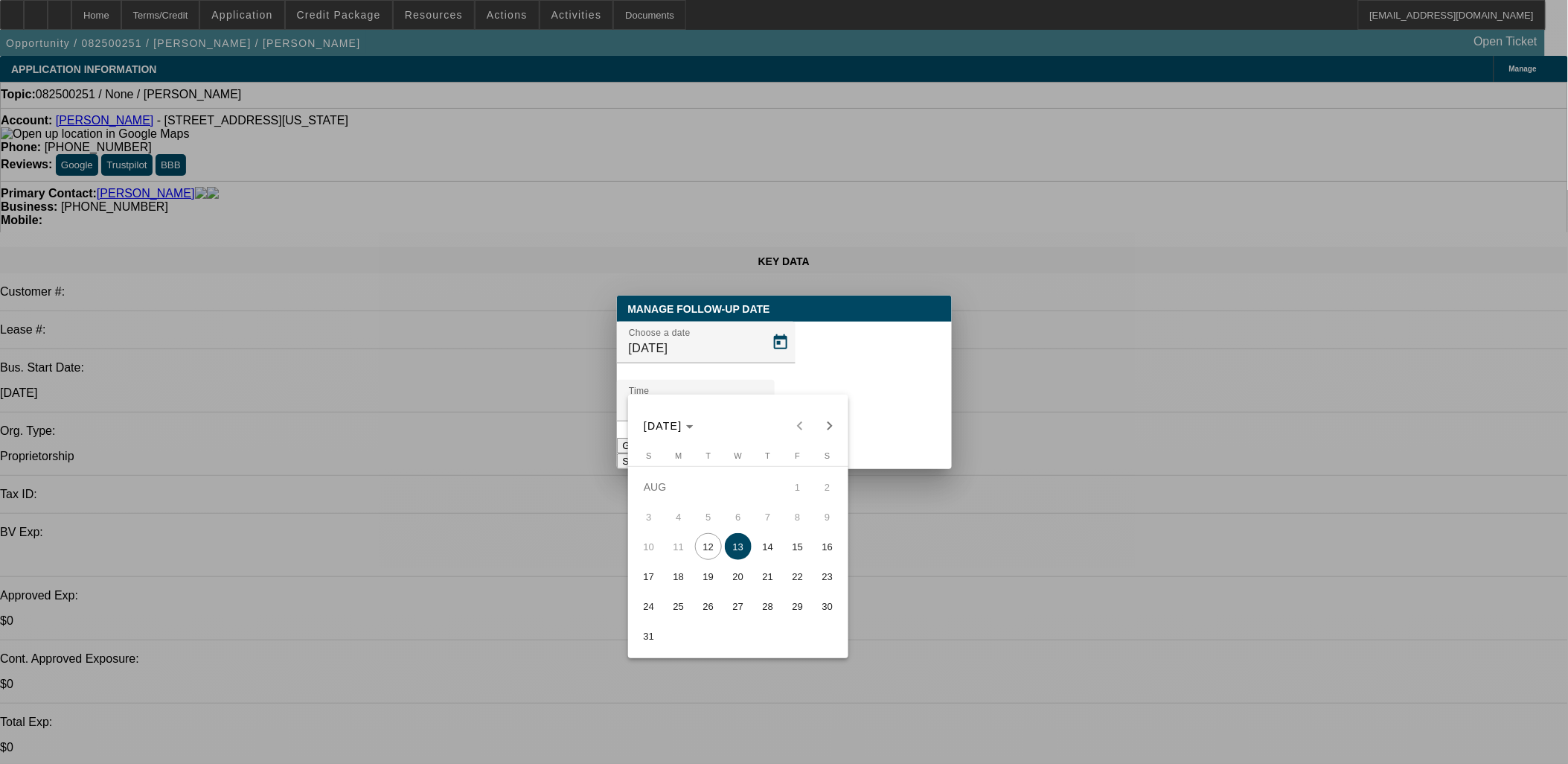
click at [769, 547] on span "14" at bounding box center [768, 546] width 27 height 27
type input "8/14/2025"
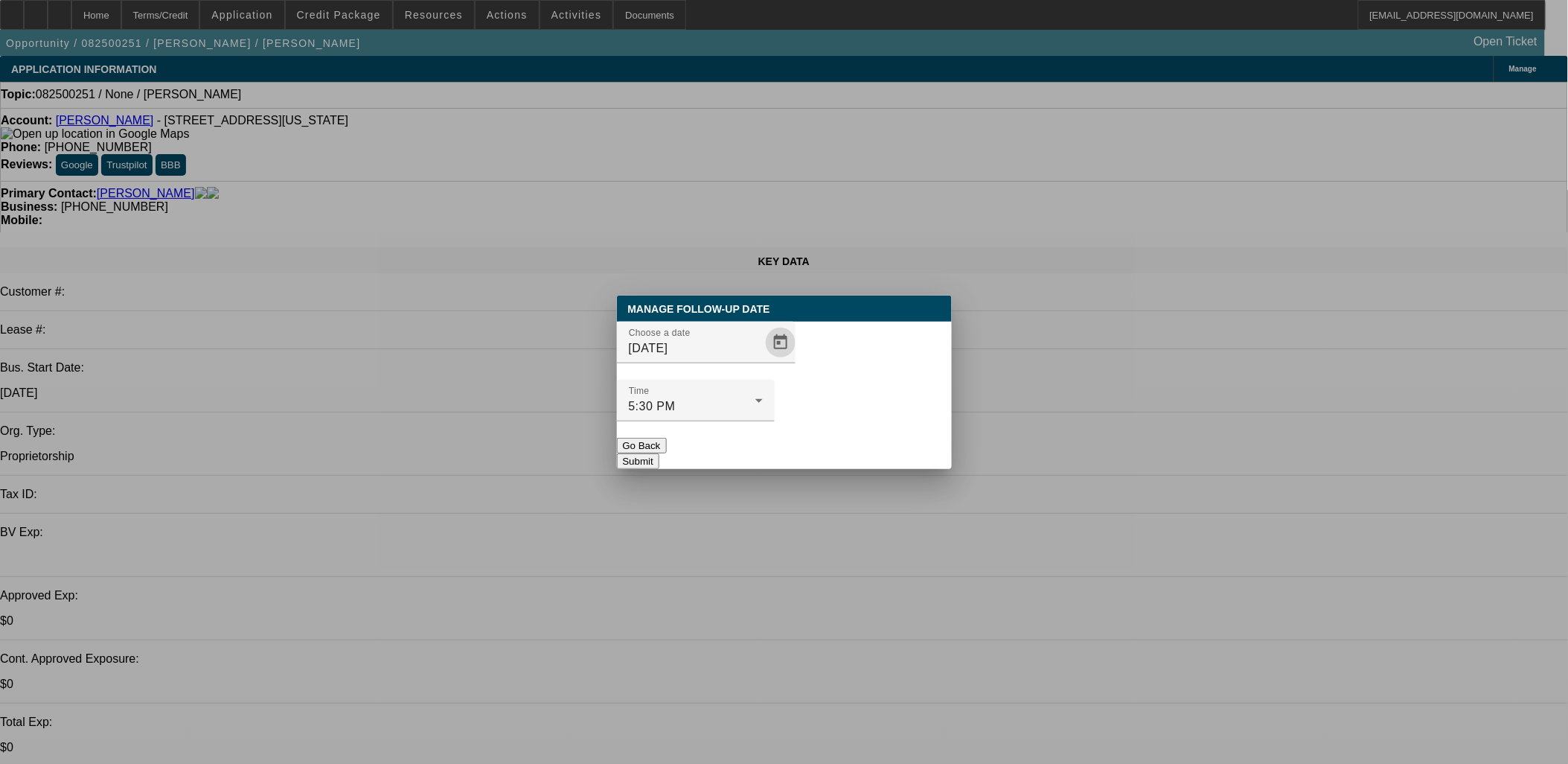
click at [660, 454] on button "Submit" at bounding box center [639, 461] width 42 height 15
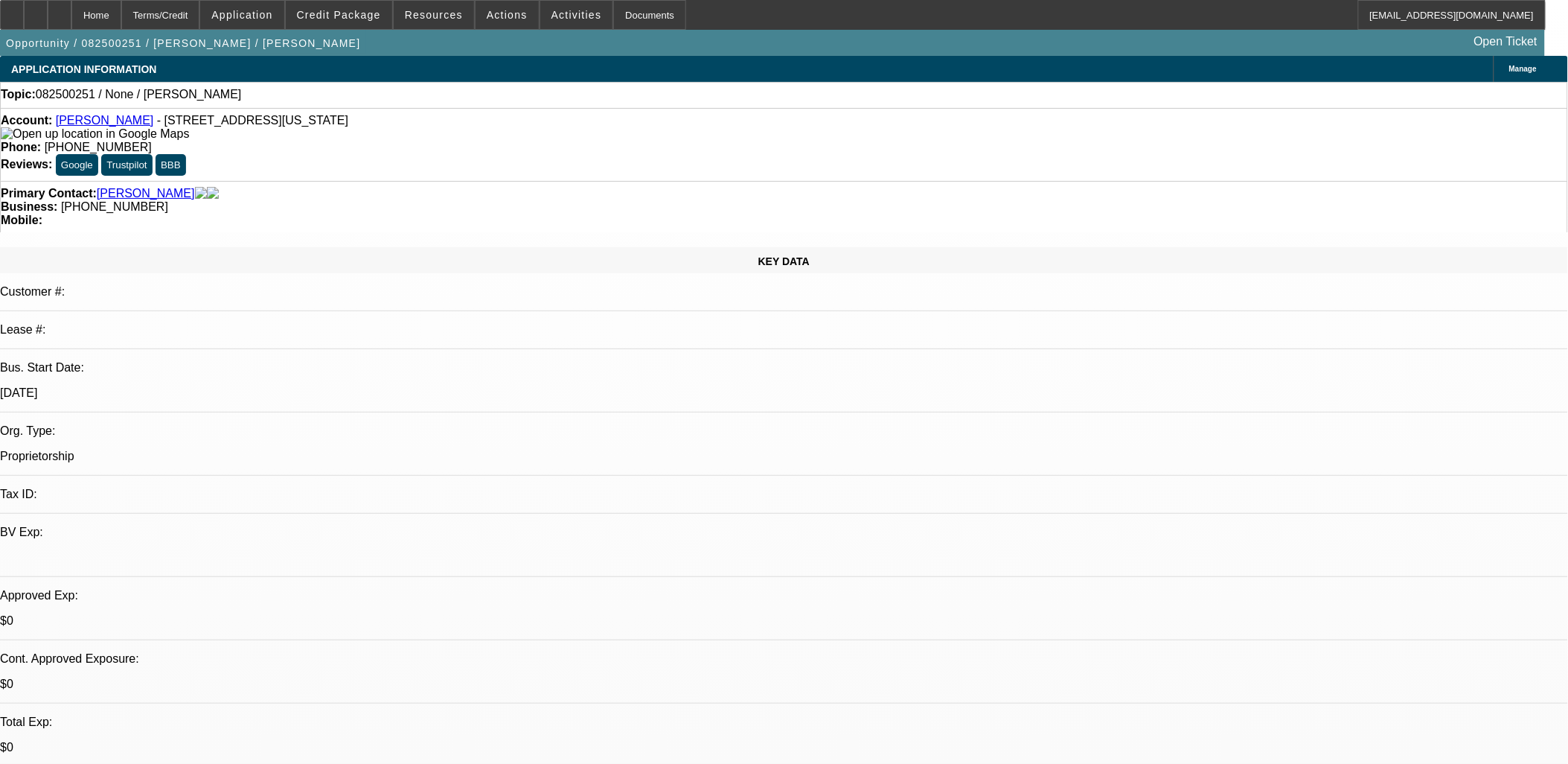
radio input "true"
type textarea "SE, Text - KeeVac on financed chassis"
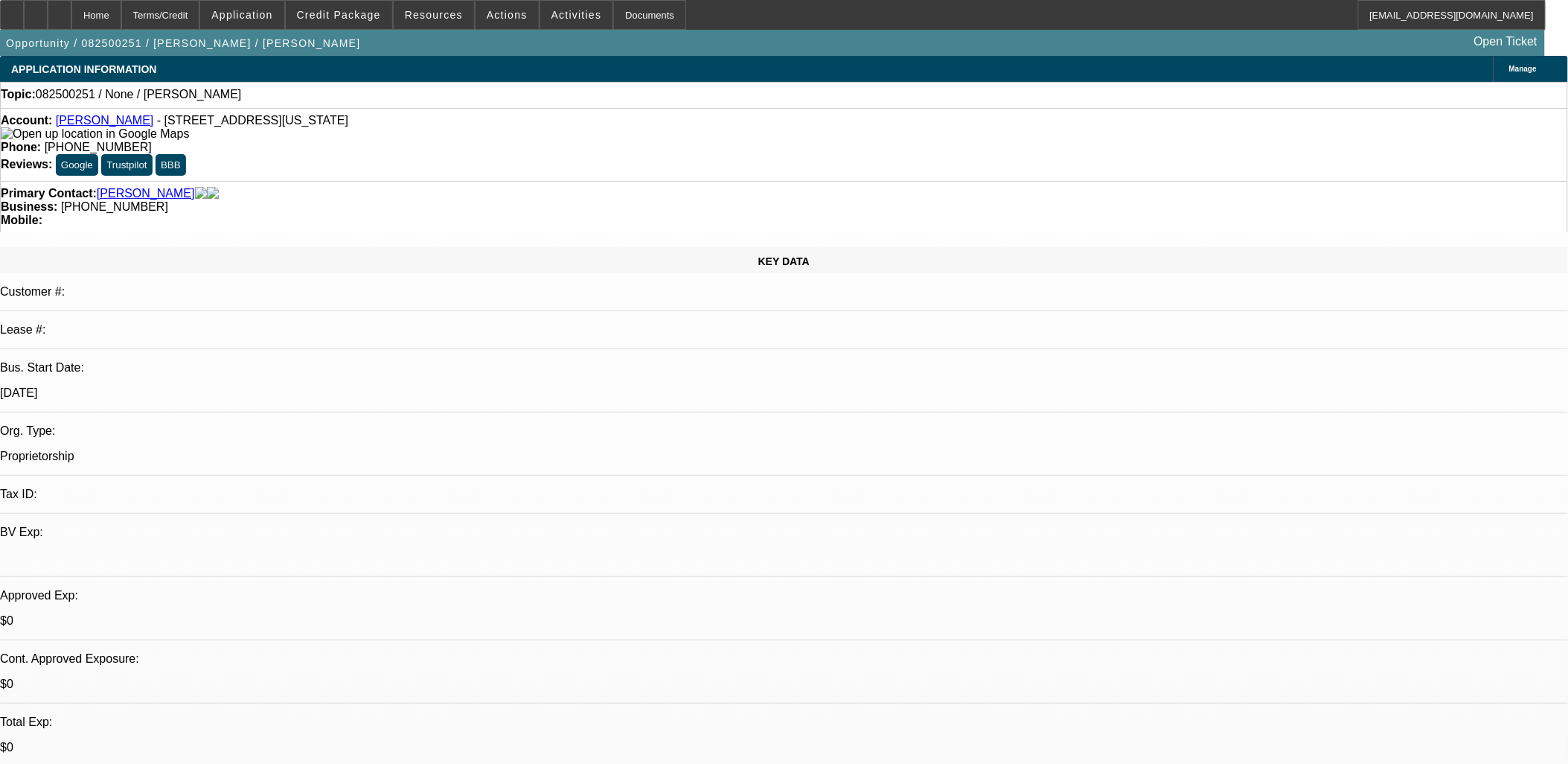
radio input "true"
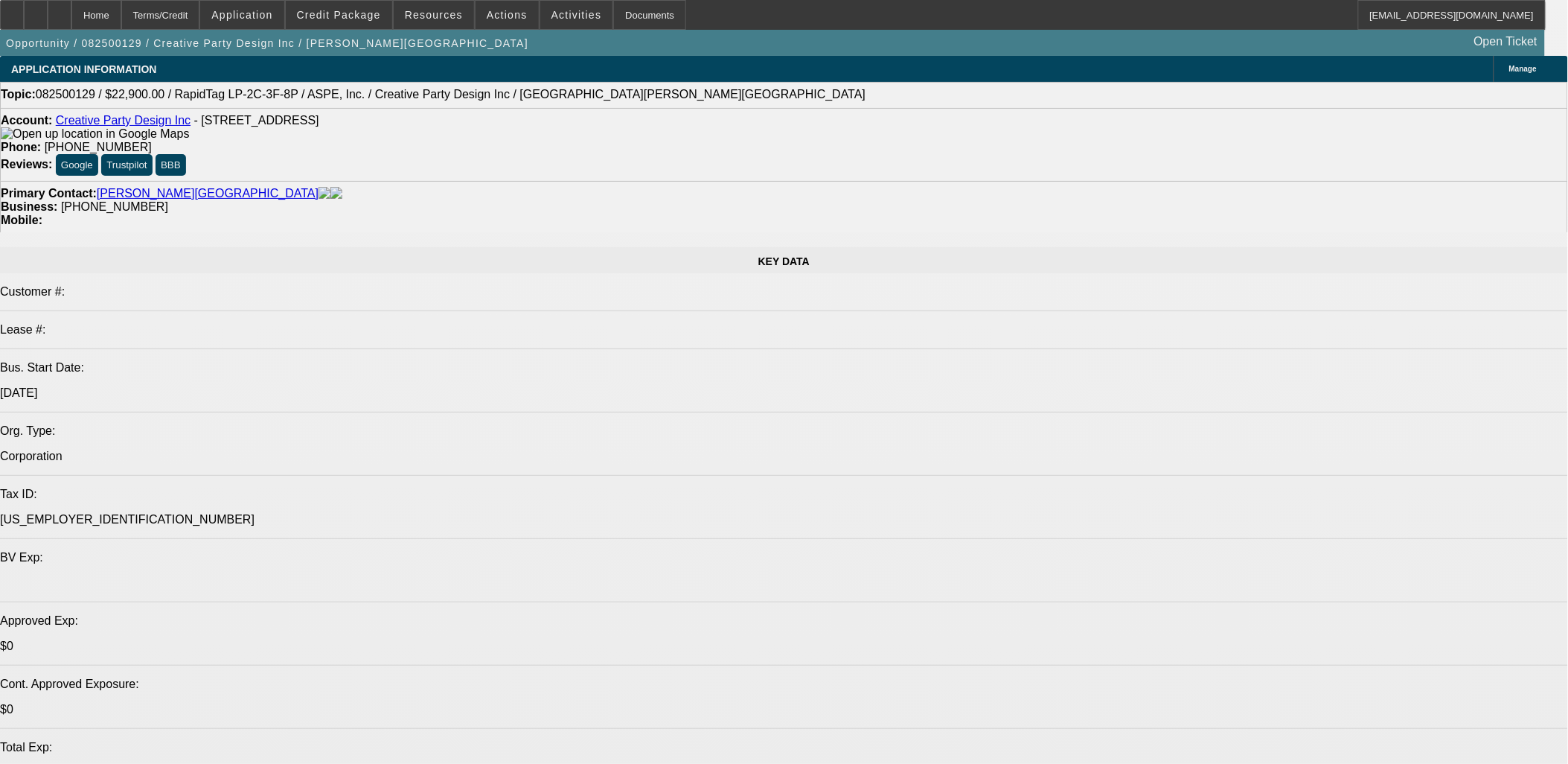
select select "0"
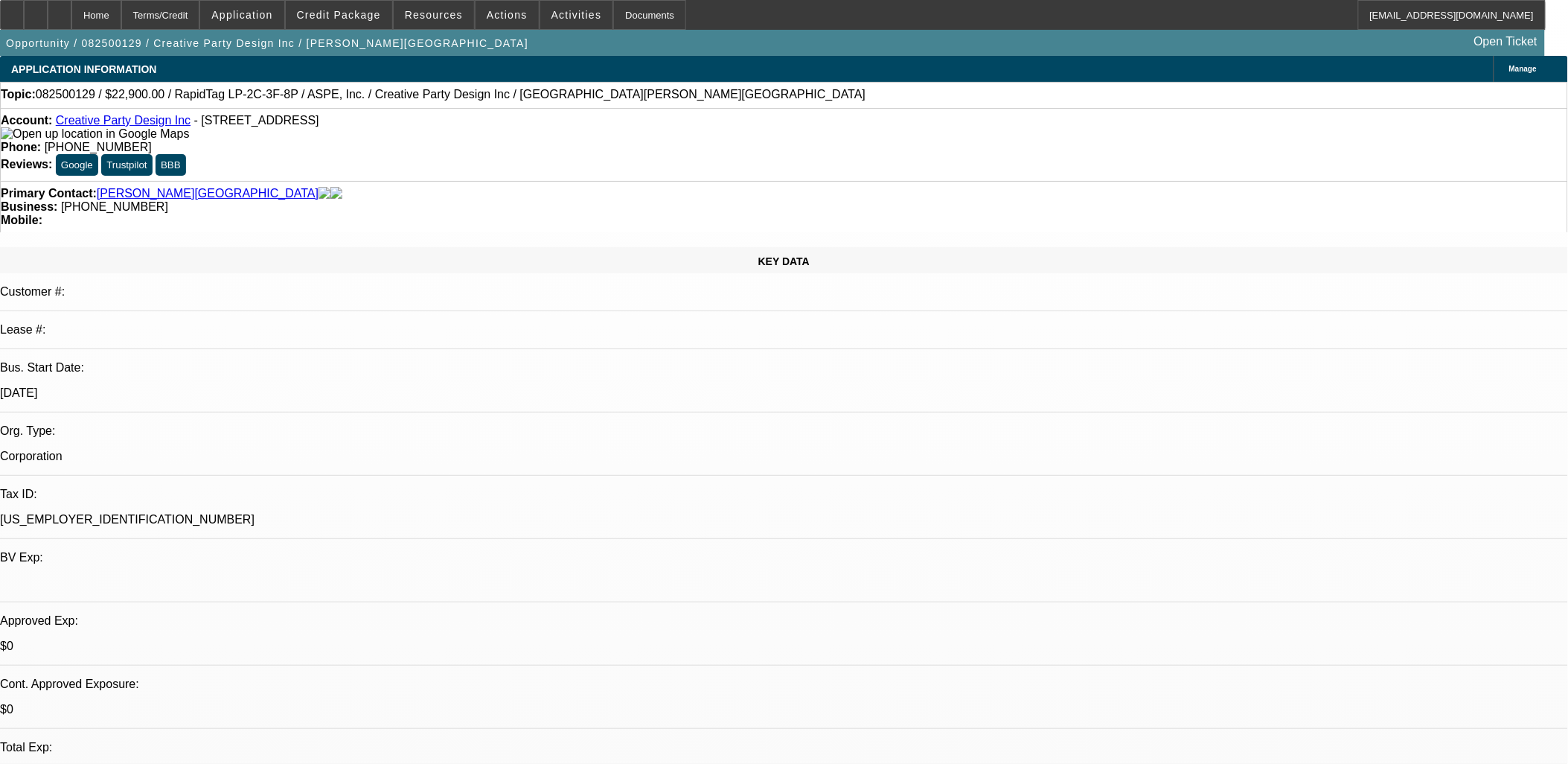
select select "0"
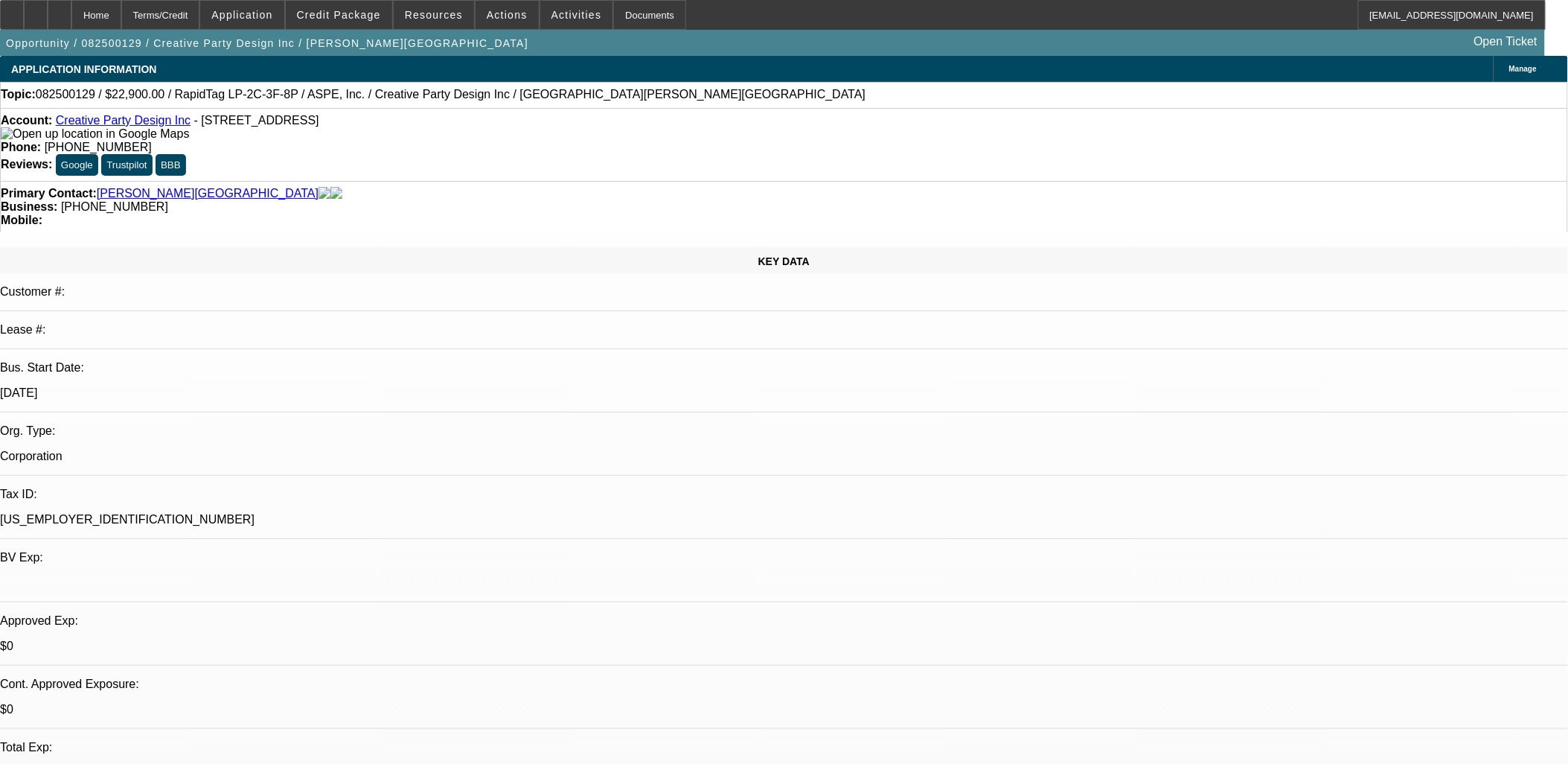
select select "0"
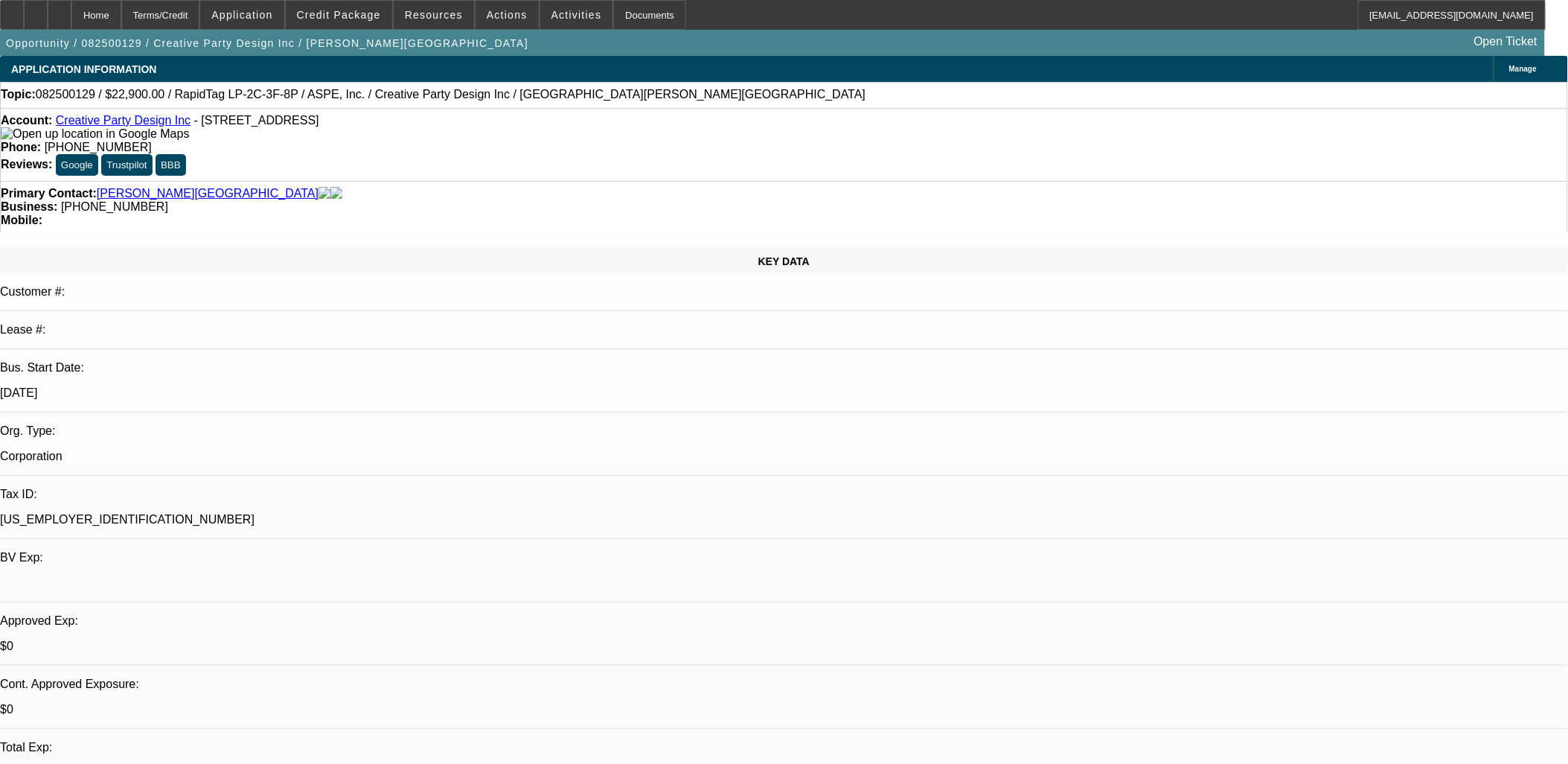
select select "0"
select select "1"
select select "6"
select select "1"
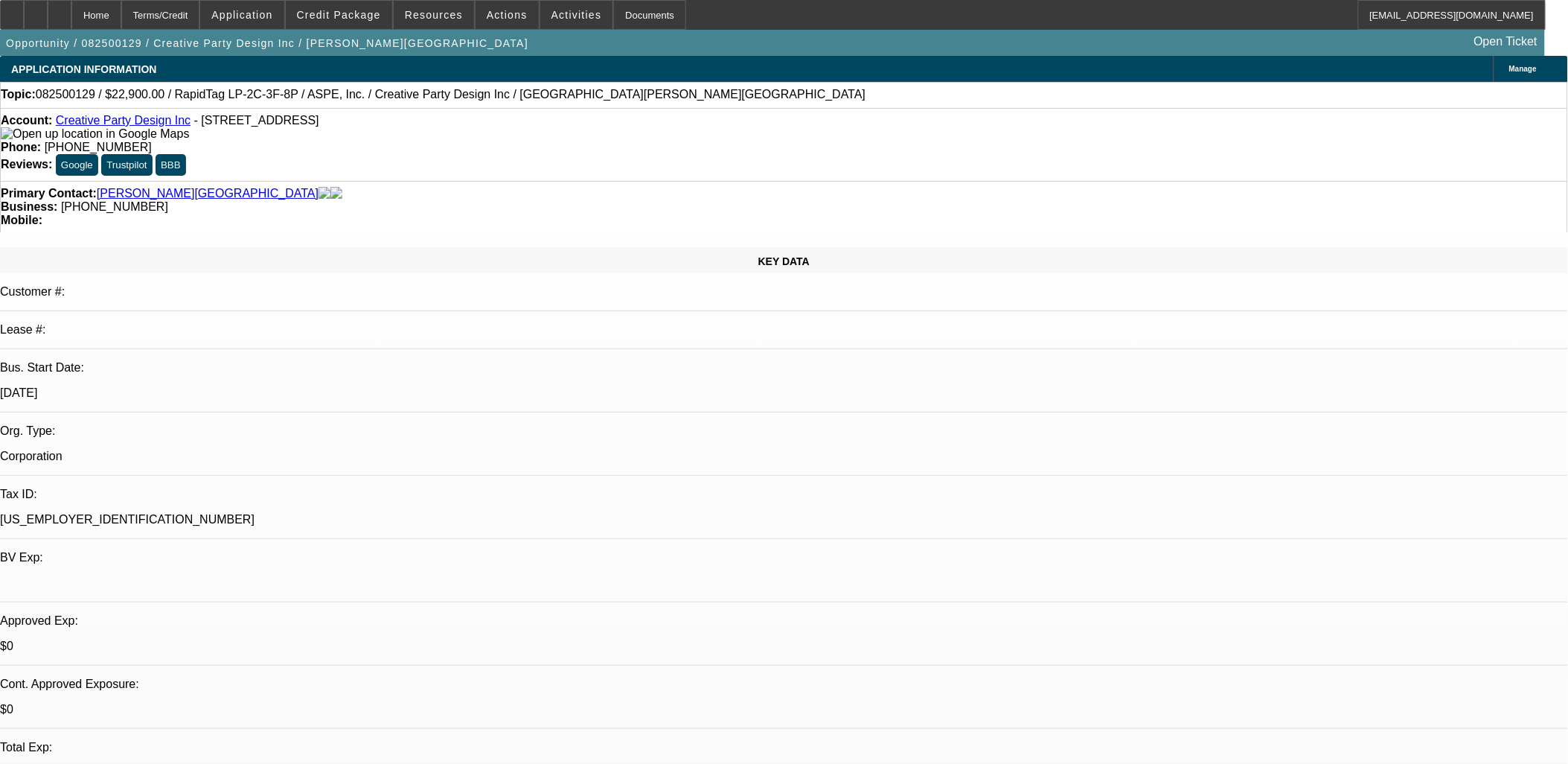
select select "1"
select select "6"
select select "1"
select select "6"
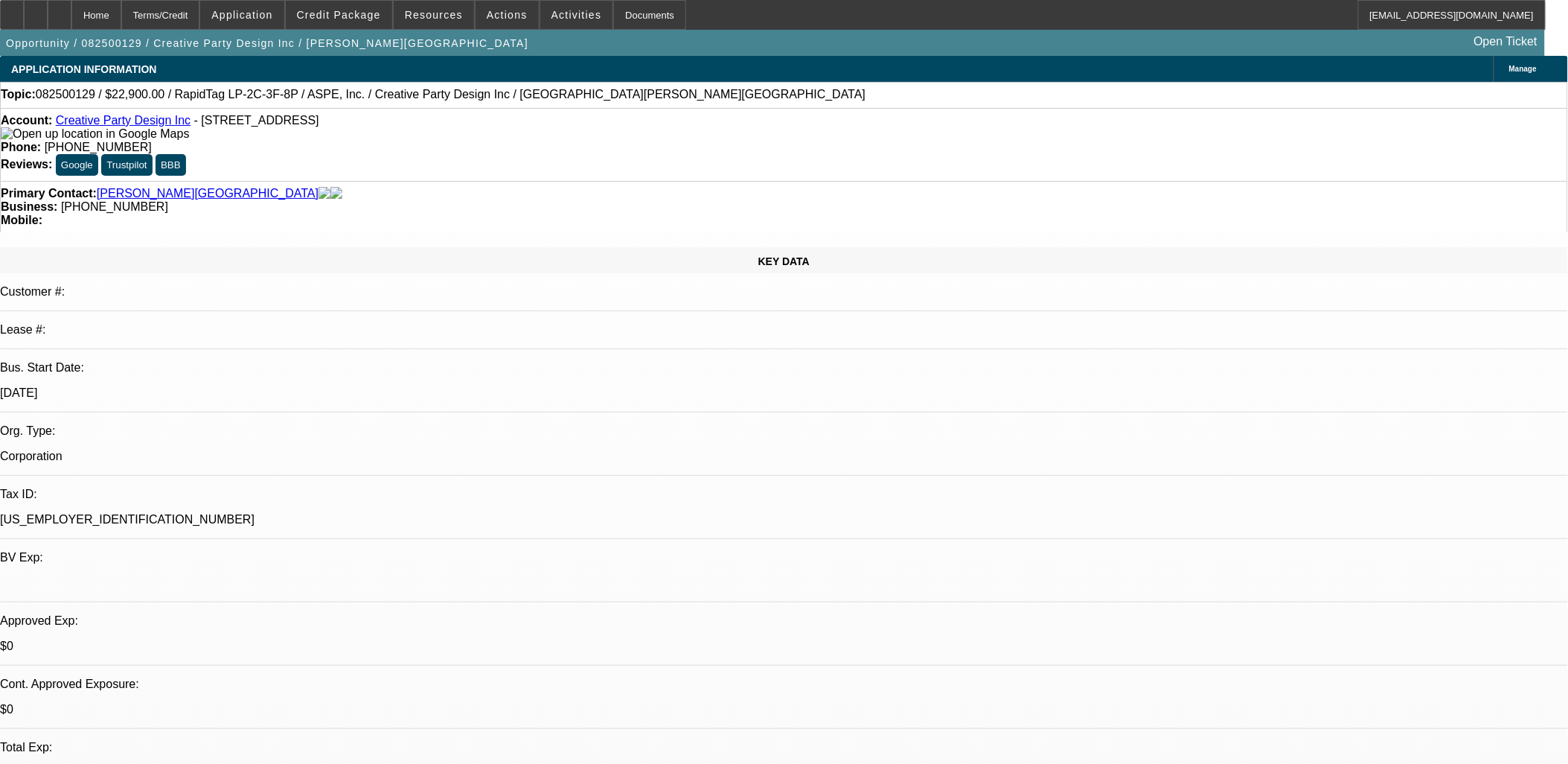
select select "1"
select select "6"
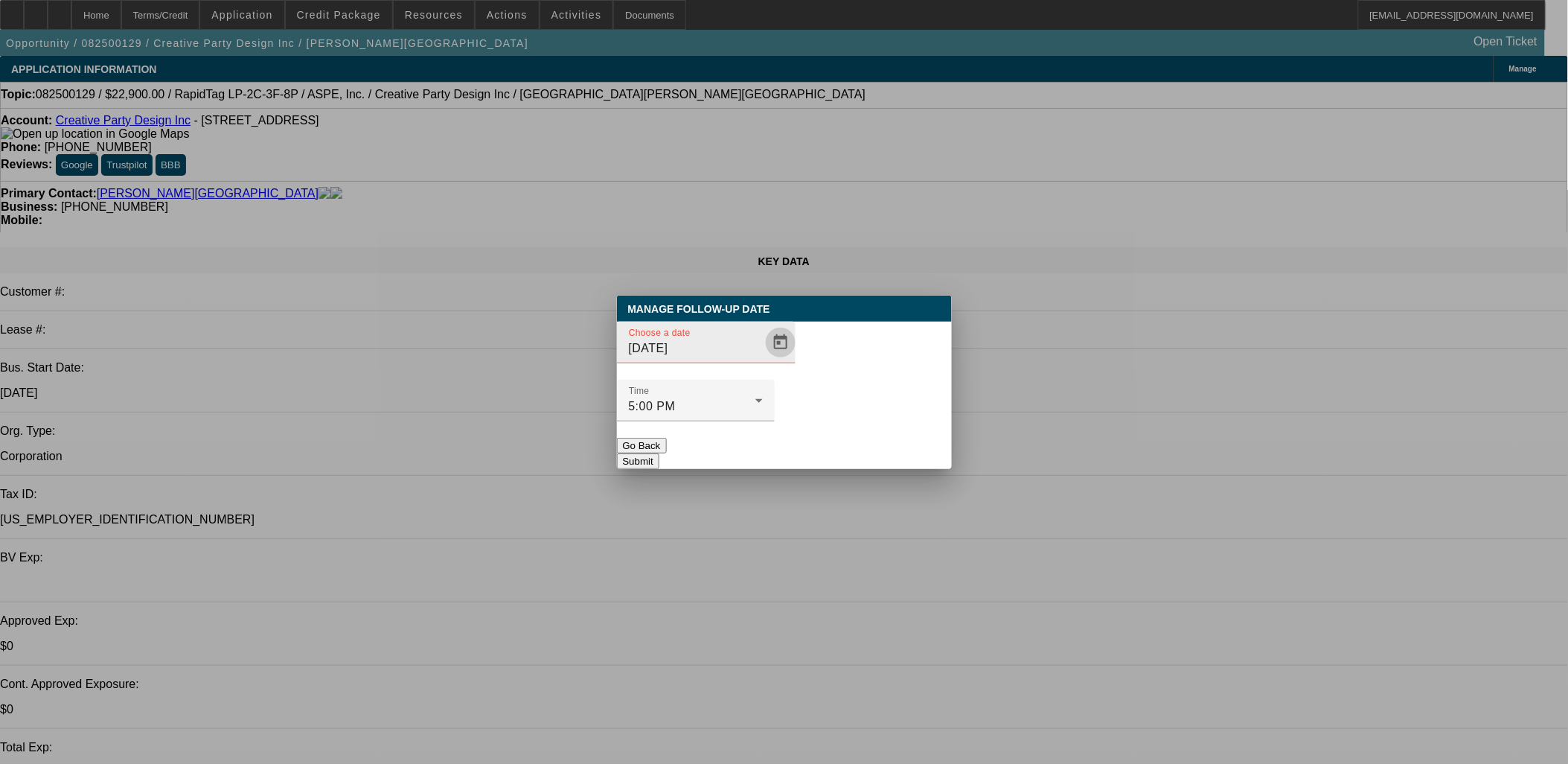
click at [763, 360] on span "Open calendar" at bounding box center [781, 342] width 36 height 36
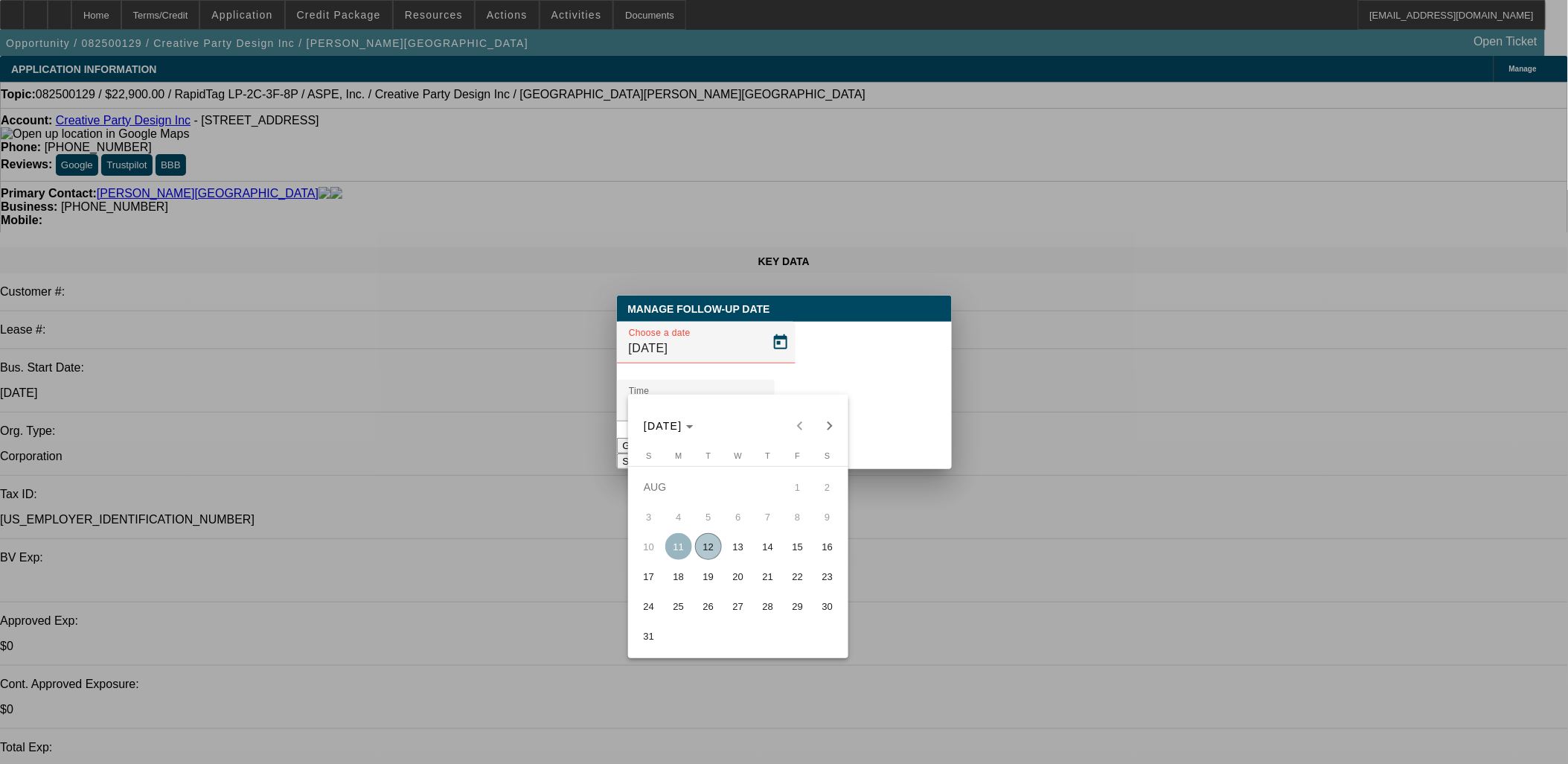
click at [763, 549] on span "14" at bounding box center [768, 546] width 27 height 27
type input "[DATE]"
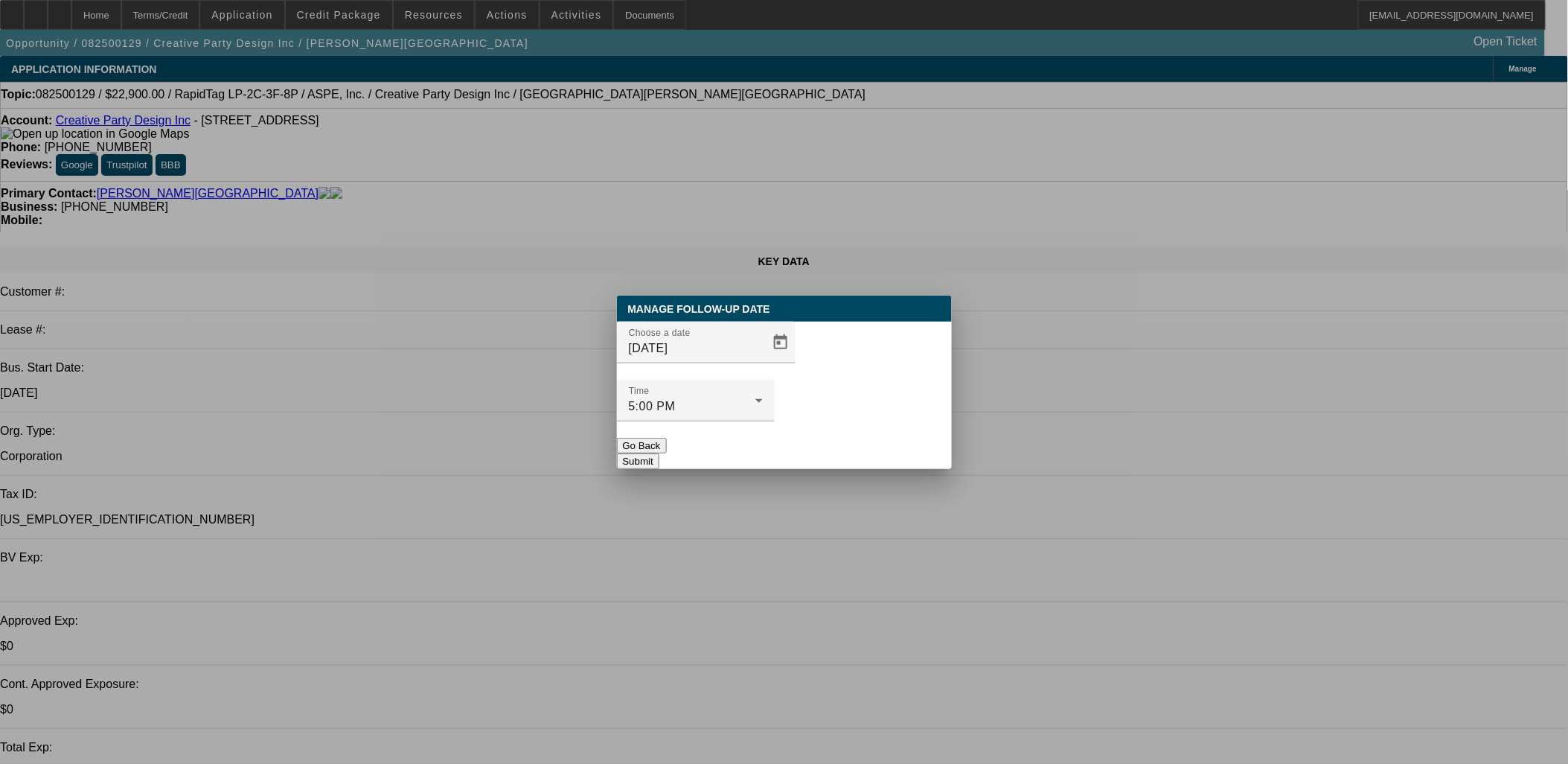
click at [660, 454] on button "Submit" at bounding box center [639, 461] width 42 height 15
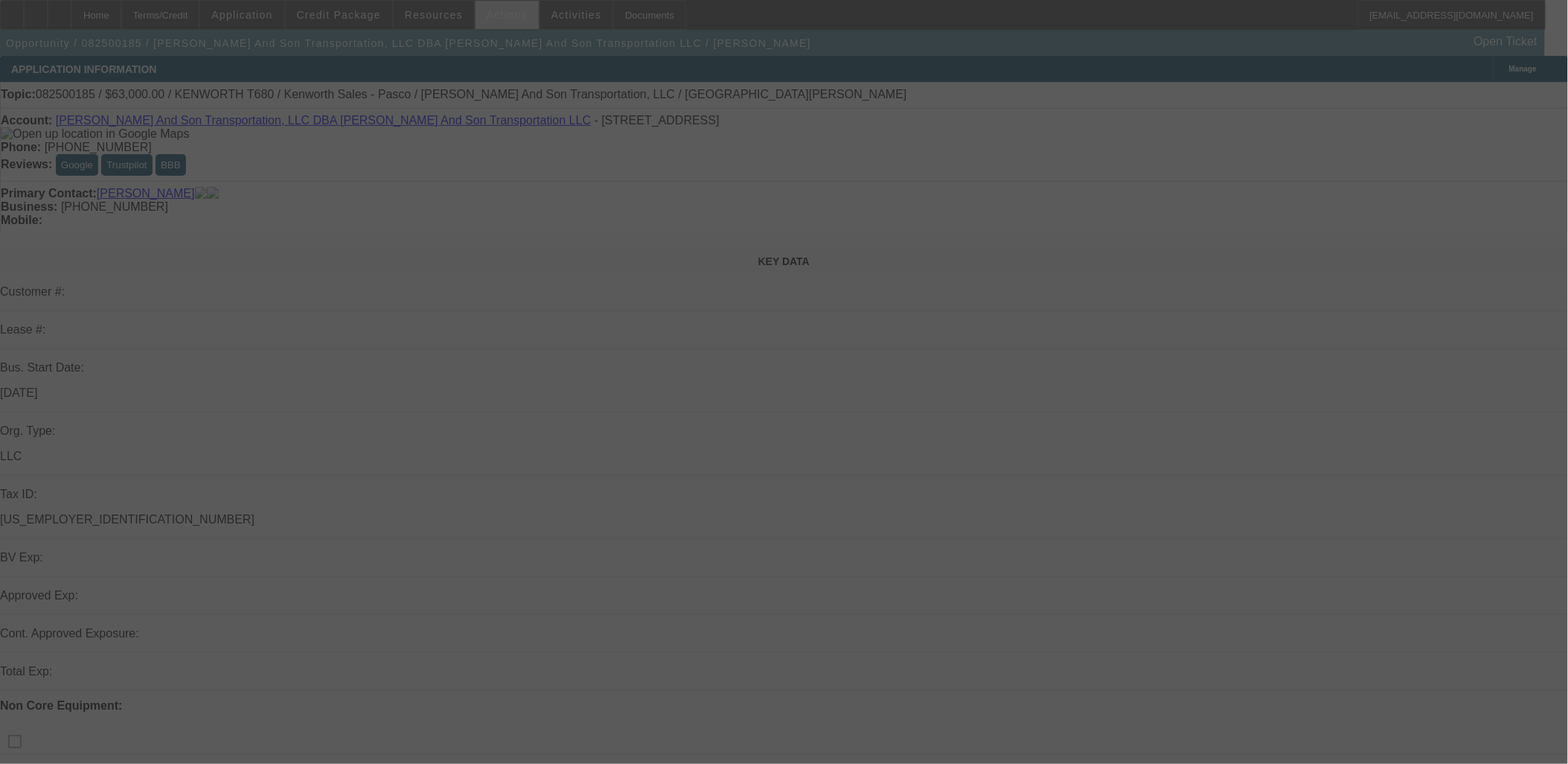
select select "0"
select select "2"
select select "0"
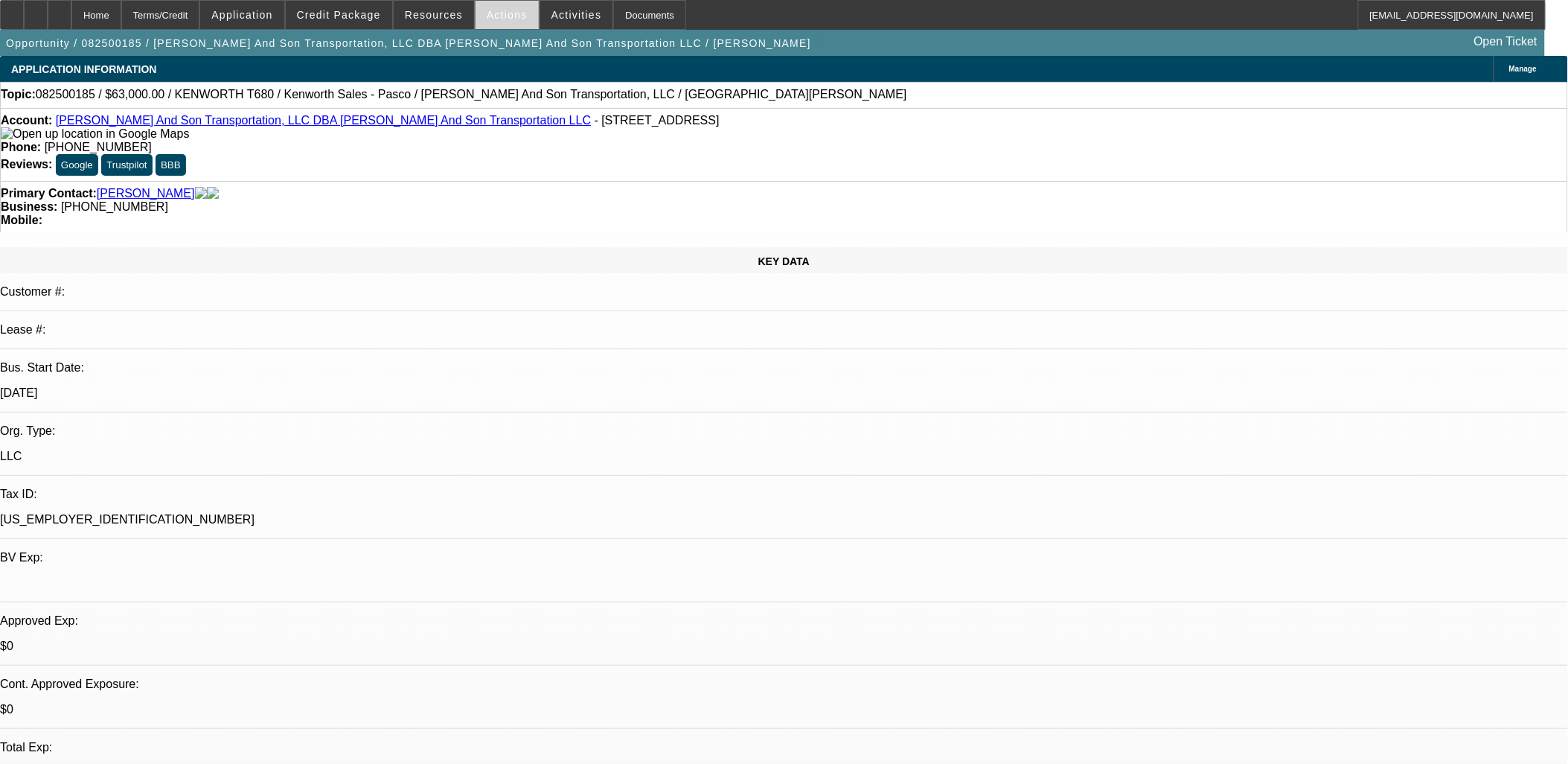
select select "1"
select select "2"
select select "6"
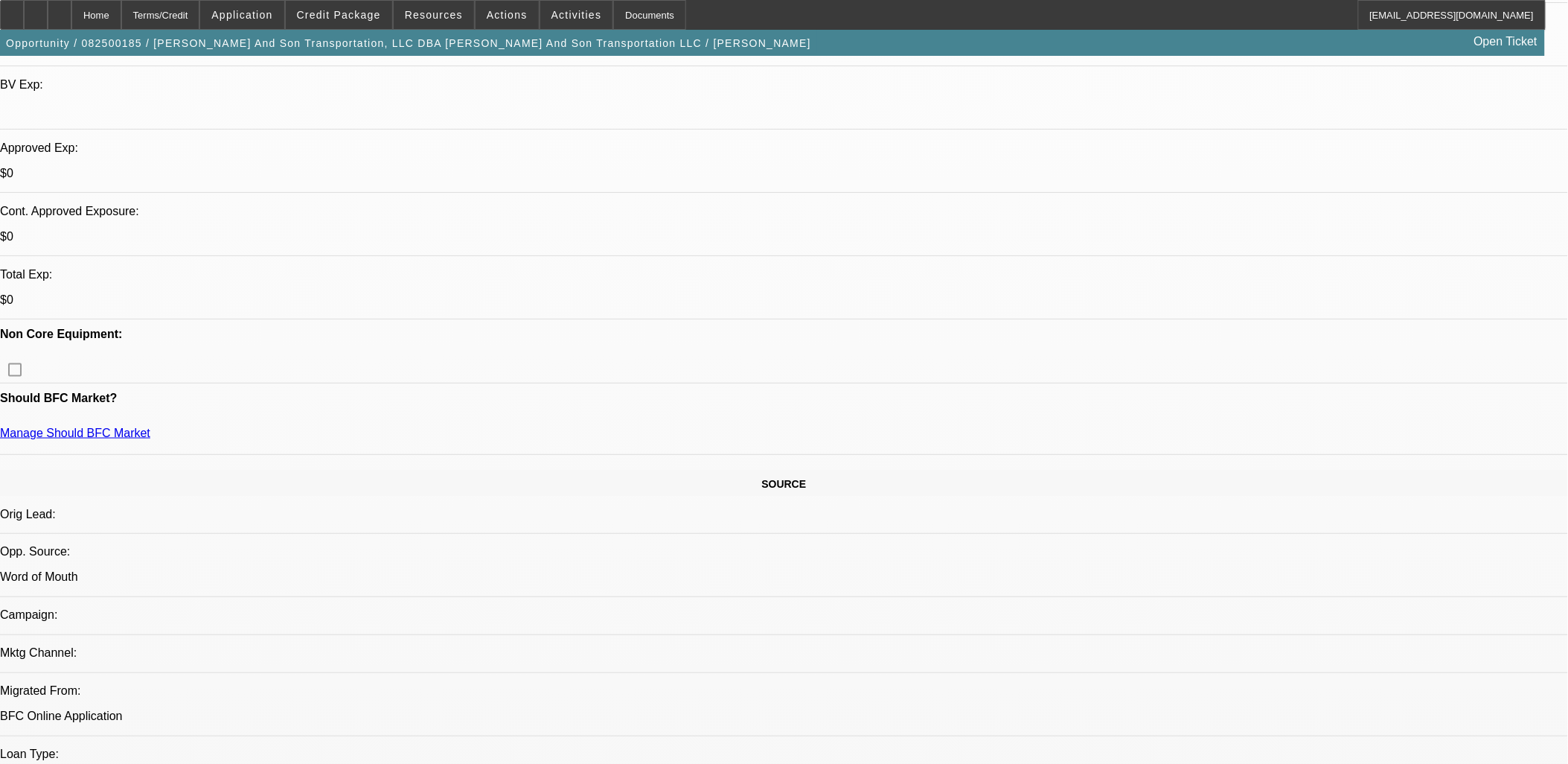
scroll to position [496, 0]
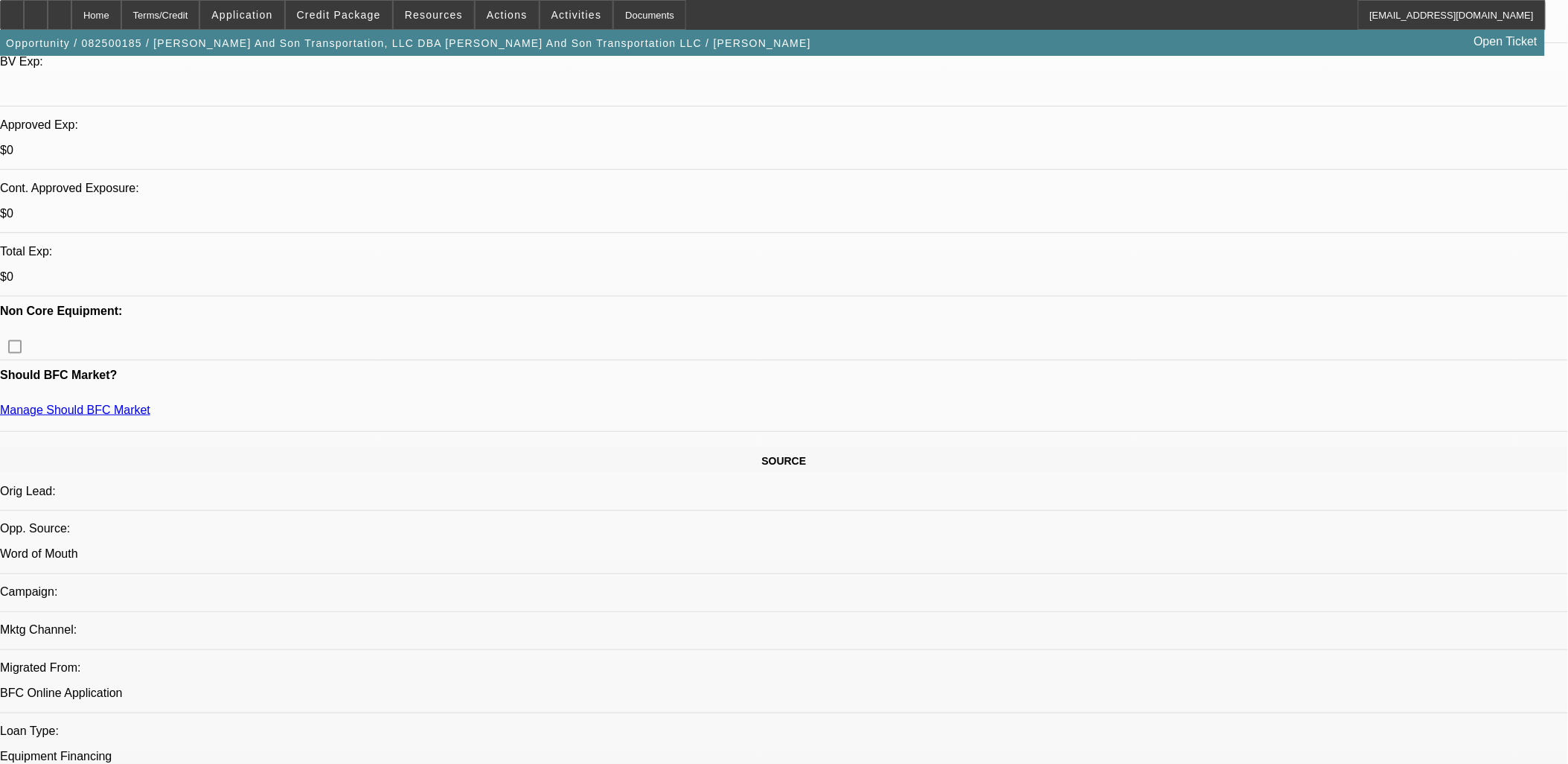
scroll to position [83, 0]
click at [388, 13] on span at bounding box center [339, 15] width 106 height 36
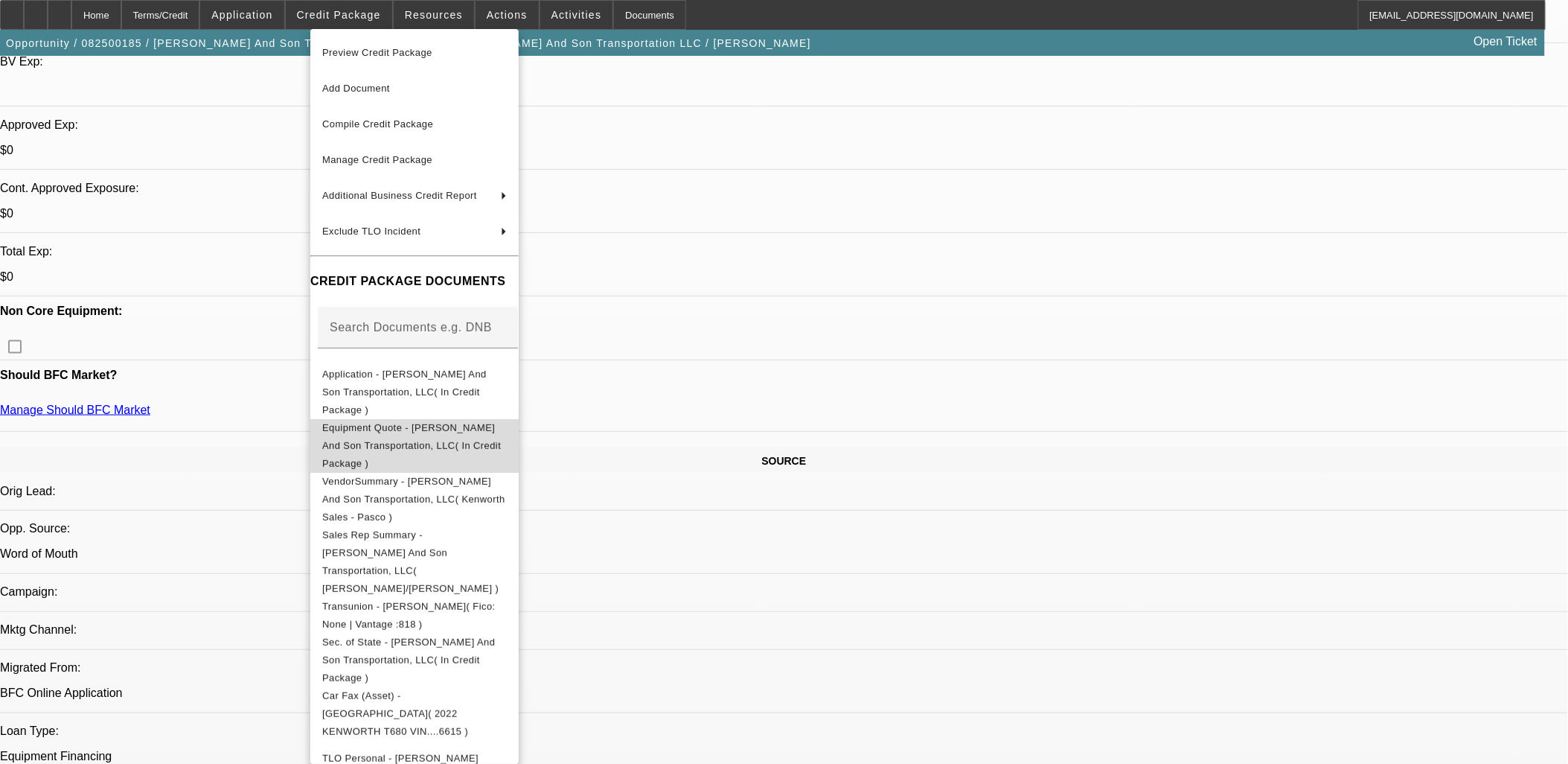
click at [444, 422] on span "Equipment Quote - [PERSON_NAME] And Son Transportation, LLC( In Credit Package )" at bounding box center [412, 445] width 179 height 47
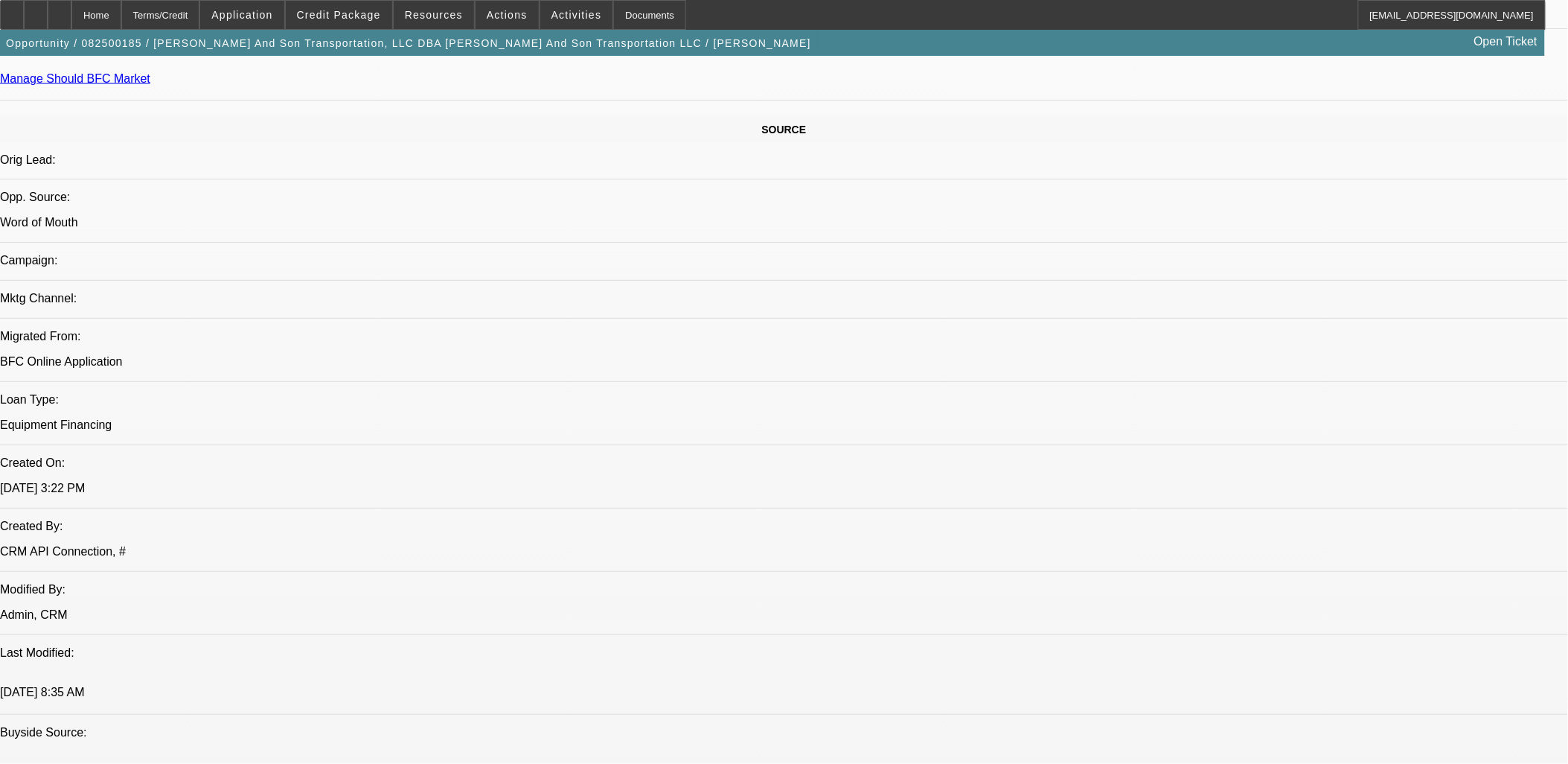
scroll to position [165, 0]
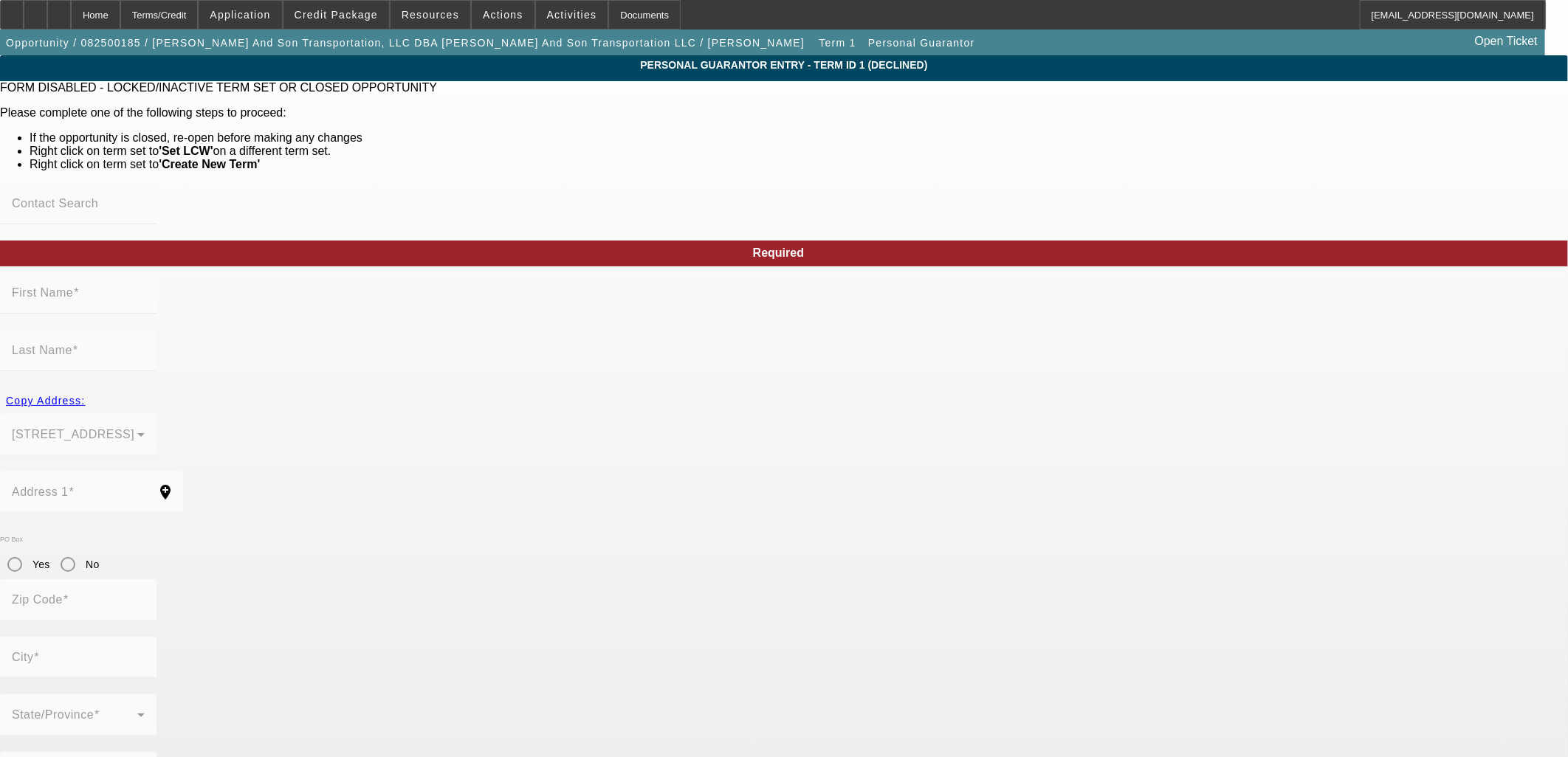
type input "[PERSON_NAME]"
type input "[STREET_ADDRESS]"
radio input "true"
type input "85027"
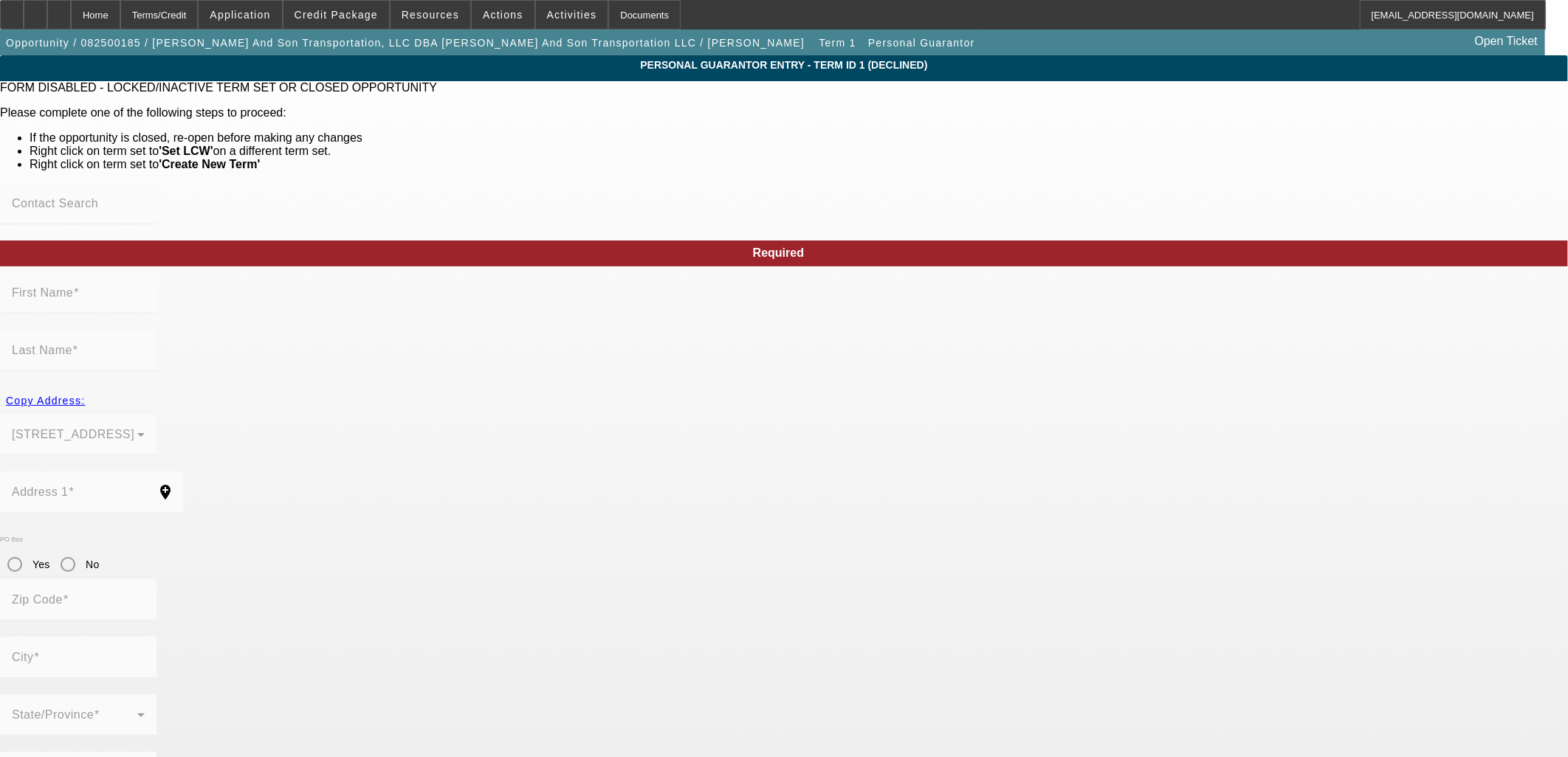
type input "Phoenix"
type input "[PHONE_NUMBER]"
type input "100"
type input "600-23-7209"
type input "[PERSON_NAME][EMAIL_ADDRESS][DOMAIN_NAME]"
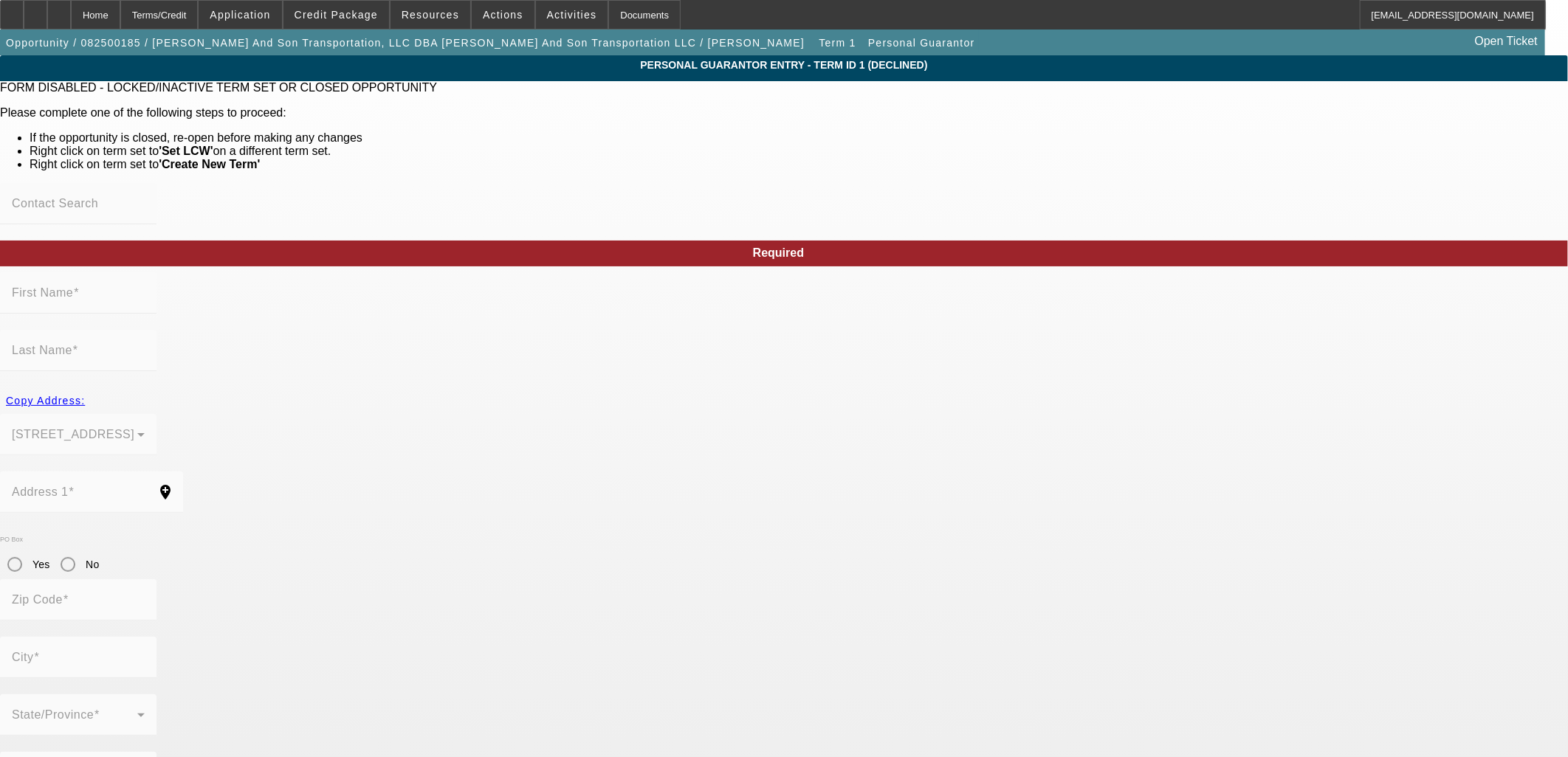
type input "Suite 200"
type input "[PHONE_NUMBER]"
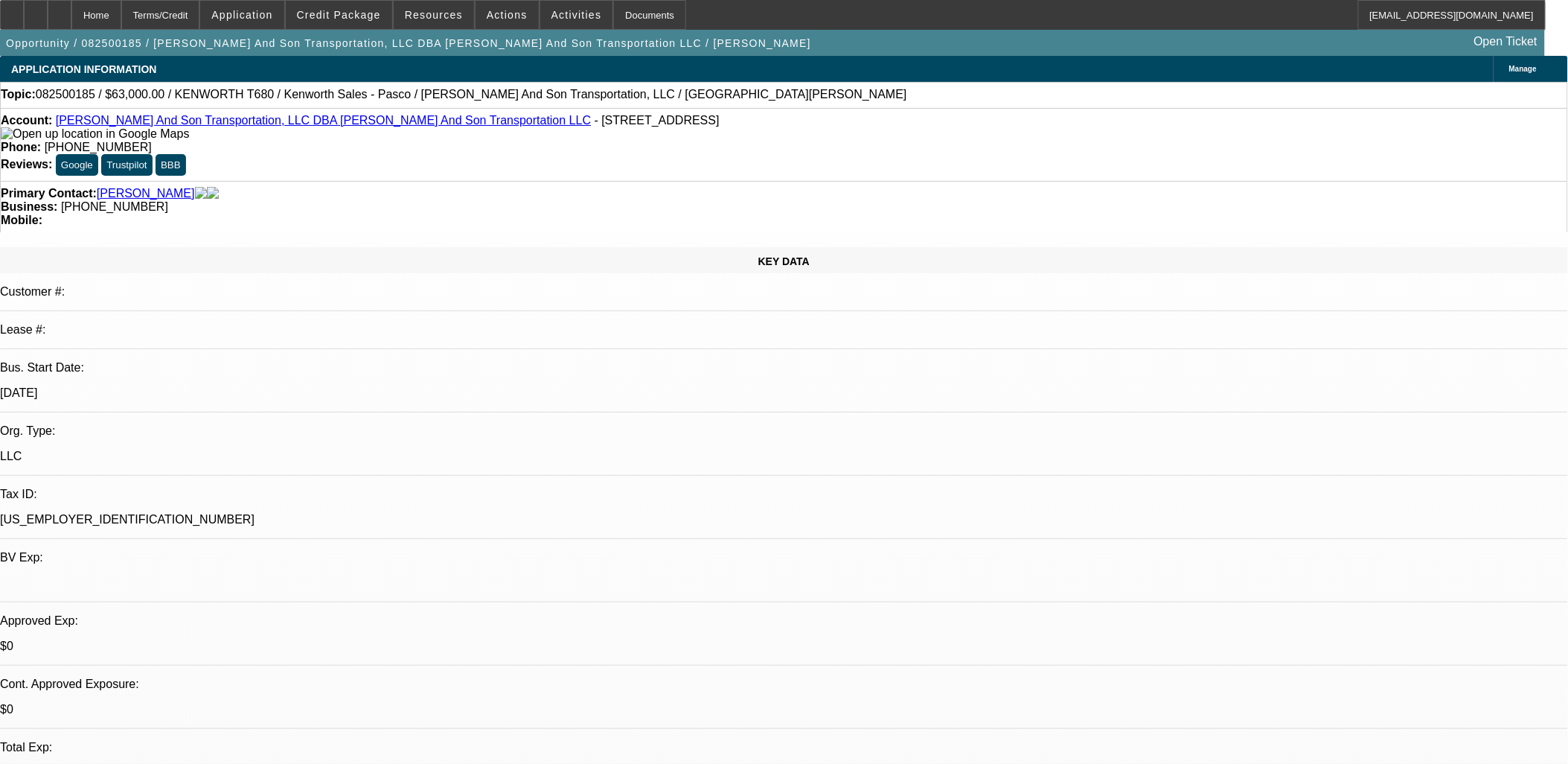
select select "0"
select select "2"
select select "0"
select select "6"
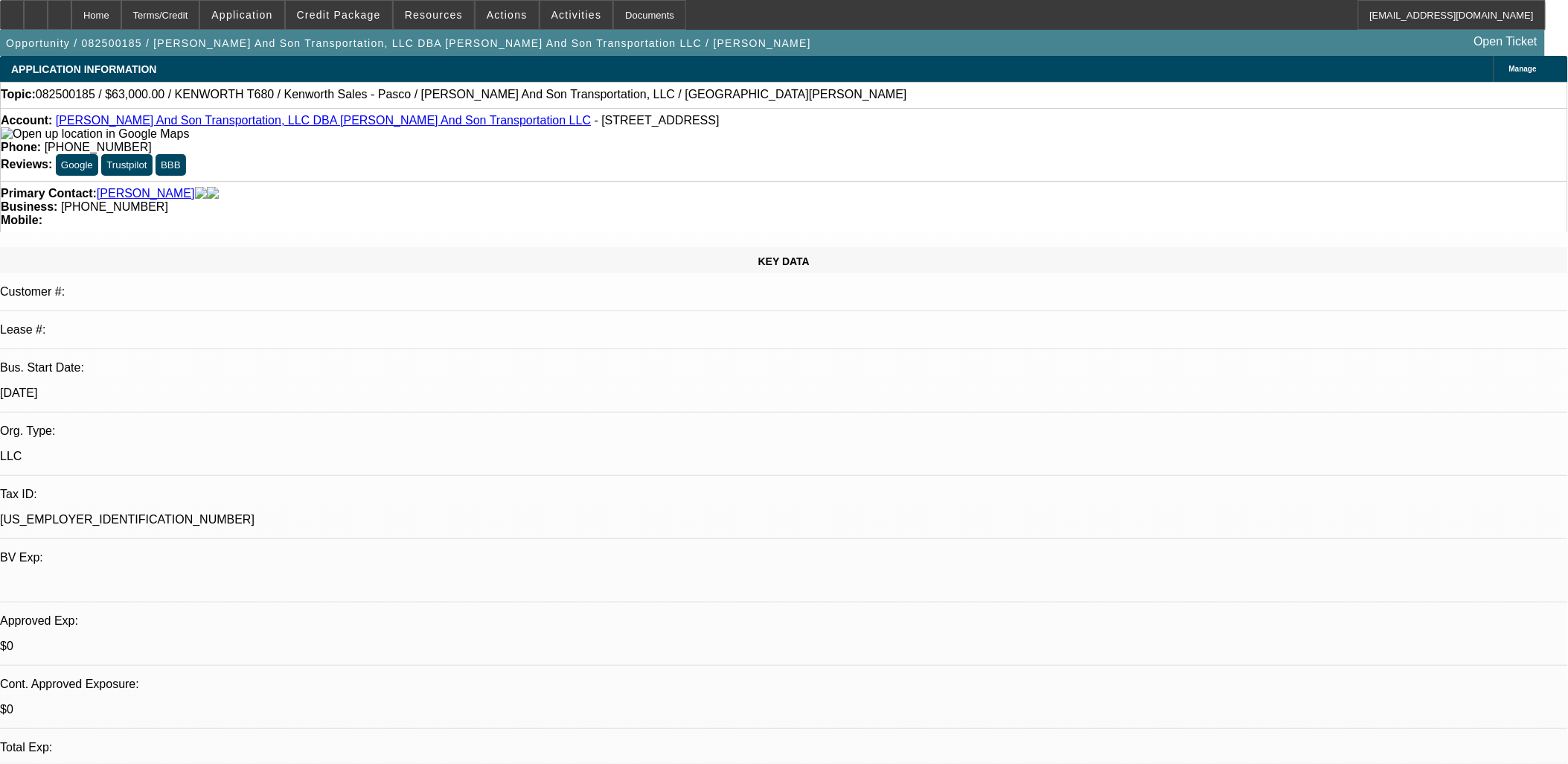
radio input "true"
type textarea "SE & Txt about NMEF age and mileage requirements. FU in 2 days if nothing."
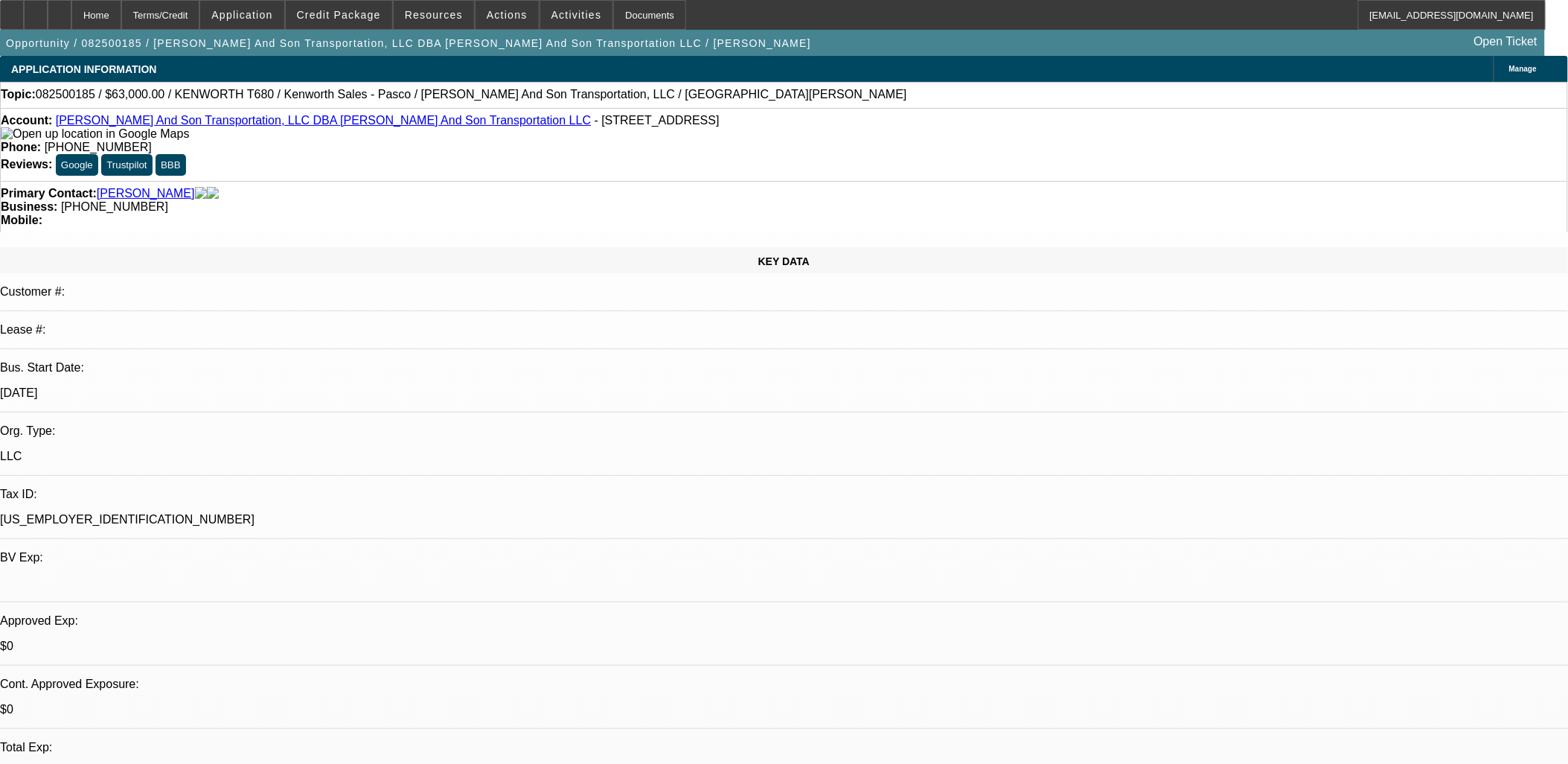
radio input "true"
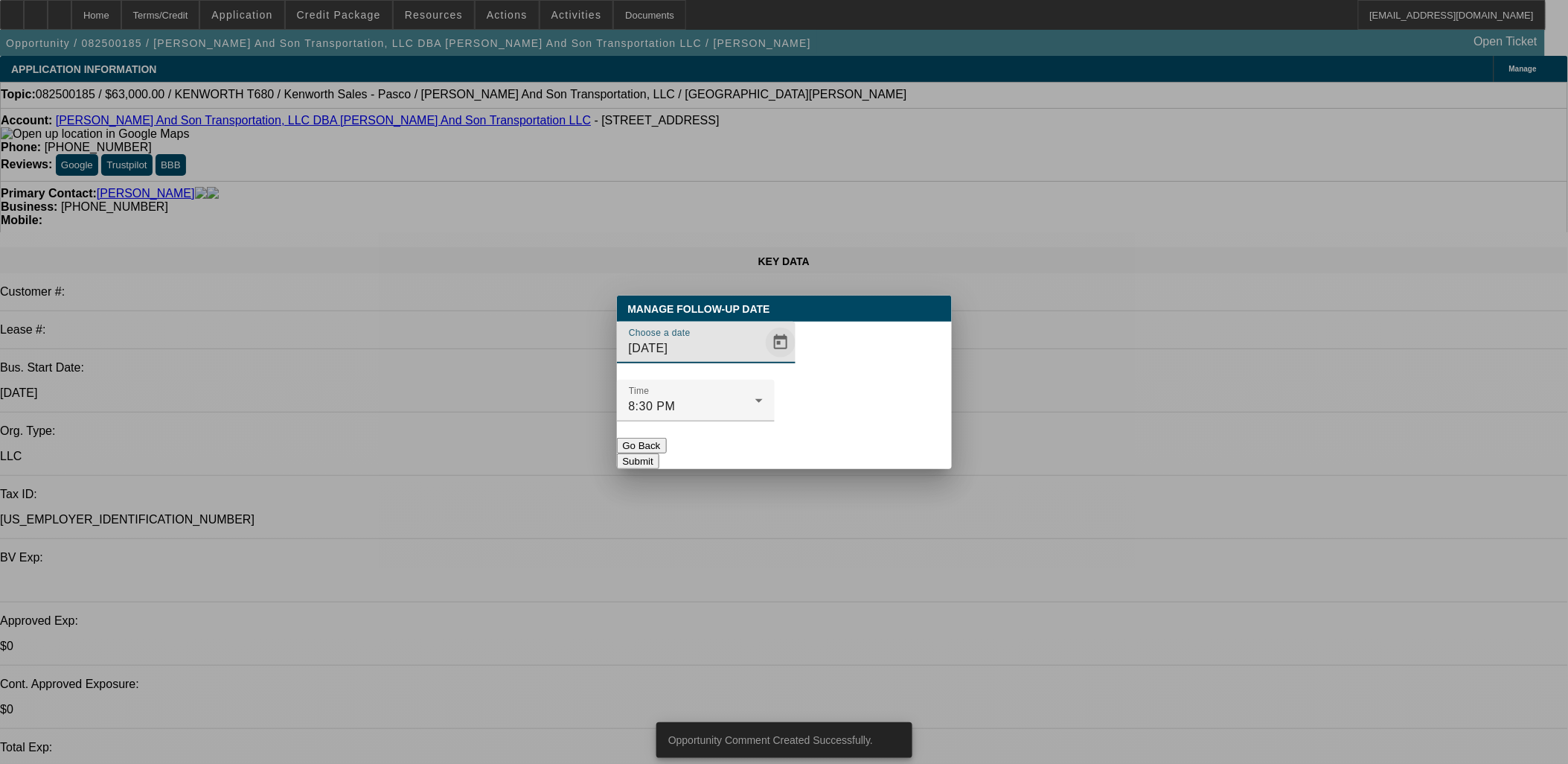
click at [763, 360] on span "Open calendar" at bounding box center [781, 342] width 36 height 36
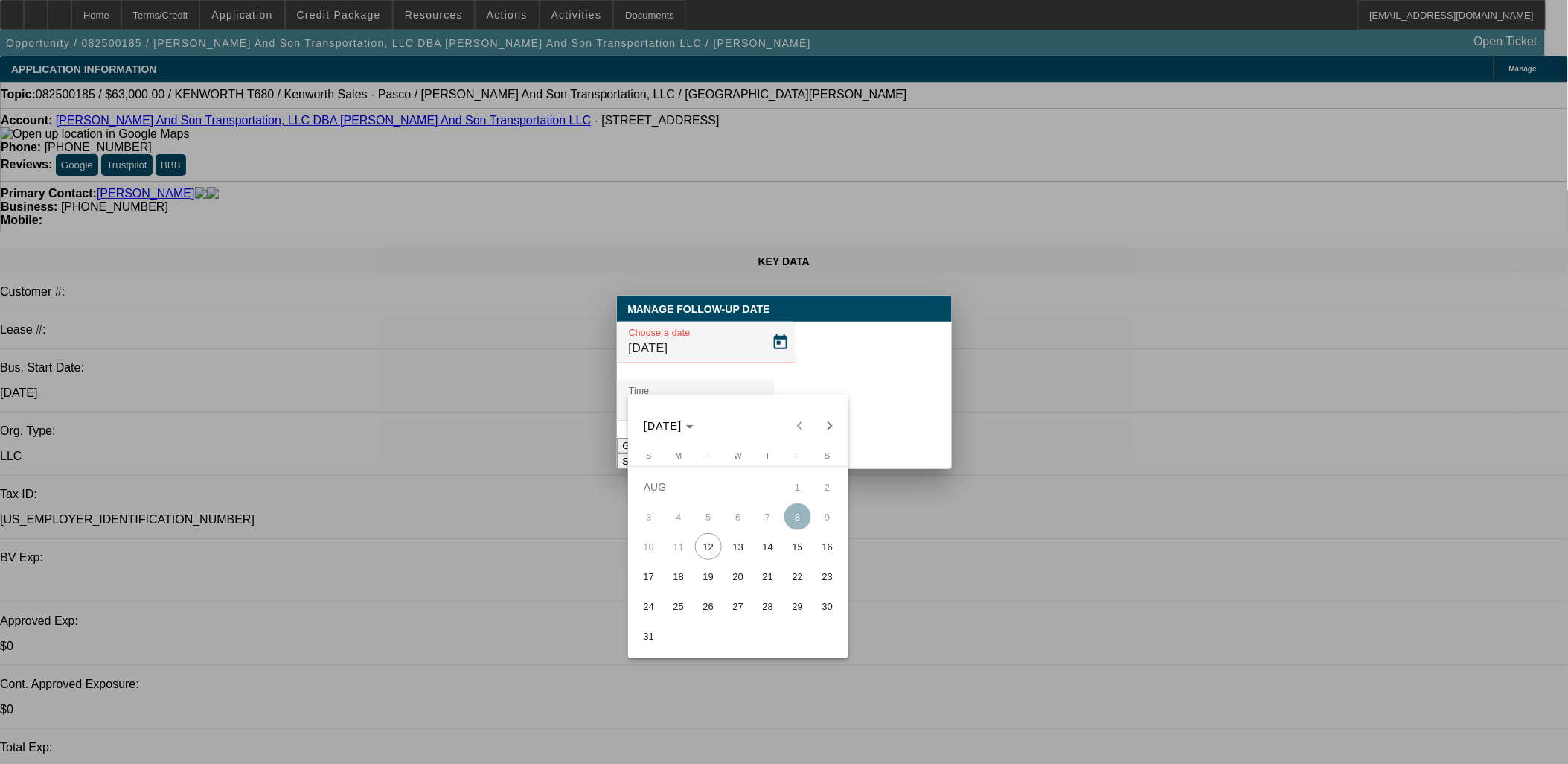
click at [770, 559] on span "14" at bounding box center [768, 546] width 27 height 27
type input "8/14/2025"
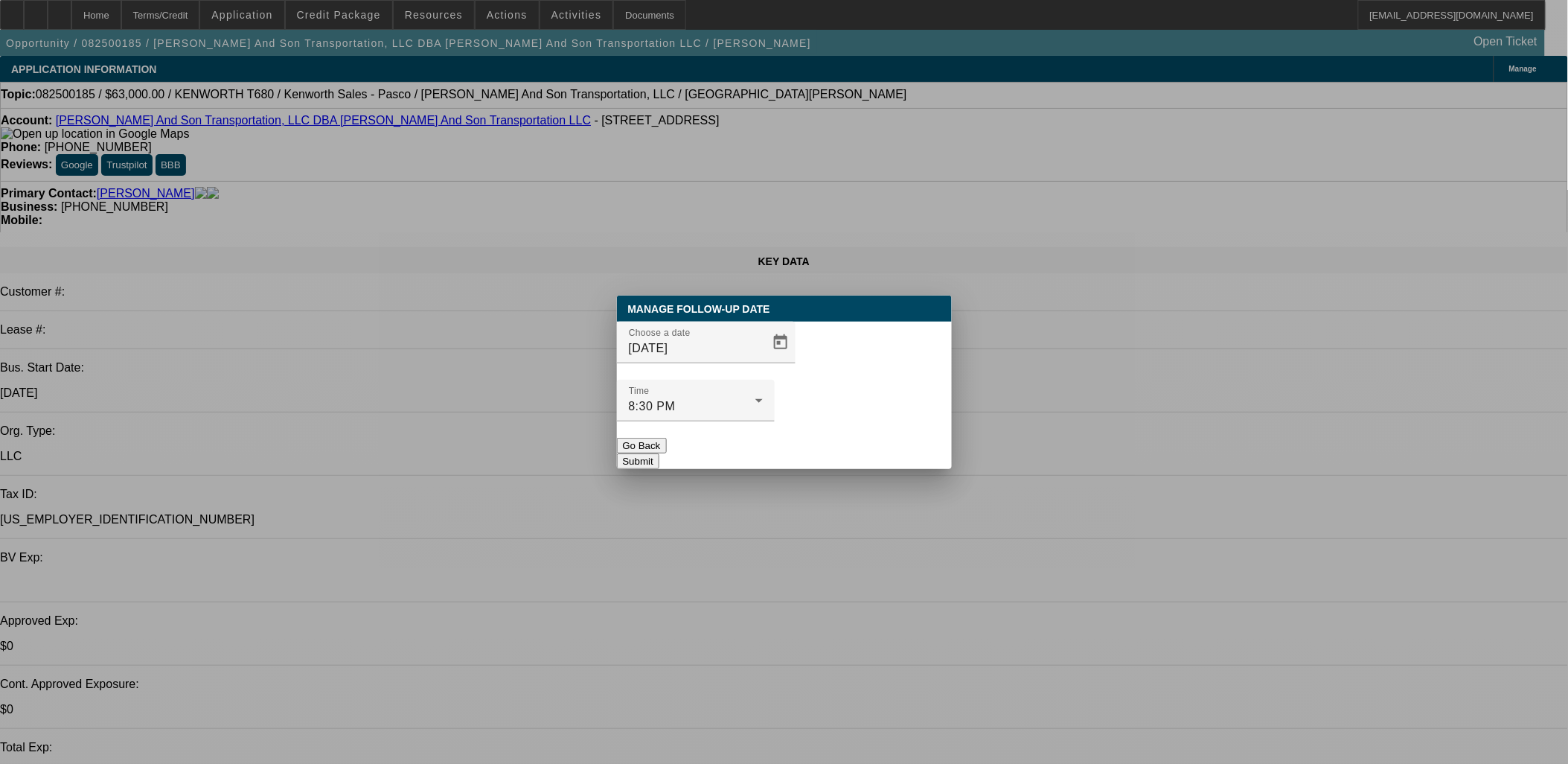
click at [660, 454] on button "Submit" at bounding box center [639, 461] width 42 height 15
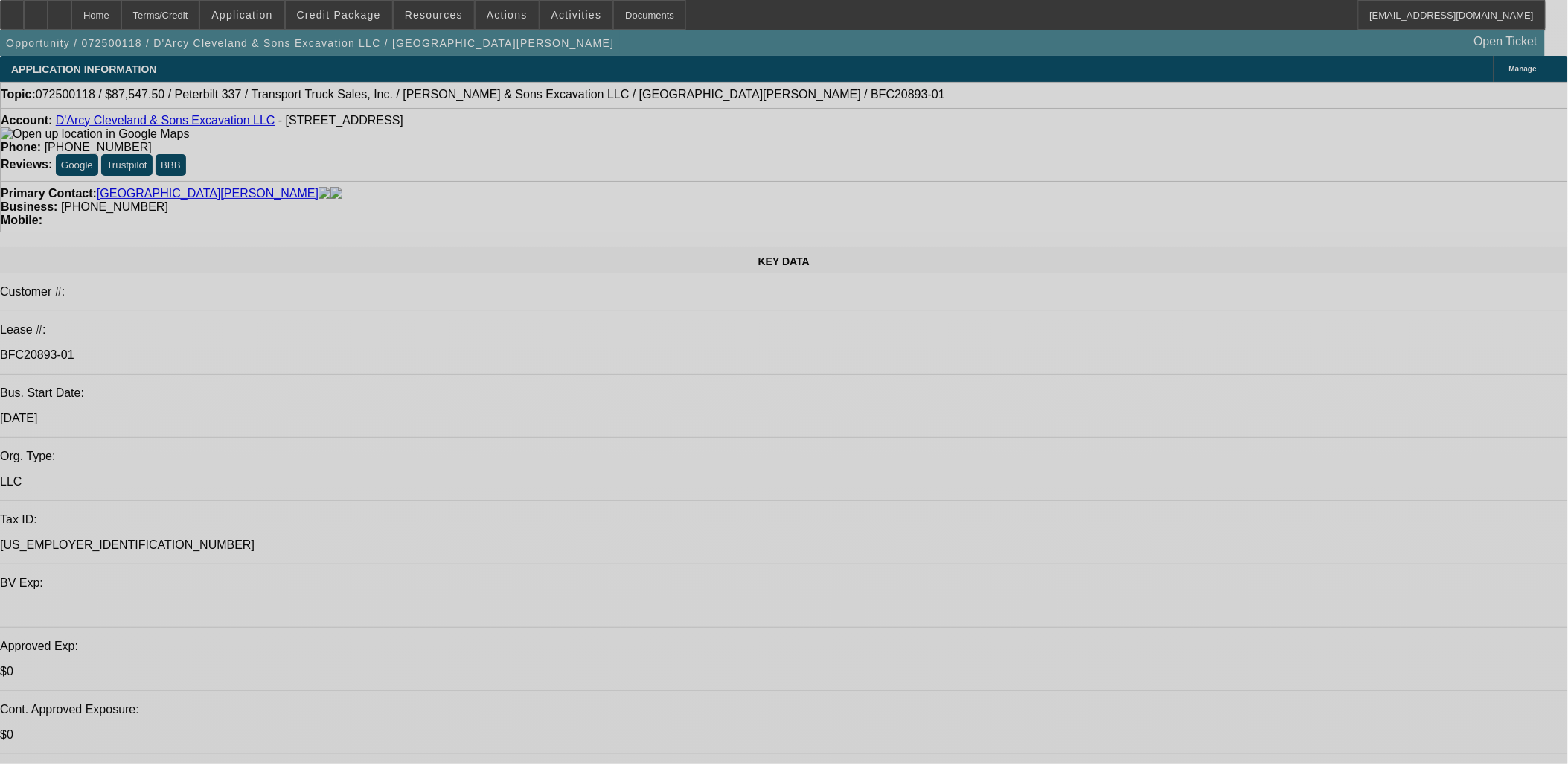
select select "0"
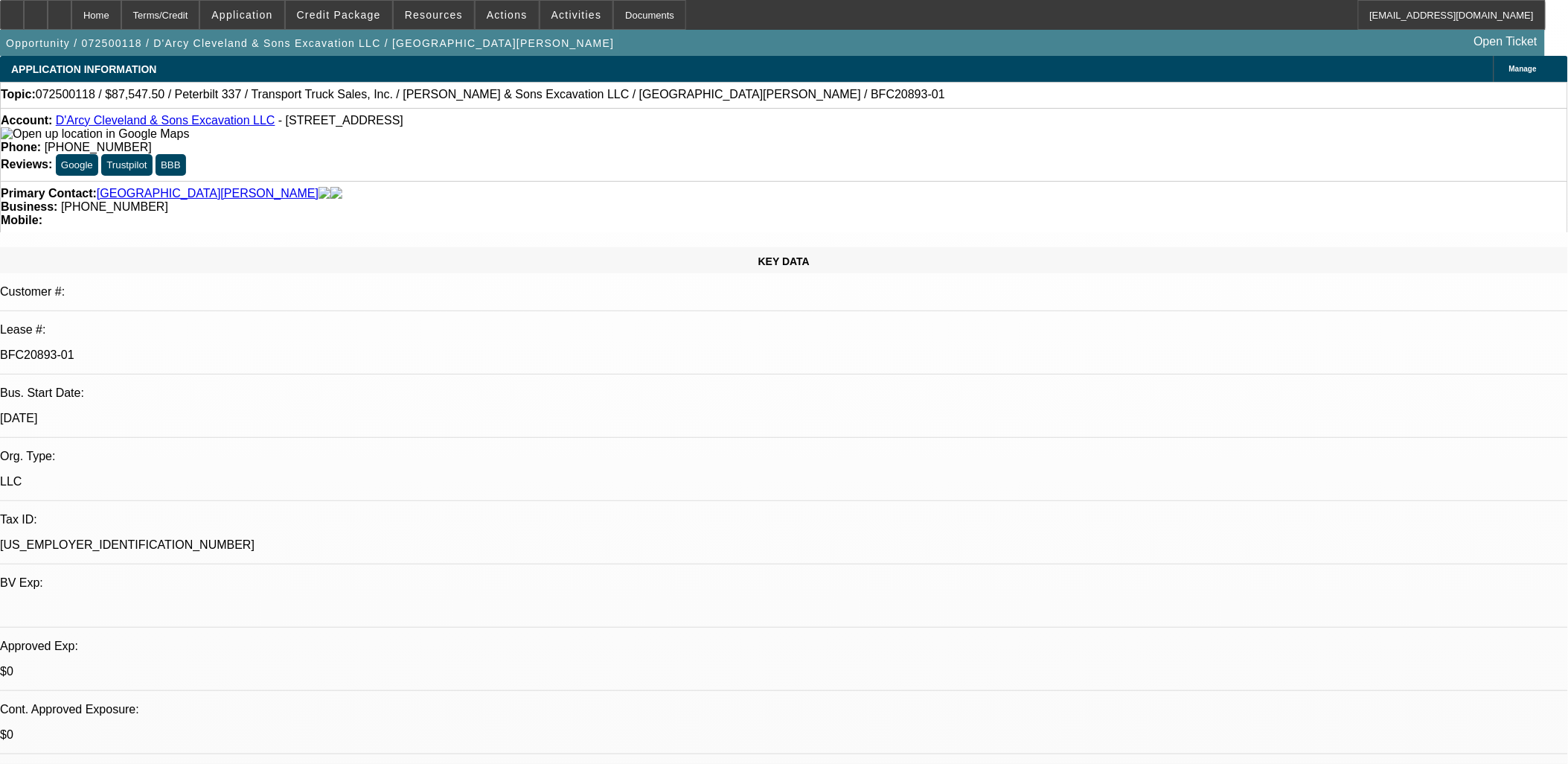
select select "0"
select select "2"
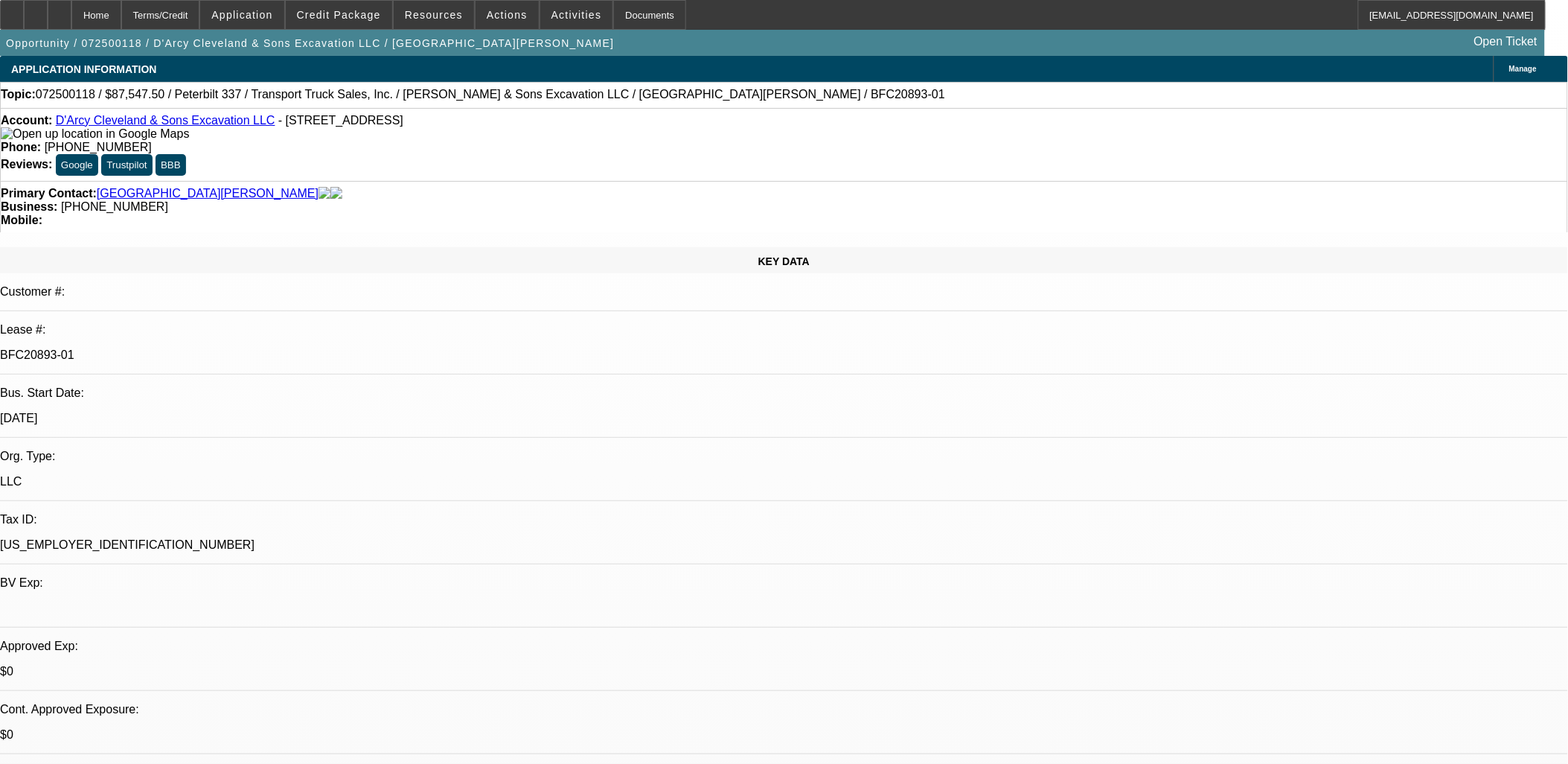
select select "0"
select select "0.1"
select select "0"
select select "1"
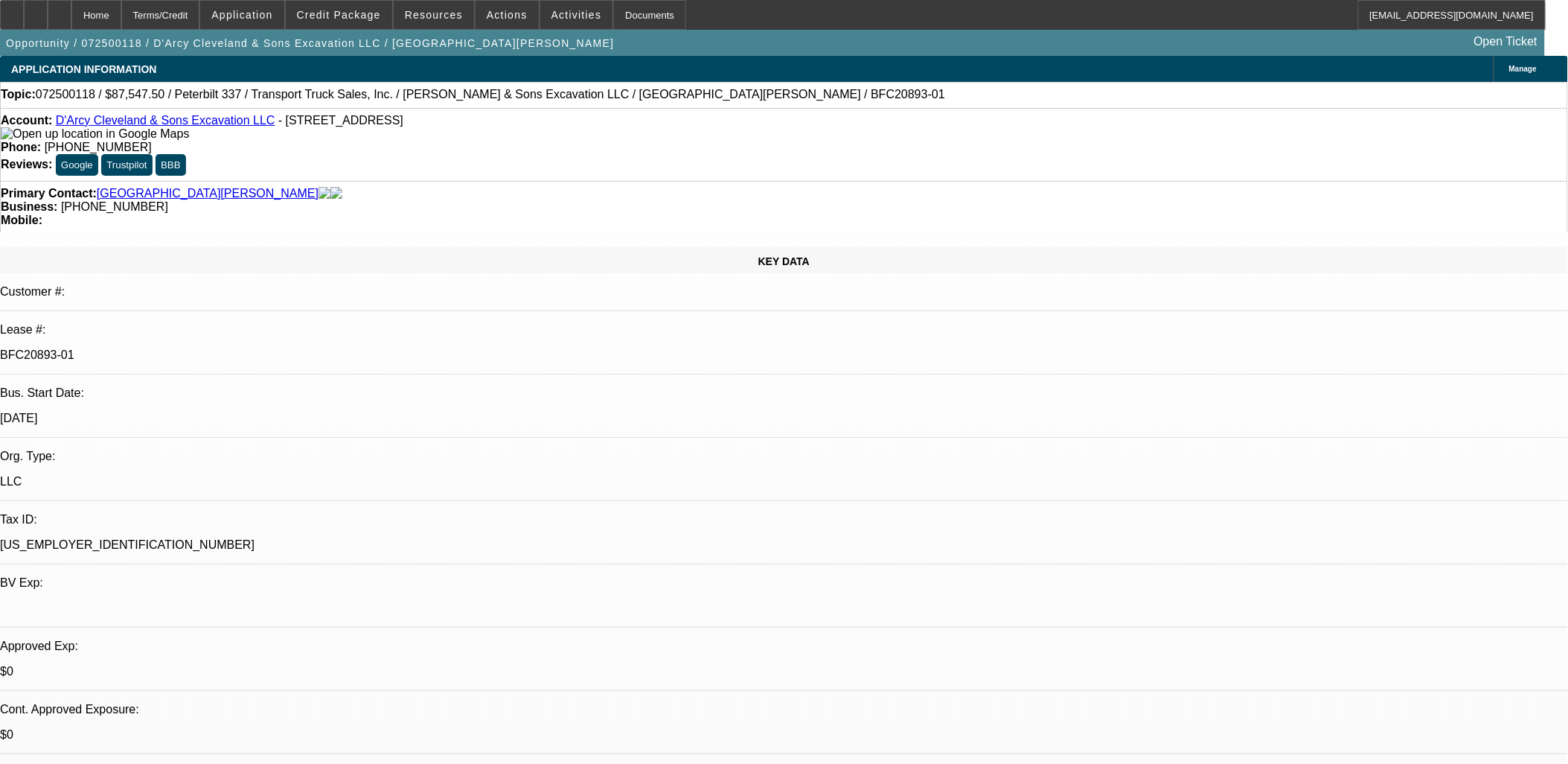
select select "2"
select select "6"
select select "1"
select select "2"
select select "6"
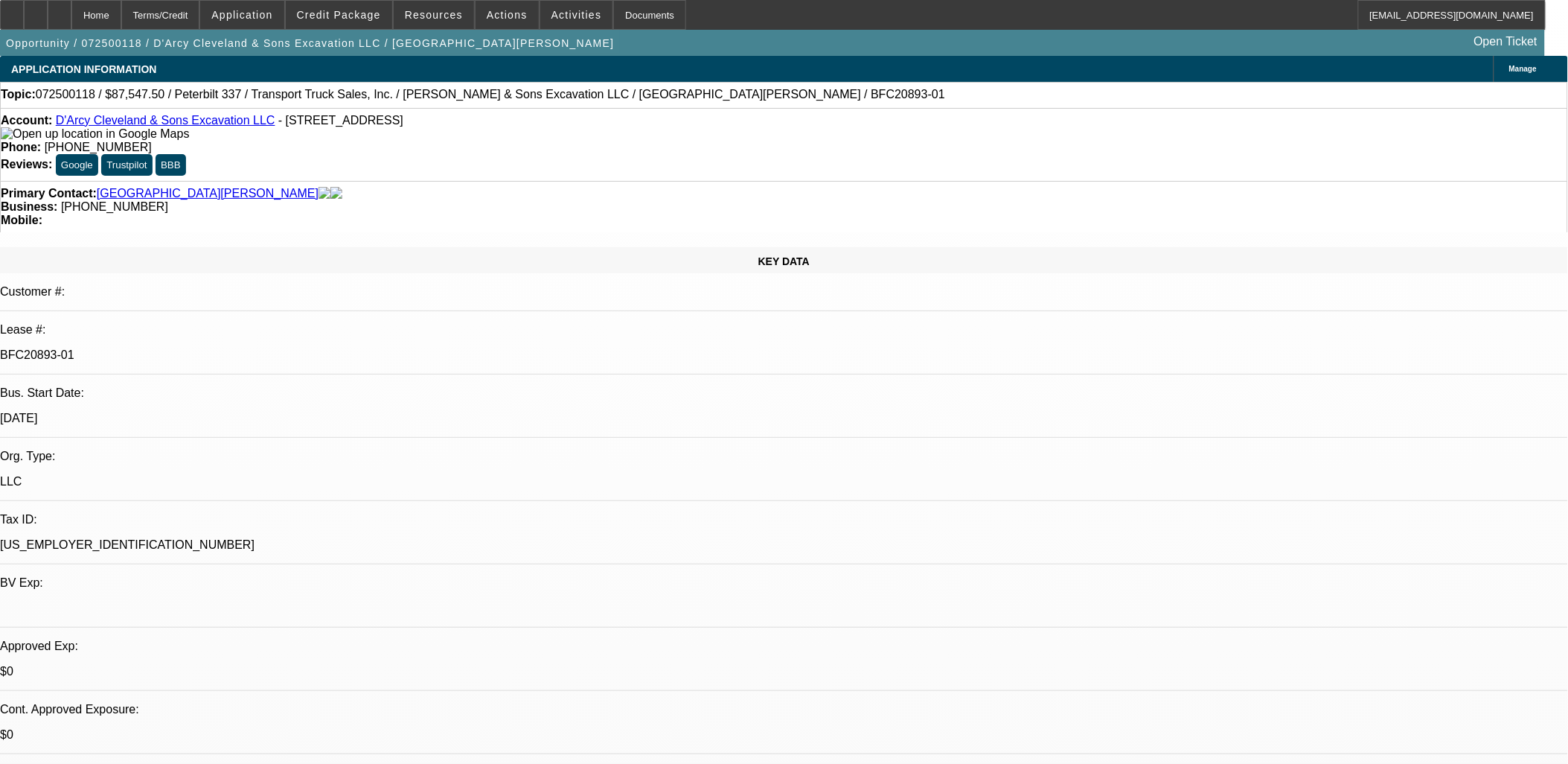
select select "1"
select select "2"
select select "6"
select select "1"
select select "2"
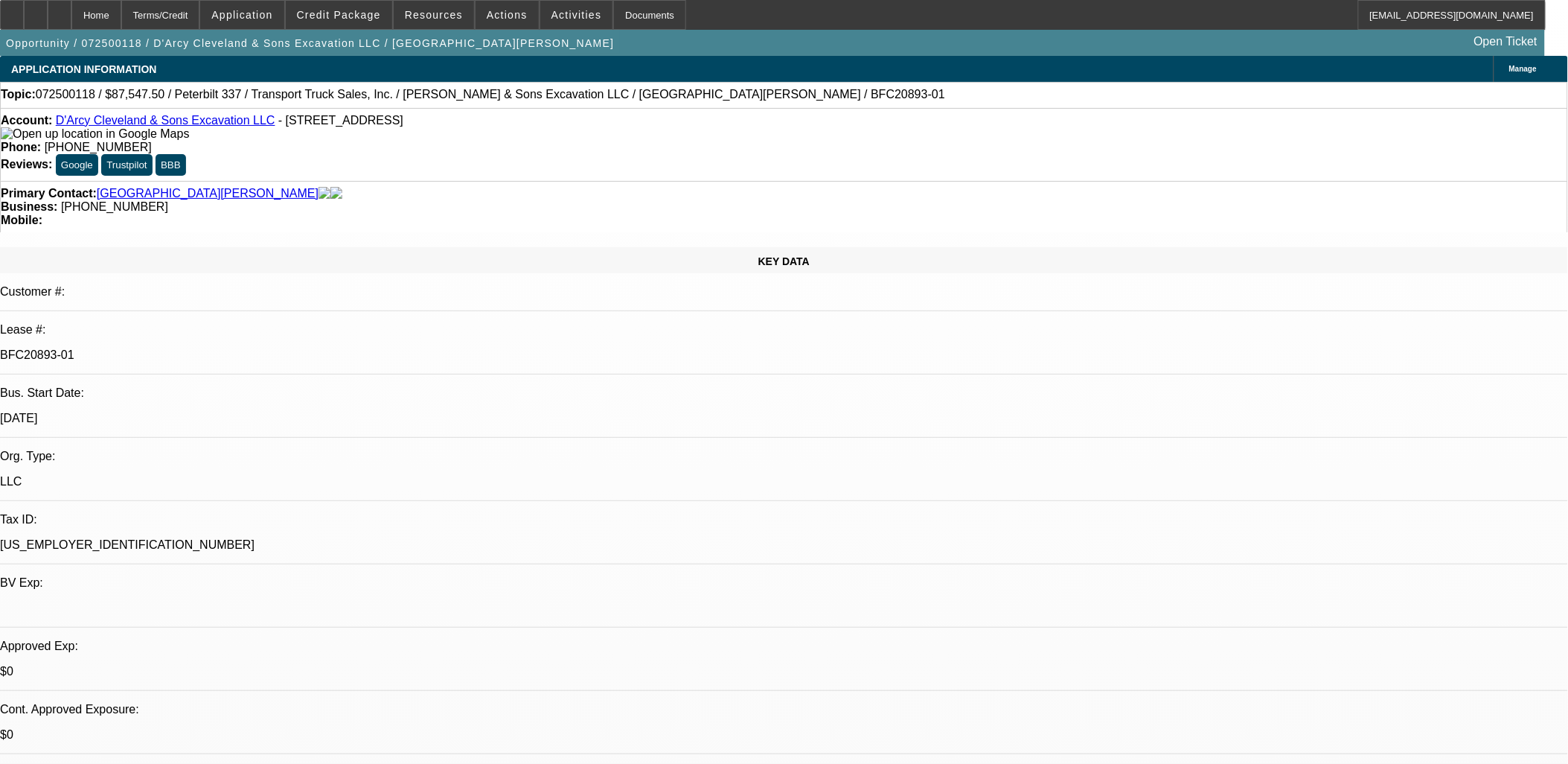
select select "6"
drag, startPoint x: 1382, startPoint y: 573, endPoint x: 1068, endPoint y: 572, distance: 314.0
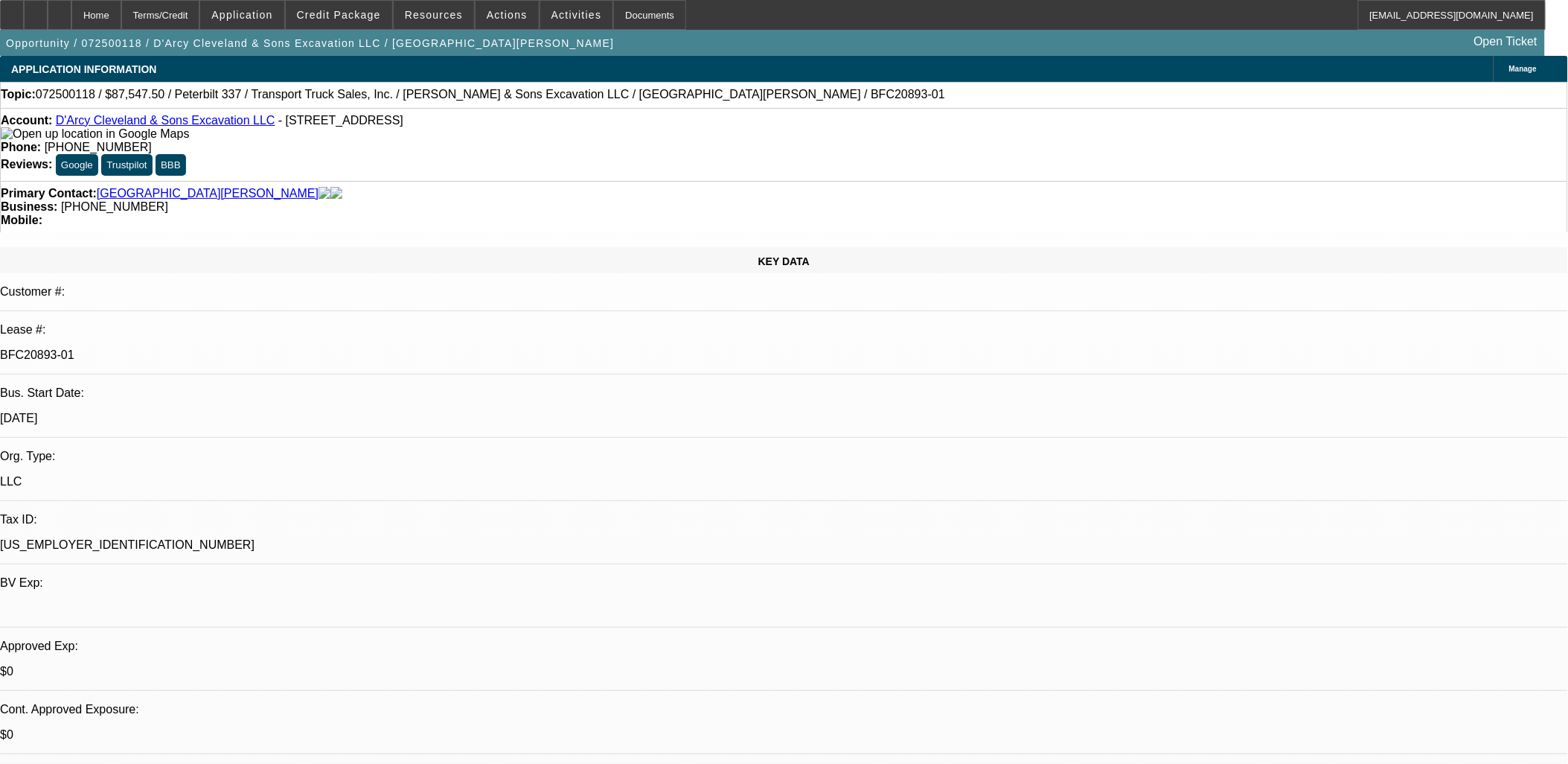
drag, startPoint x: 1337, startPoint y: 549, endPoint x: 966, endPoint y: 422, distance: 392.1
click at [12, 10] on icon at bounding box center [12, 10] width 0 height 0
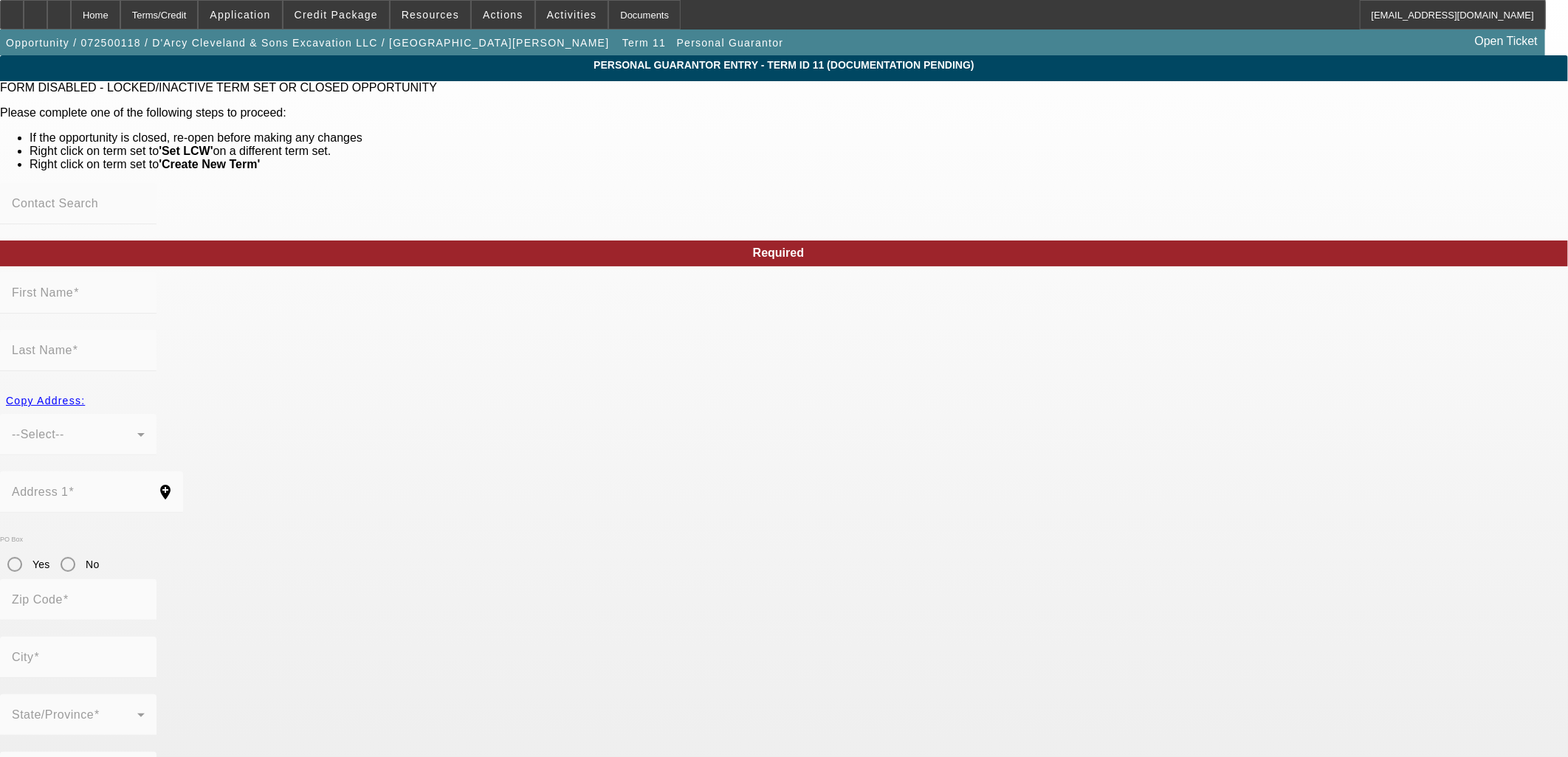
type input "[PERSON_NAME]"
type input "[GEOGRAPHIC_DATA]"
type input "[STREET_ADDRESS]"
radio input "true"
type input "06379"
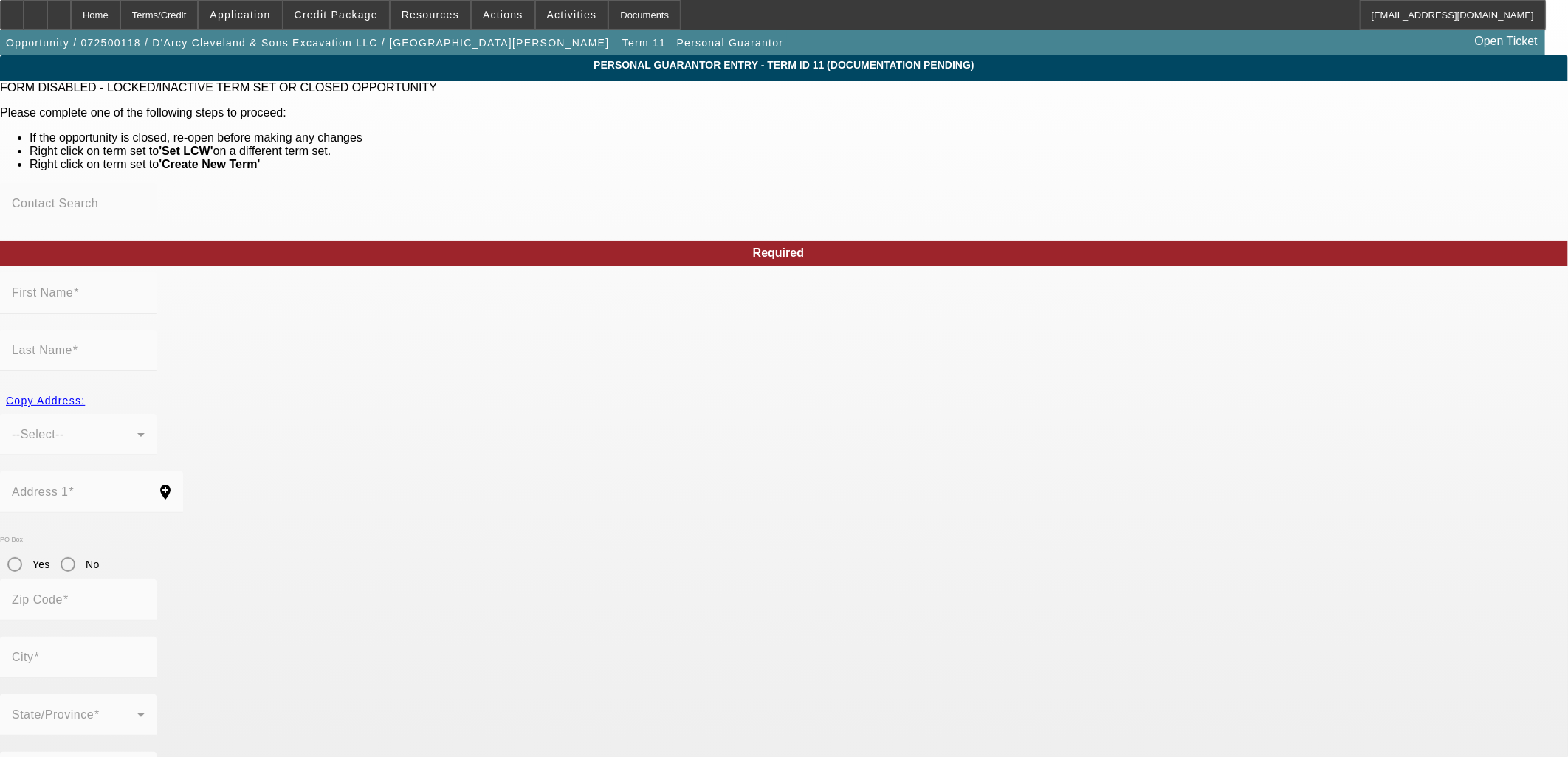
type input "Pawcatuck"
type input "[PHONE_NUMBER]"
type input "100"
type input "048-70-4128"
type input "[EMAIL_ADDRESS][DOMAIN_NAME]"
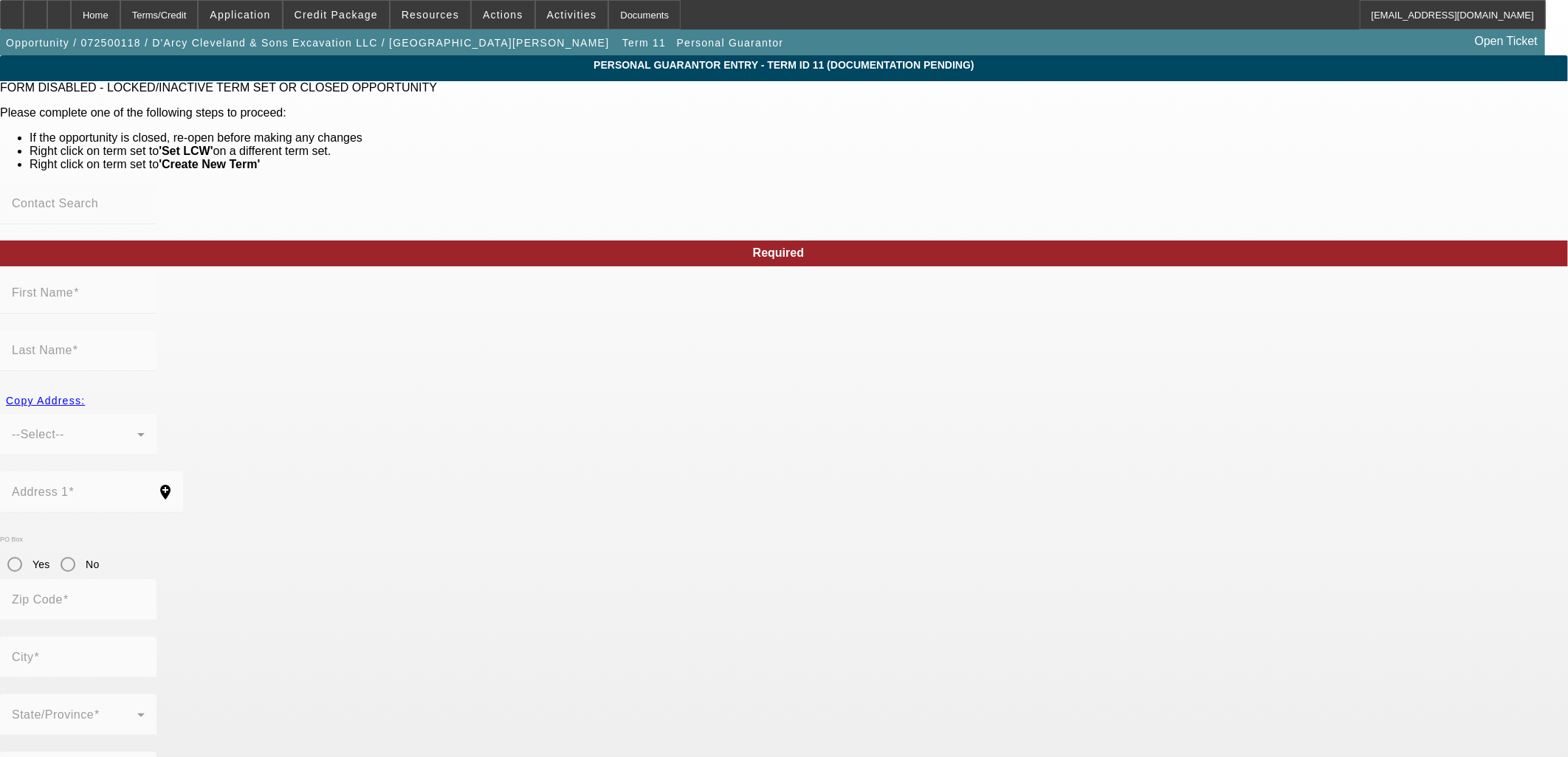
type input "D'Arcy"
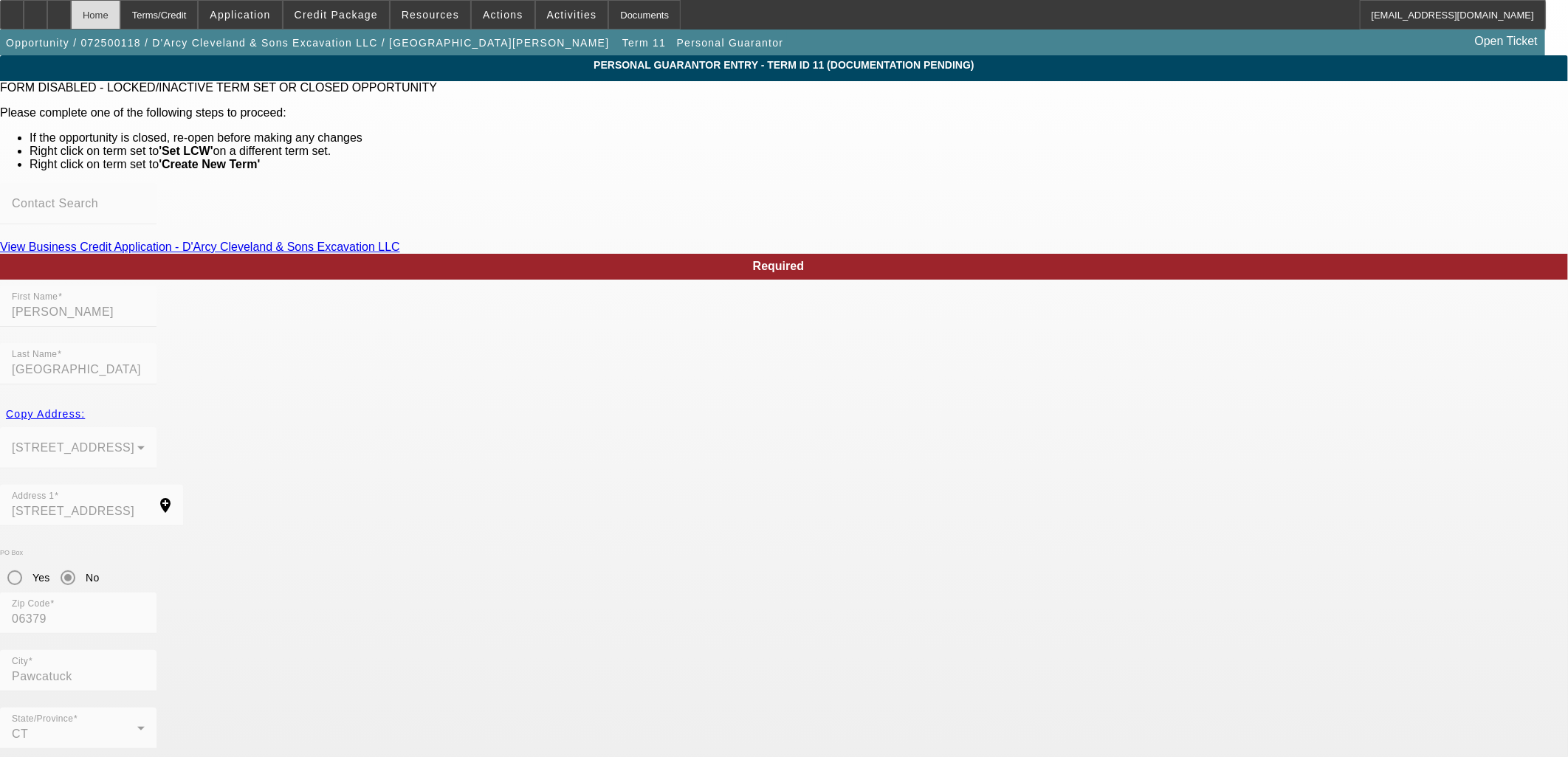
click at [120, 8] on div "Home" at bounding box center [95, 14] width 49 height 30
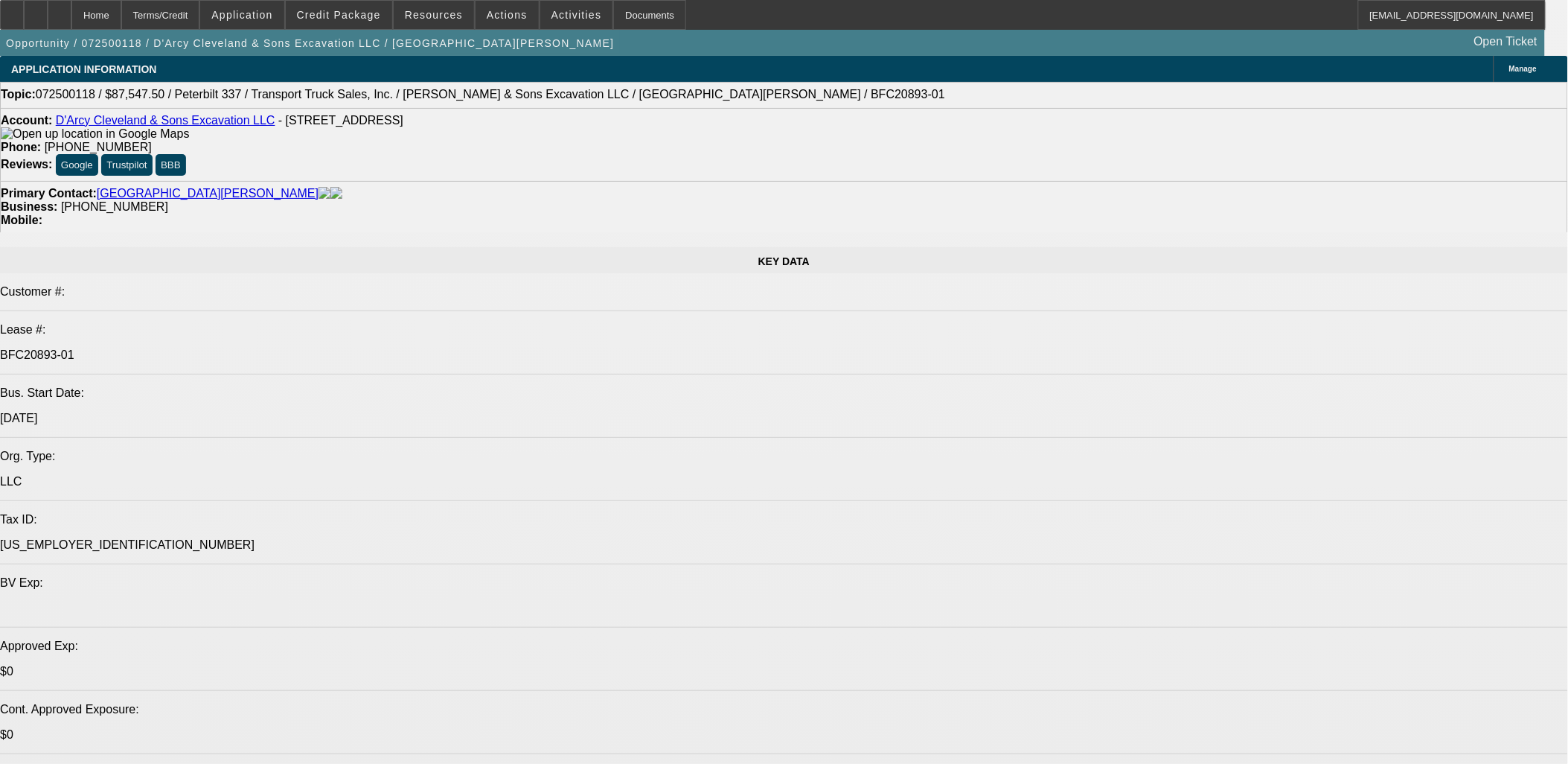
select select "0"
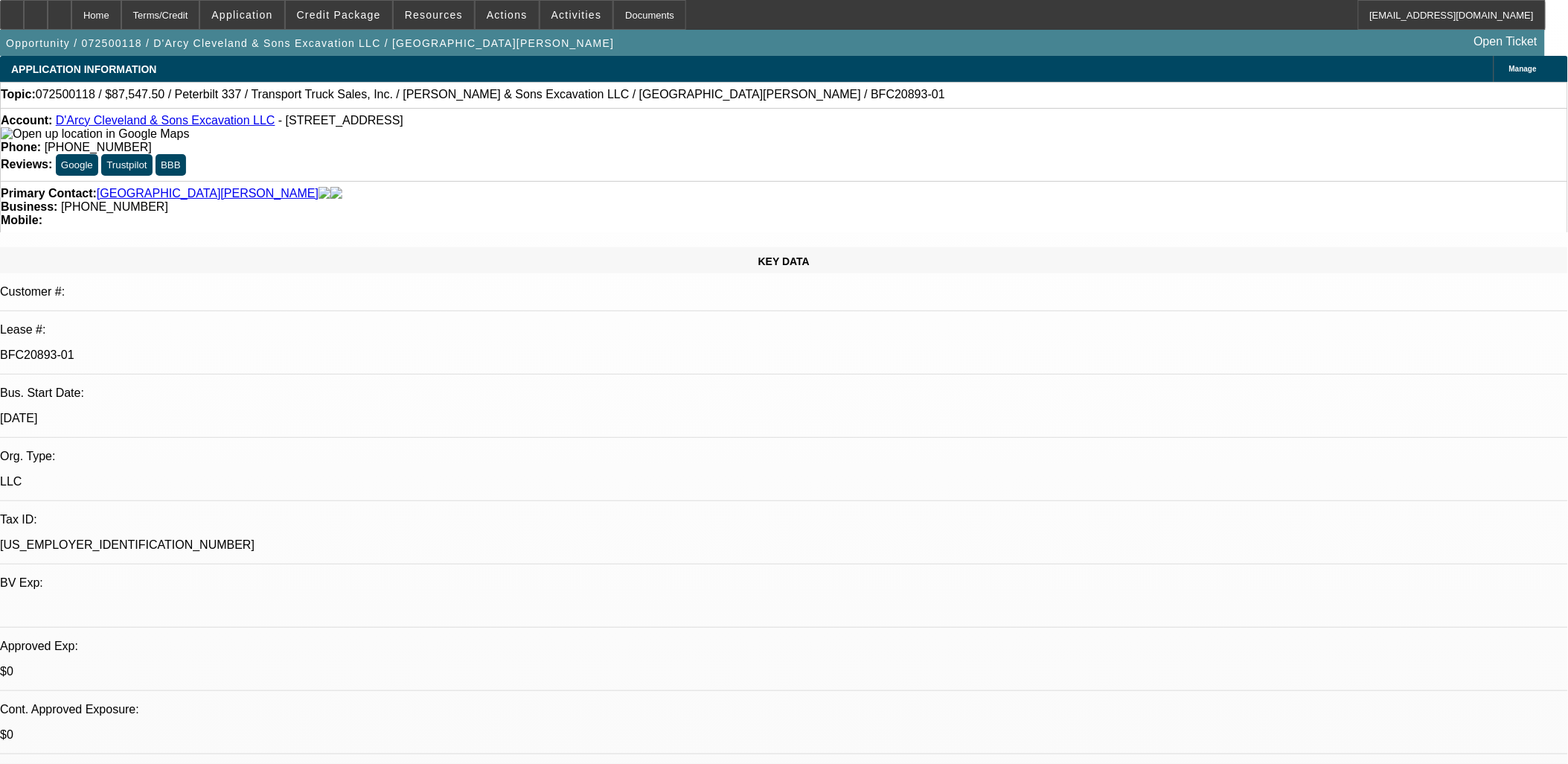
select select "0"
select select "2"
select select "0"
select select "6"
select select "0"
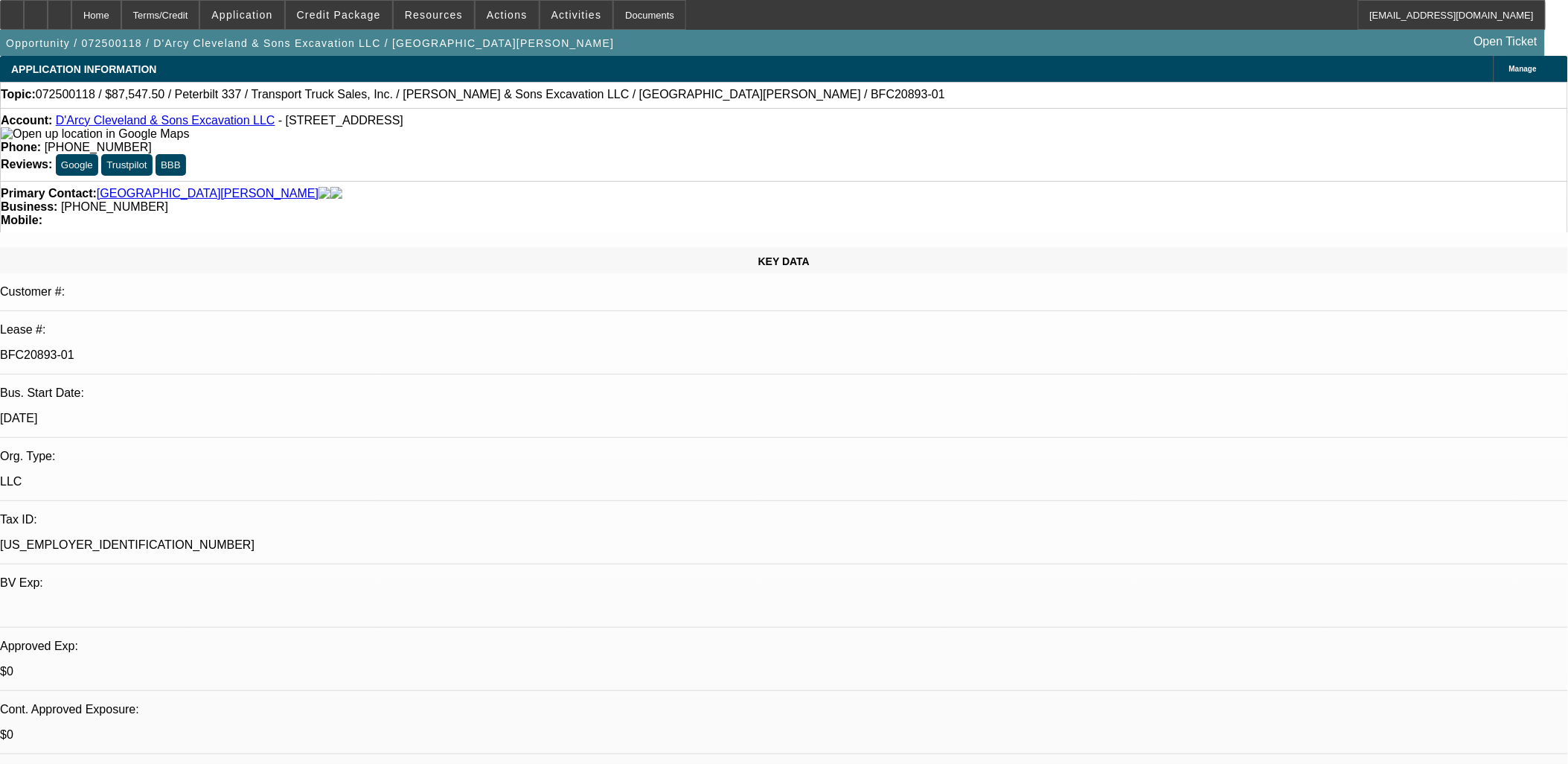
select select "0"
select select "2"
select select "0"
select select "6"
select select "2"
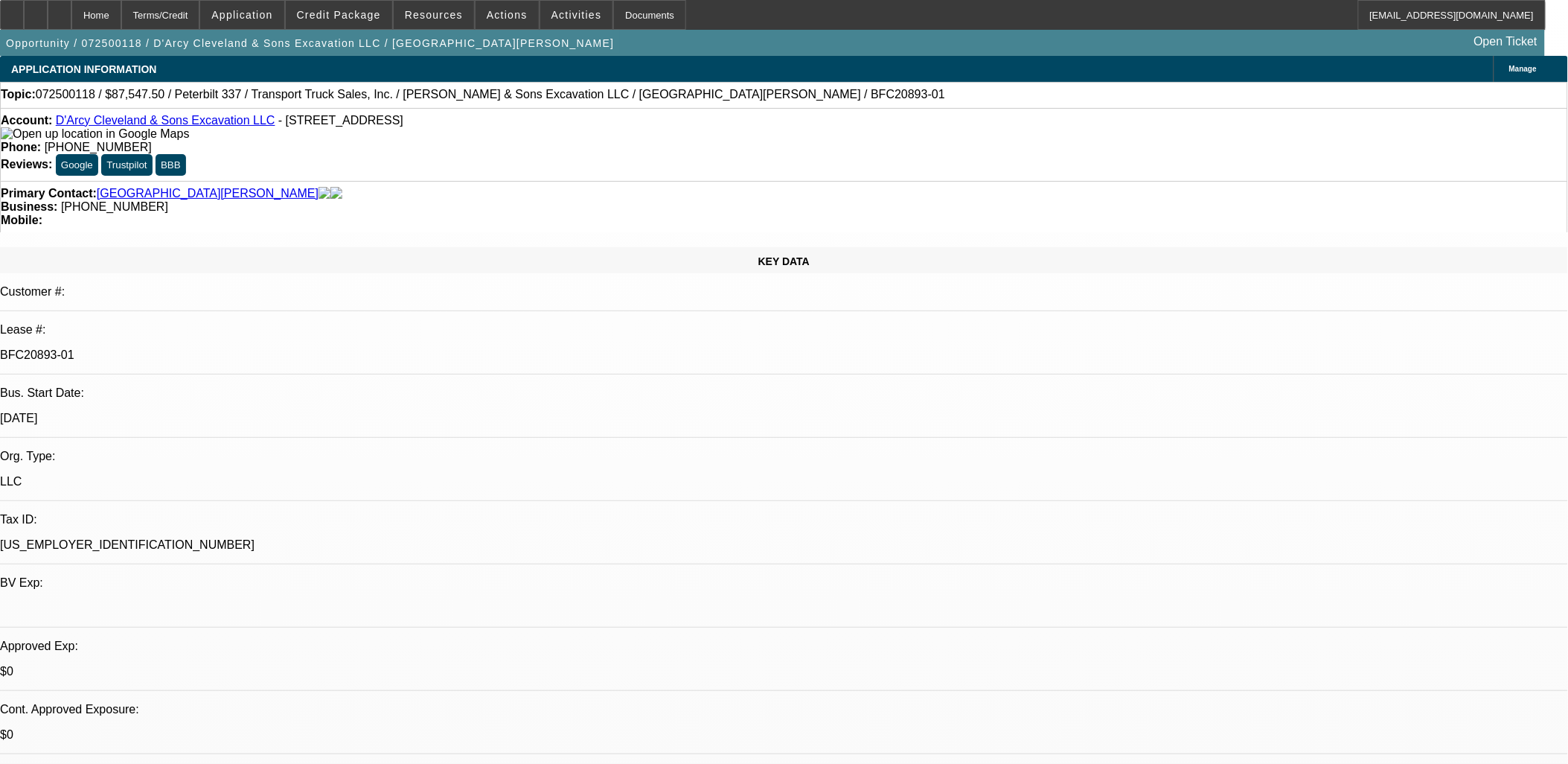
select select "2"
select select "0"
select select "6"
select select "0.1"
select select "0"
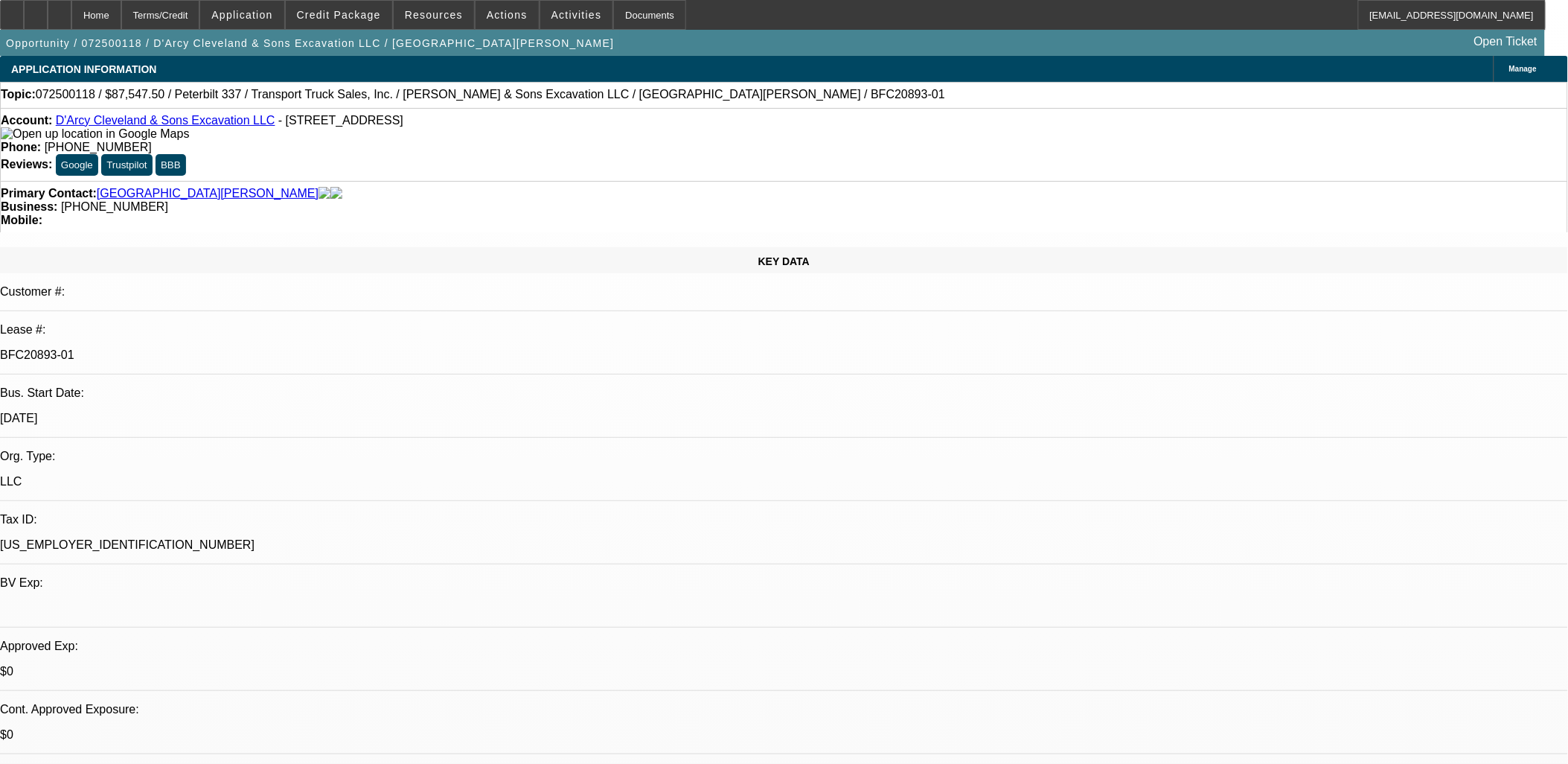
select select "2"
select select "0"
select select "6"
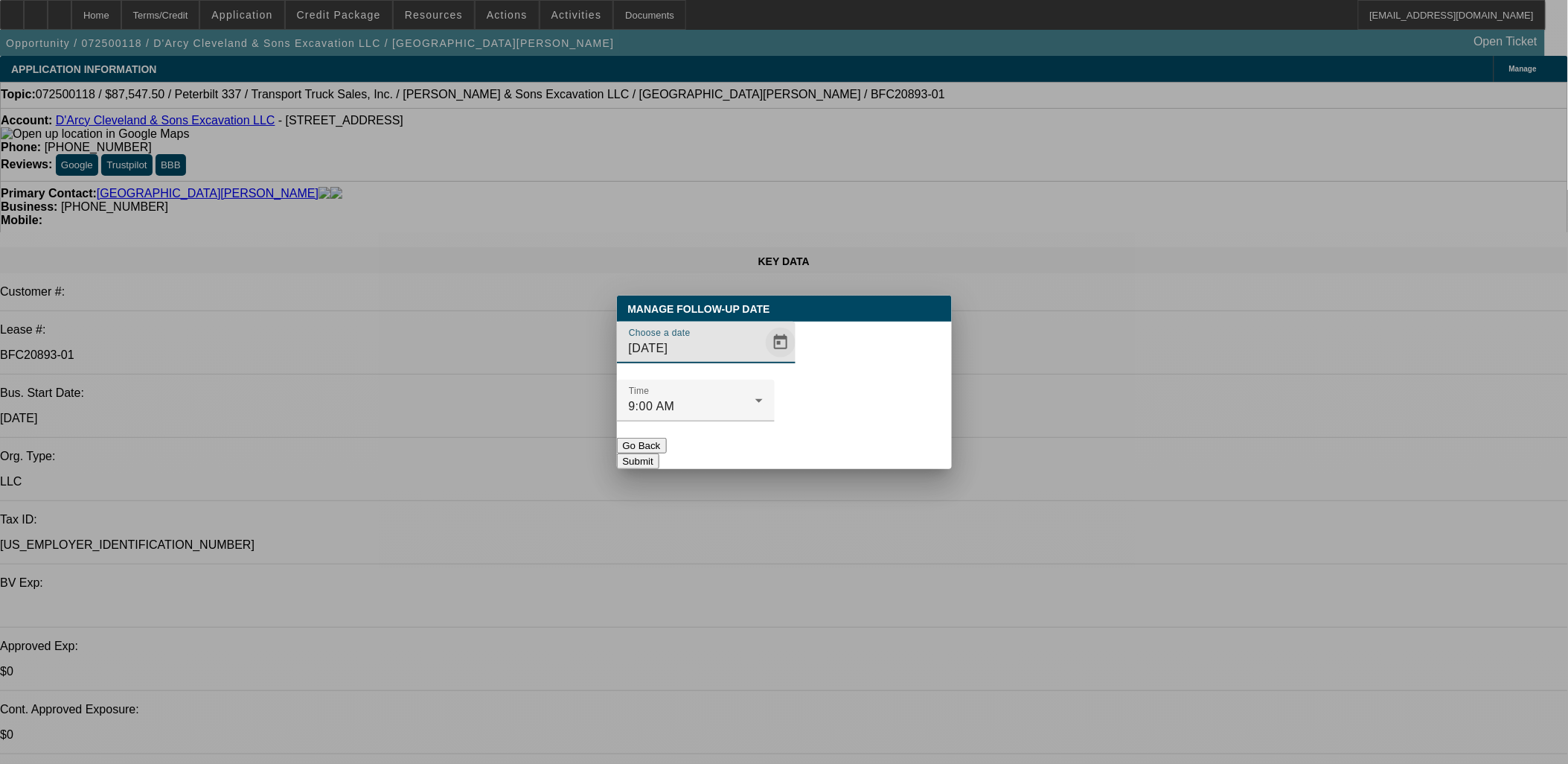
click at [763, 360] on span "Open calendar" at bounding box center [781, 342] width 36 height 36
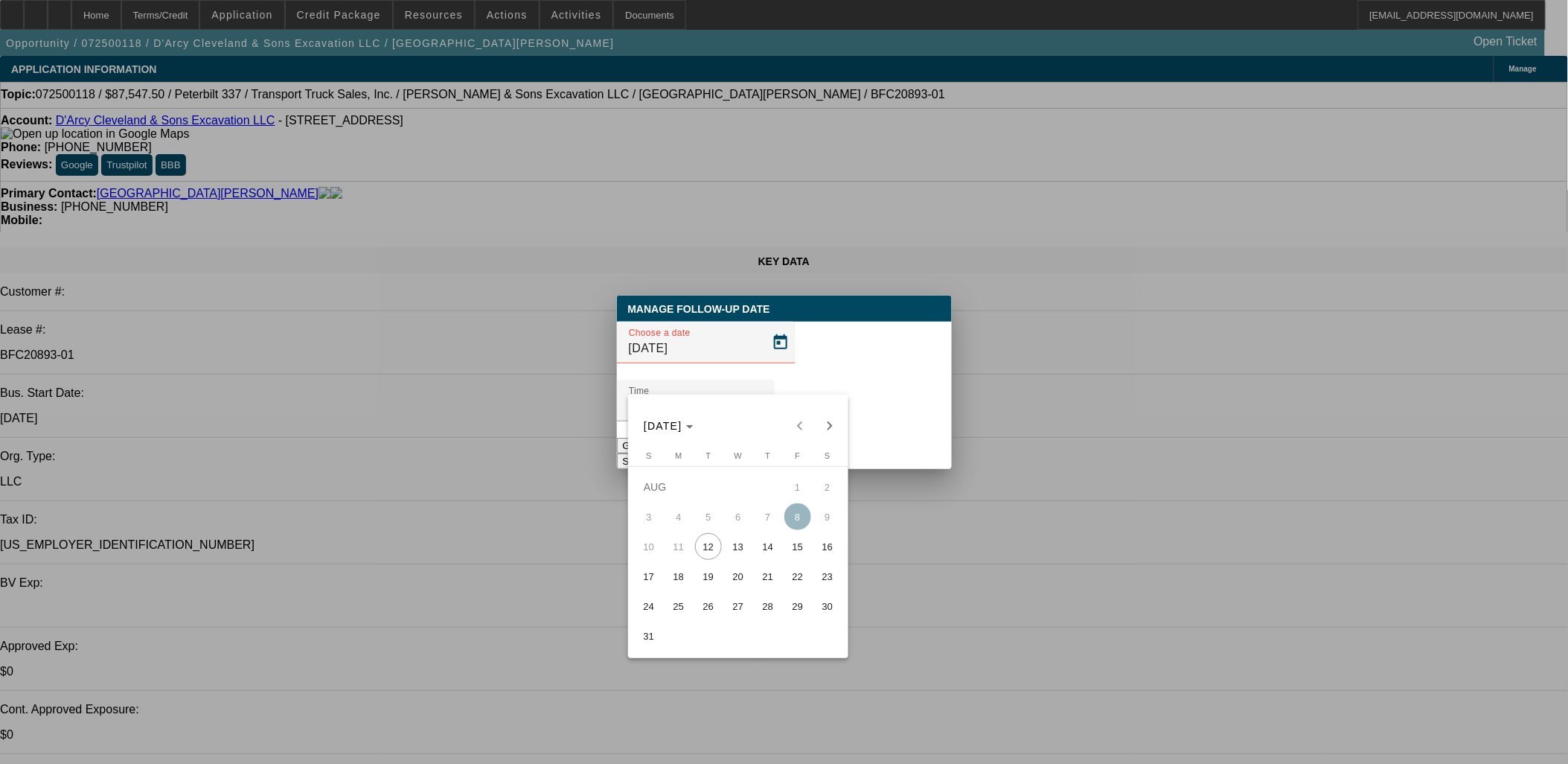
click at [704, 579] on span "19" at bounding box center [708, 576] width 27 height 27
type input "[DATE]"
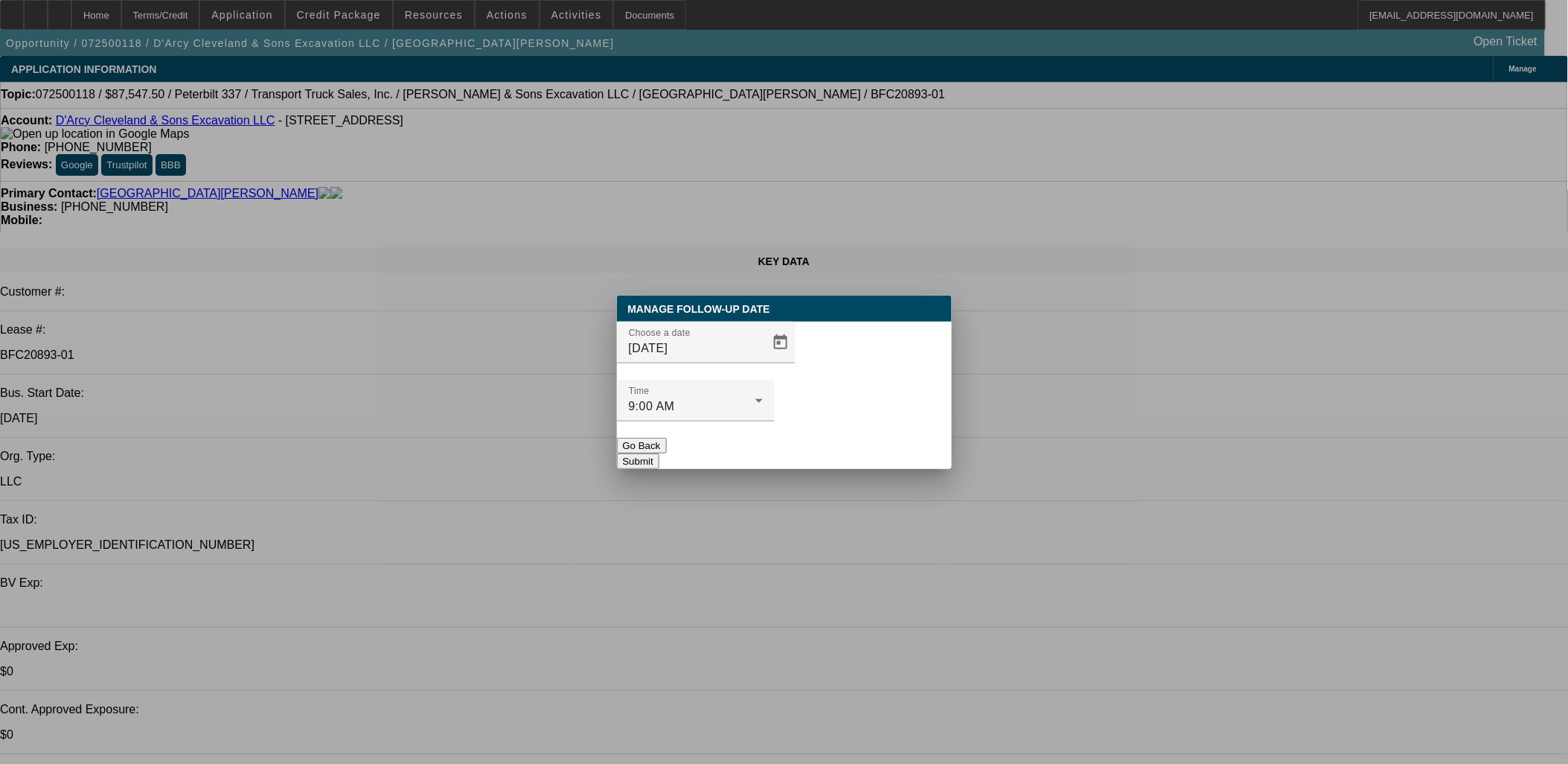
click at [660, 454] on button "Submit" at bounding box center [639, 461] width 42 height 15
